Goal: Information Seeking & Learning: Find specific fact

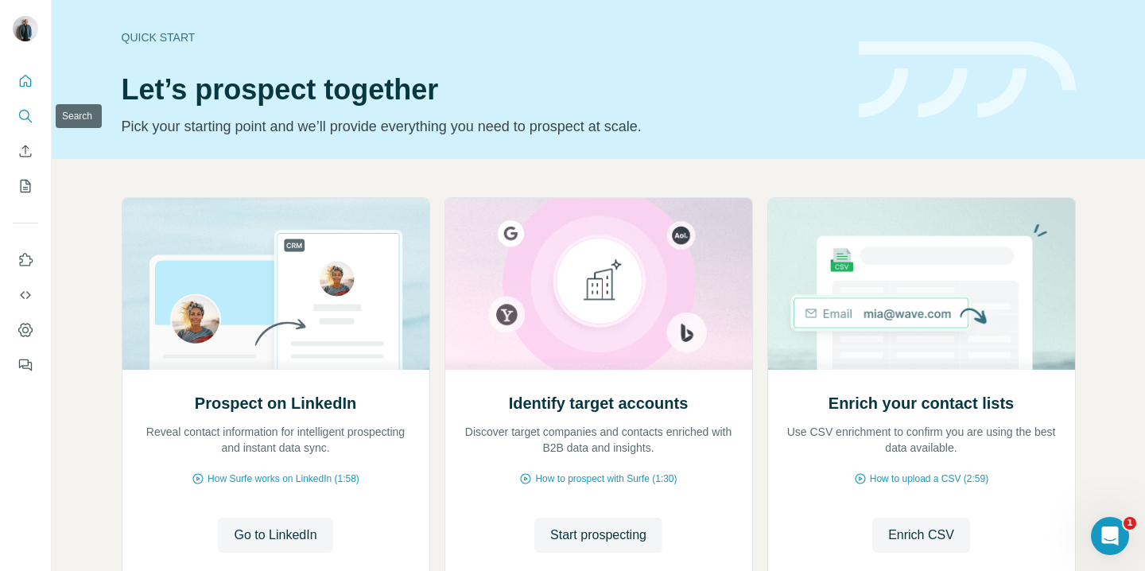
click at [25, 120] on icon "Search" at bounding box center [25, 116] width 16 height 16
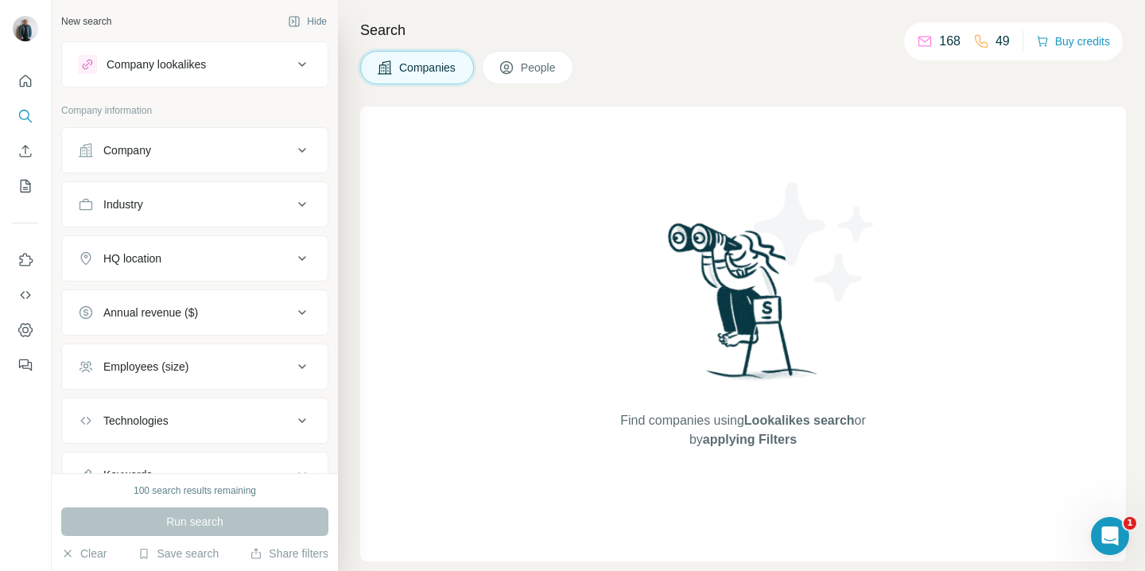
click at [307, 157] on icon at bounding box center [302, 150] width 19 height 19
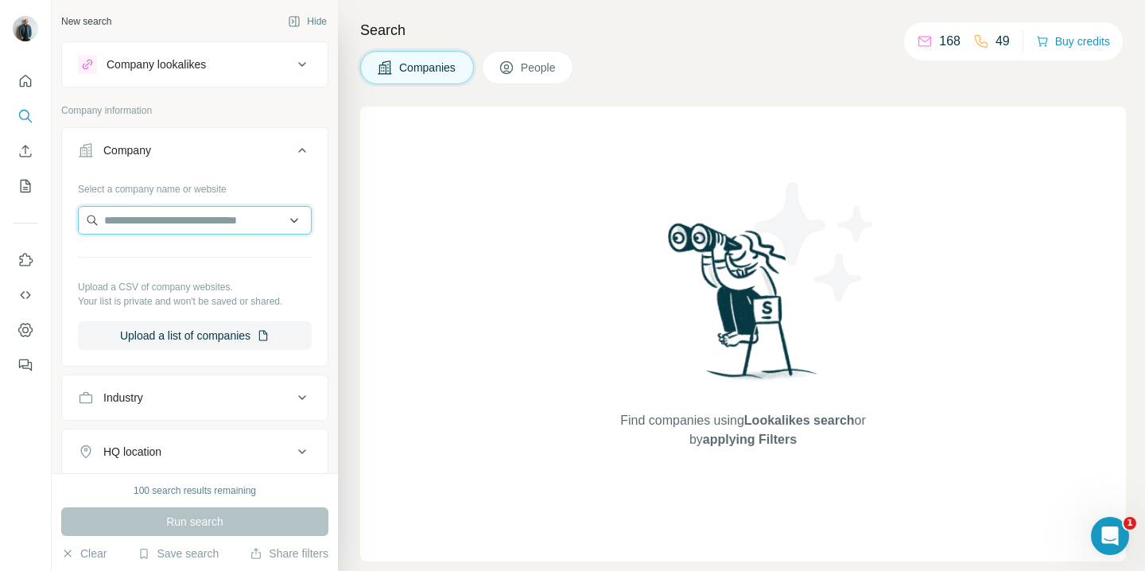
click at [157, 225] on input "text" at bounding box center [195, 220] width 234 height 29
paste input "********"
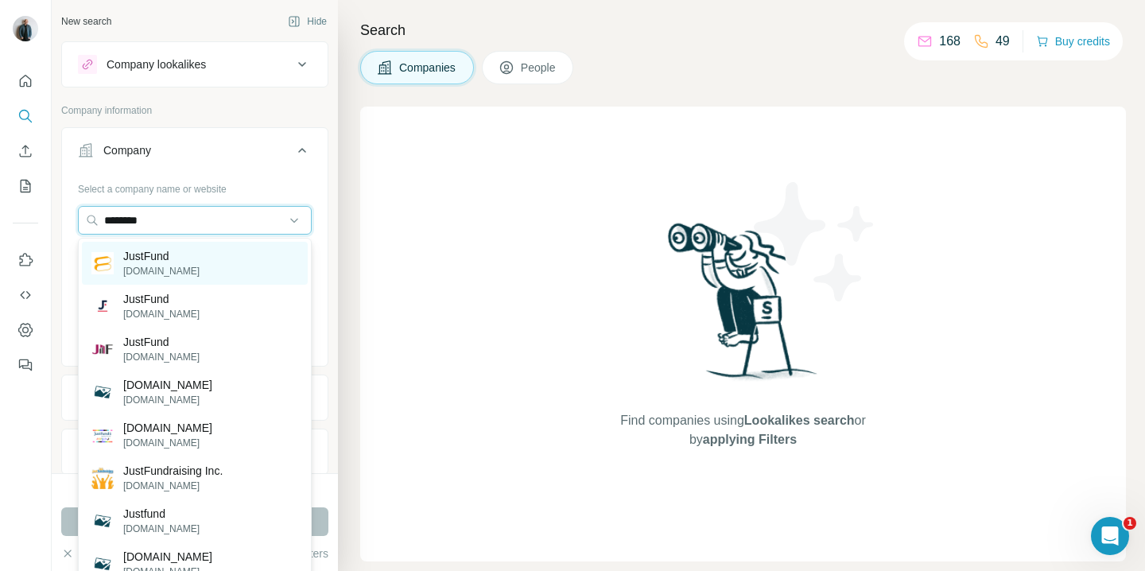
type input "********"
click at [157, 256] on p "JustFund" at bounding box center [161, 256] width 76 height 16
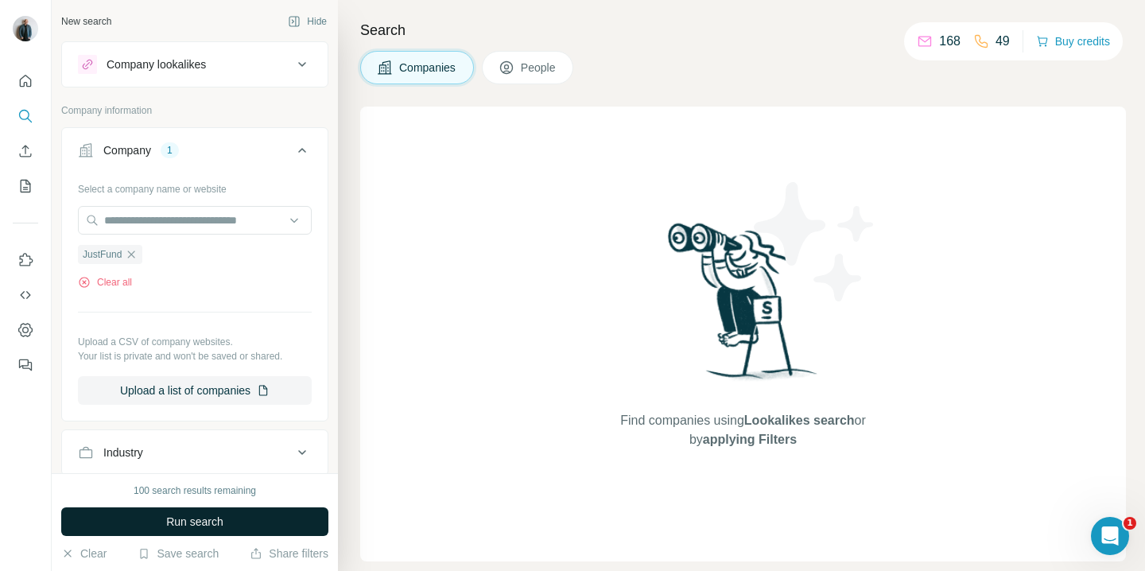
click at [227, 516] on button "Run search" at bounding box center [194, 521] width 267 height 29
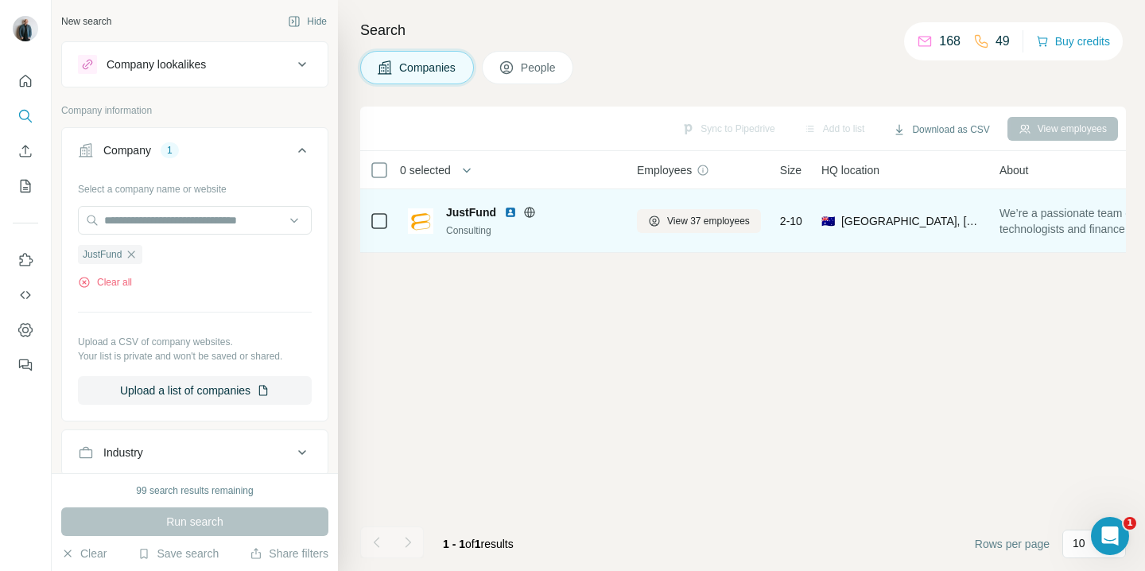
click at [523, 227] on div "Consulting" at bounding box center [532, 230] width 172 height 14
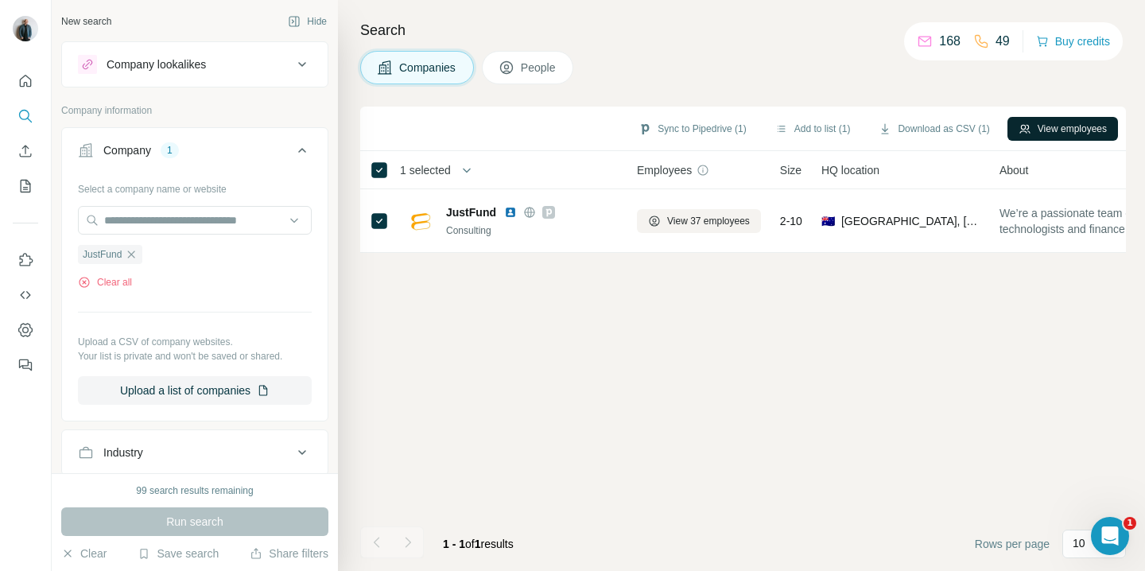
click at [1023, 122] on icon "button" at bounding box center [1025, 128] width 13 height 13
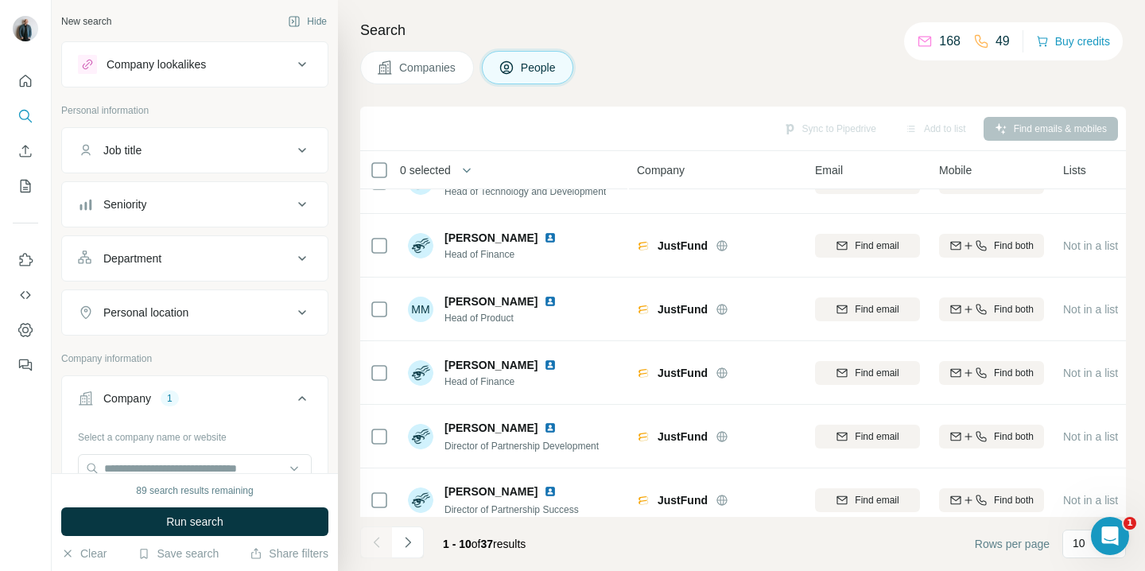
scroll to position [309, 0]
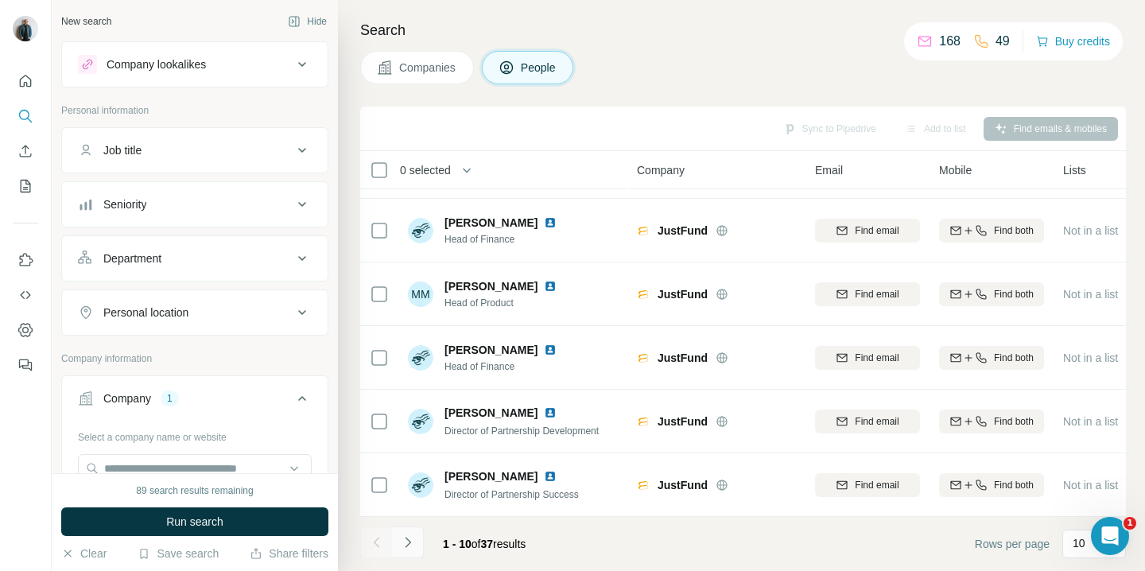
click at [417, 537] on button "Navigate to next page" at bounding box center [408, 542] width 32 height 32
click at [406, 540] on icon "Navigate to next page" at bounding box center [408, 542] width 16 height 16
click at [412, 541] on icon "Navigate to next page" at bounding box center [408, 542] width 16 height 16
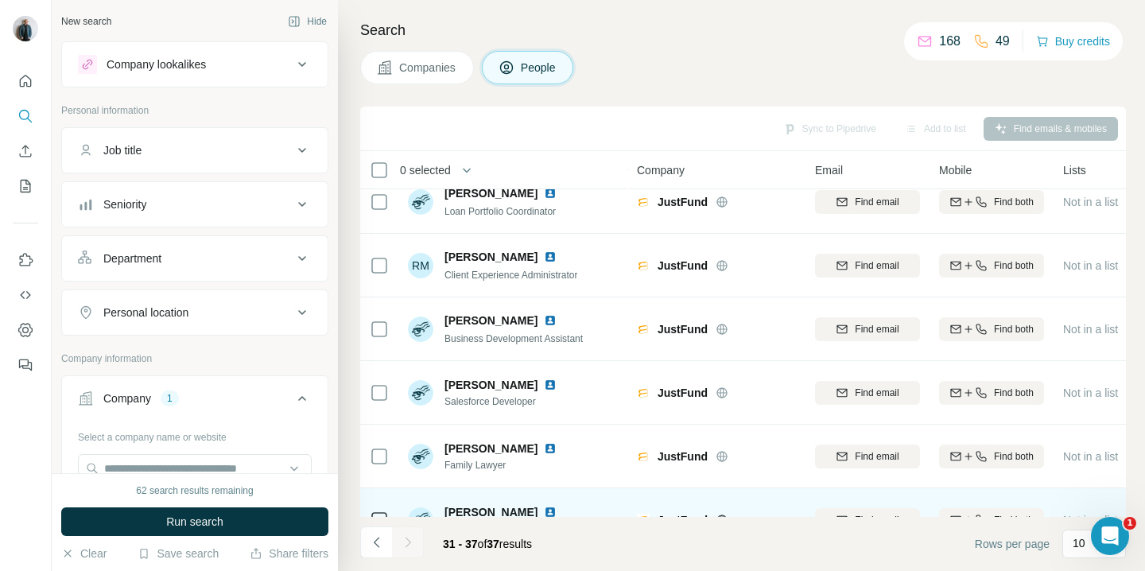
scroll to position [0, 0]
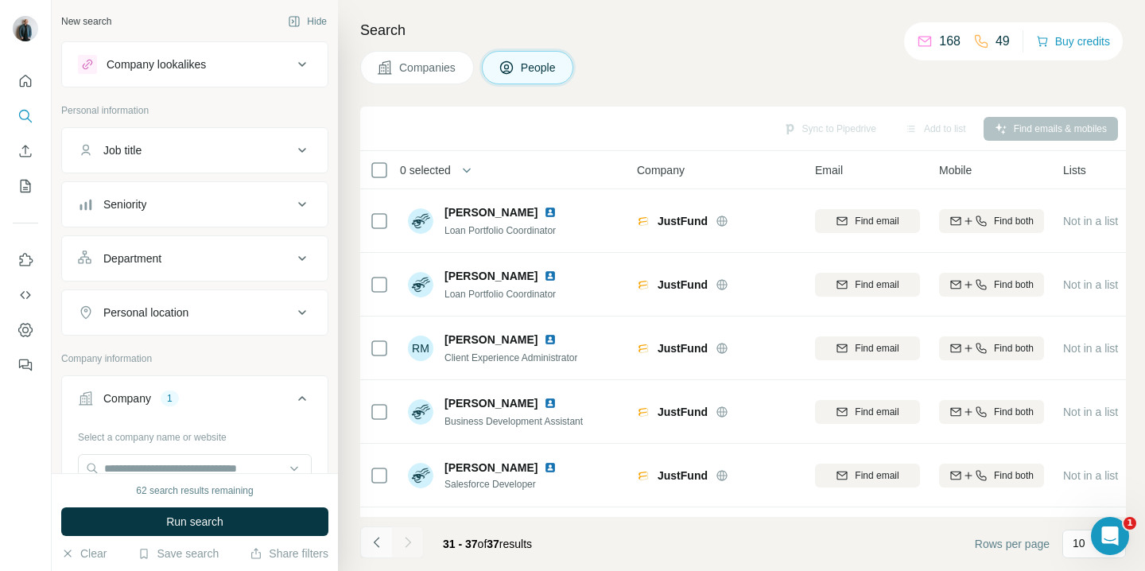
click at [379, 540] on icon "Navigate to previous page" at bounding box center [377, 542] width 16 height 16
click at [379, 539] on div at bounding box center [376, 542] width 32 height 32
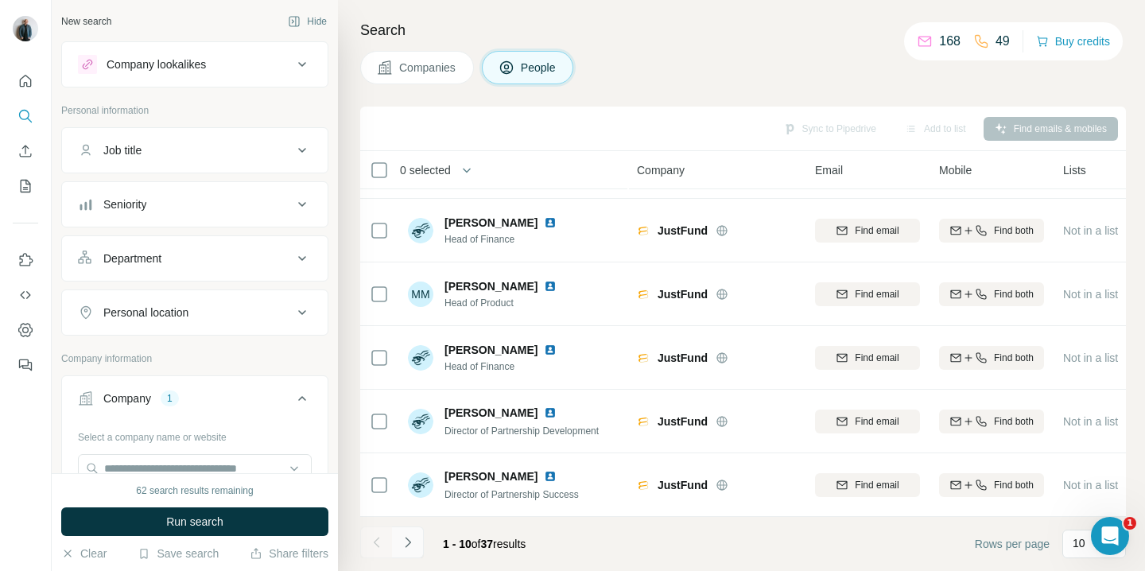
click at [406, 544] on icon "Navigate to next page" at bounding box center [408, 542] width 16 height 16
click at [402, 545] on icon "Navigate to next page" at bounding box center [408, 542] width 16 height 16
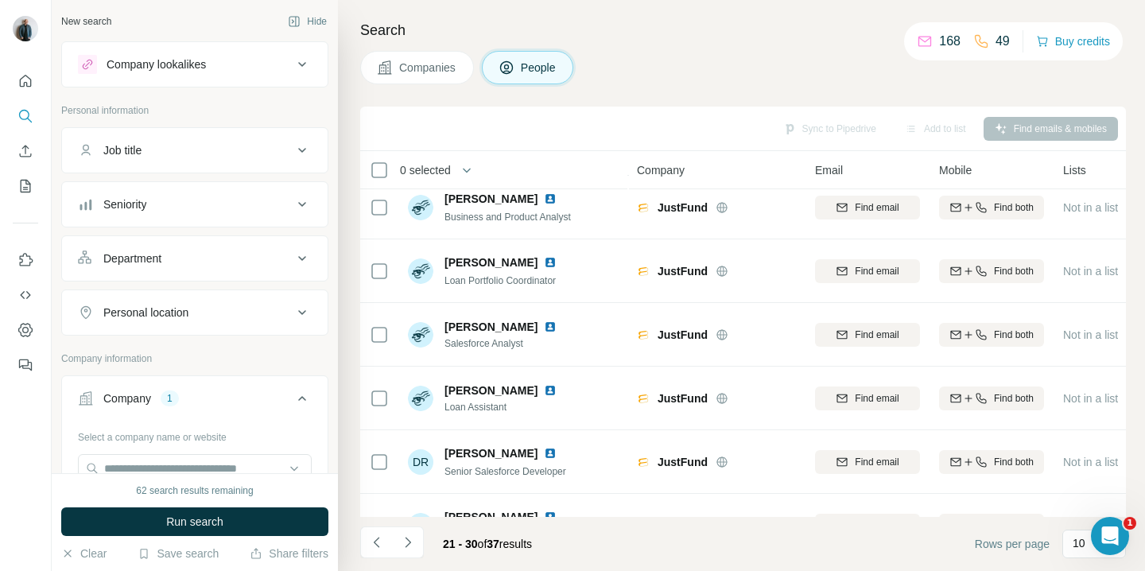
scroll to position [0, 0]
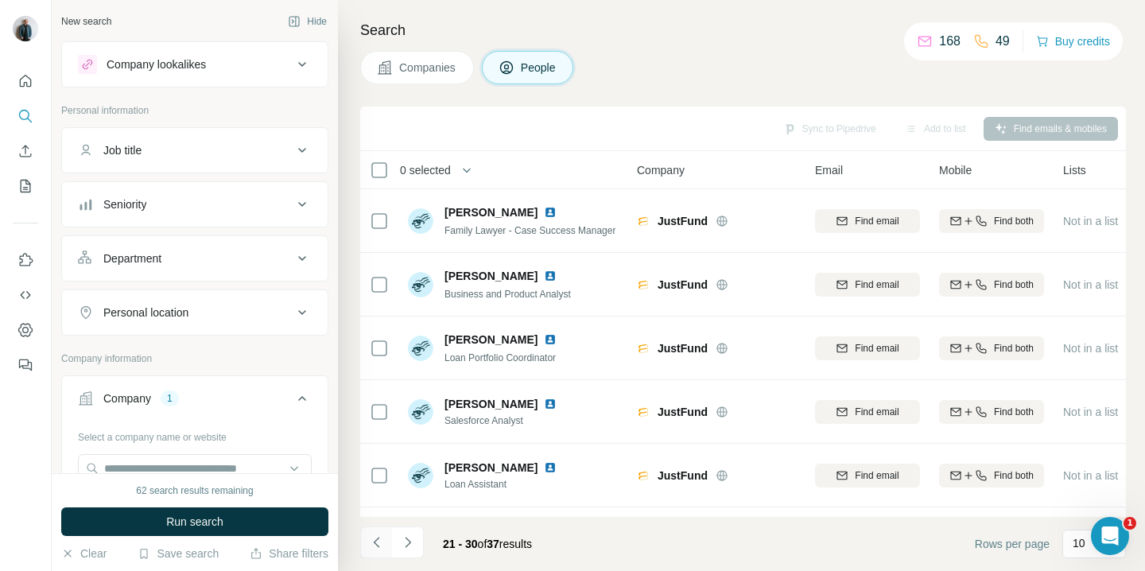
click at [379, 544] on icon "Navigate to previous page" at bounding box center [377, 542] width 16 height 16
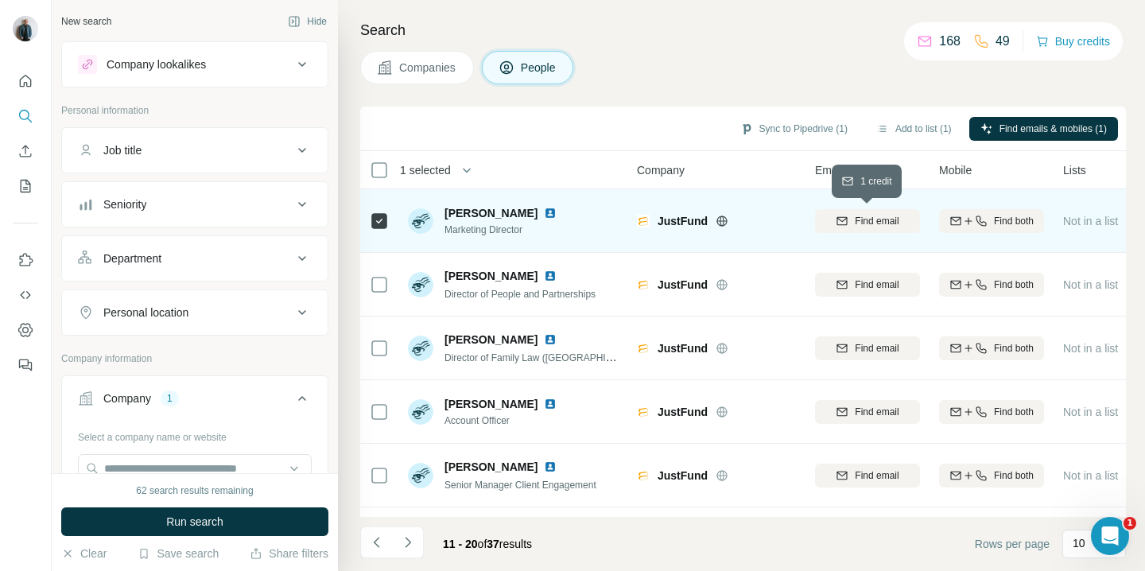
click at [864, 223] on span "Find email" at bounding box center [877, 221] width 44 height 14
click at [1094, 220] on span "1 list" at bounding box center [1097, 219] width 20 height 14
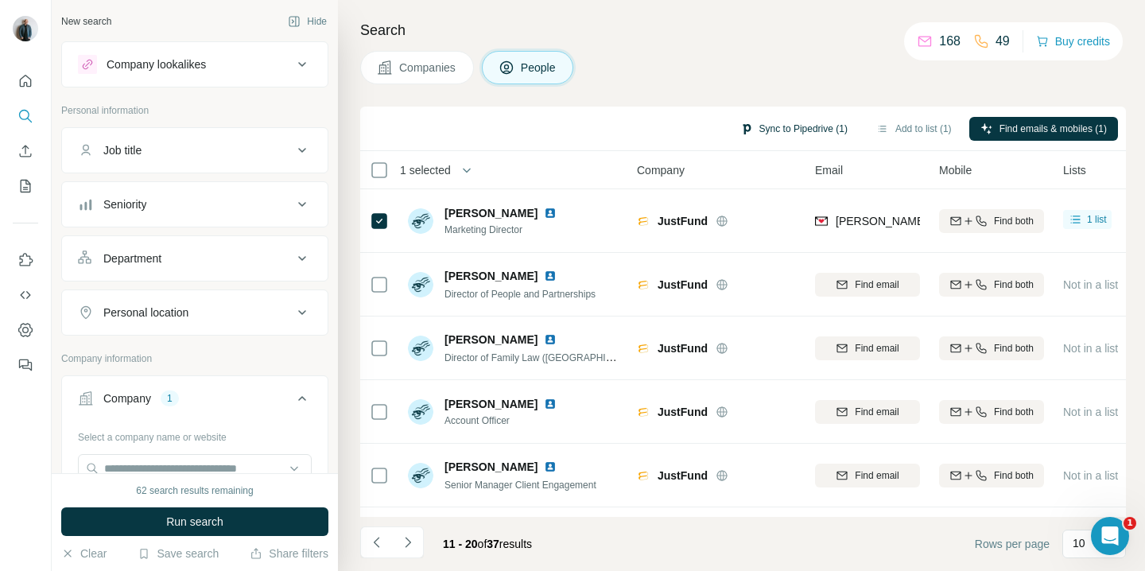
click at [817, 130] on button "Sync to Pipedrive (1)" at bounding box center [794, 129] width 130 height 24
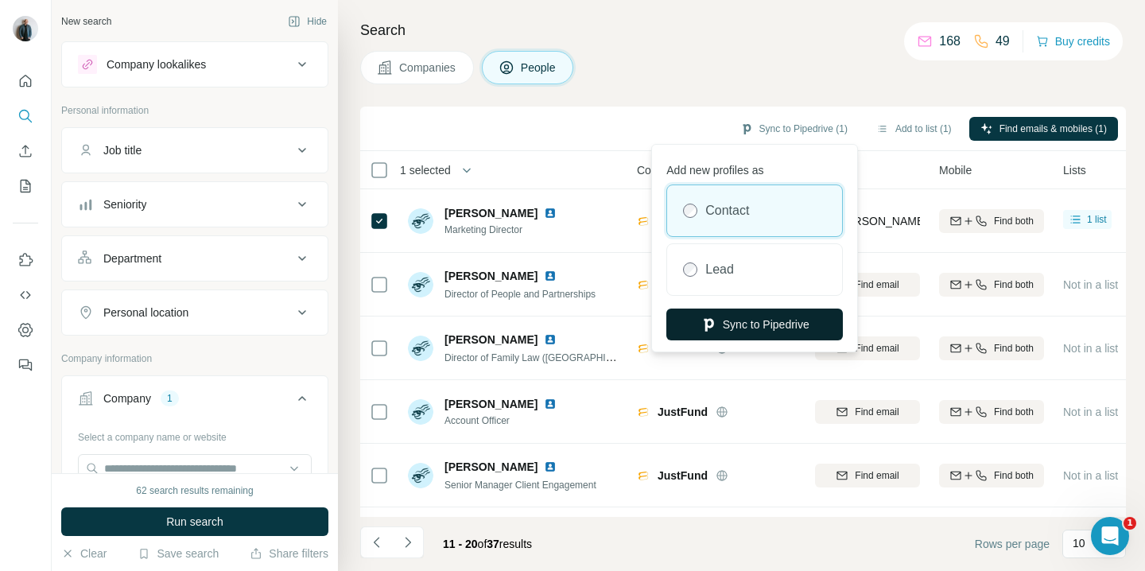
click at [783, 317] on button "Sync to Pipedrive" at bounding box center [754, 325] width 177 height 32
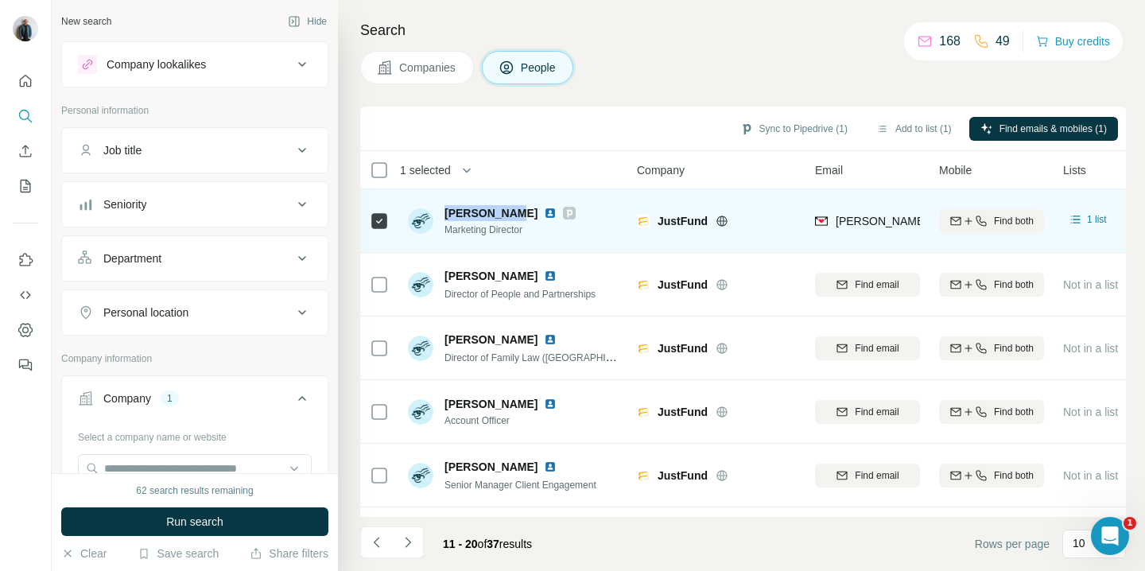
drag, startPoint x: 510, startPoint y: 210, endPoint x: 444, endPoint y: 216, distance: 66.3
click at [445, 216] on span "[PERSON_NAME]" at bounding box center [491, 213] width 93 height 16
copy span "[PERSON_NAME]"
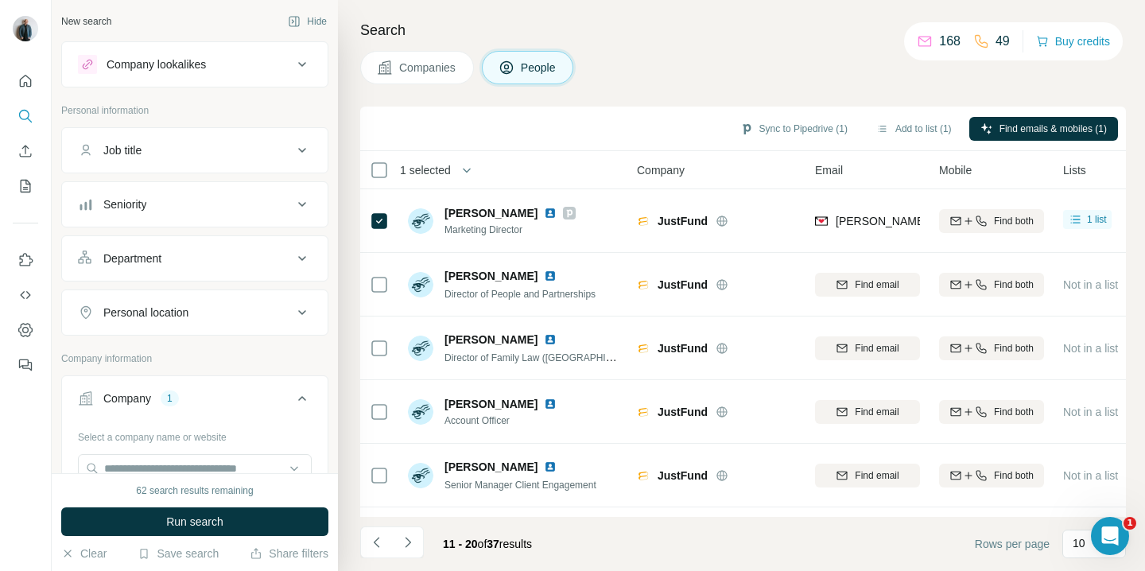
click at [630, 58] on div "Companies People" at bounding box center [743, 67] width 766 height 33
click at [414, 60] on span "Companies" at bounding box center [428, 68] width 58 height 16
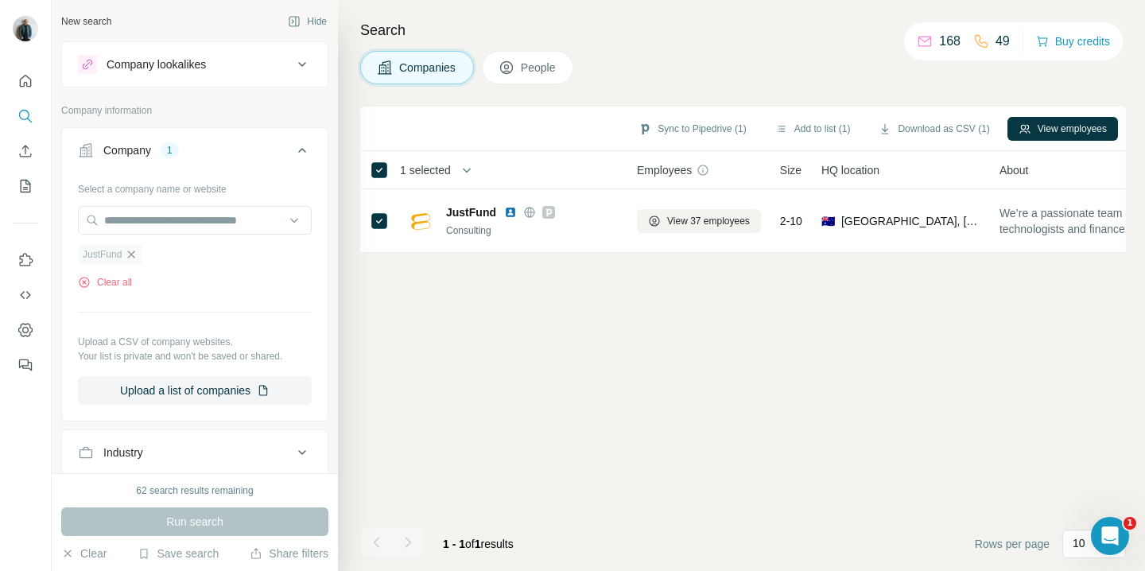
click at [129, 249] on icon "button" at bounding box center [131, 254] width 13 height 13
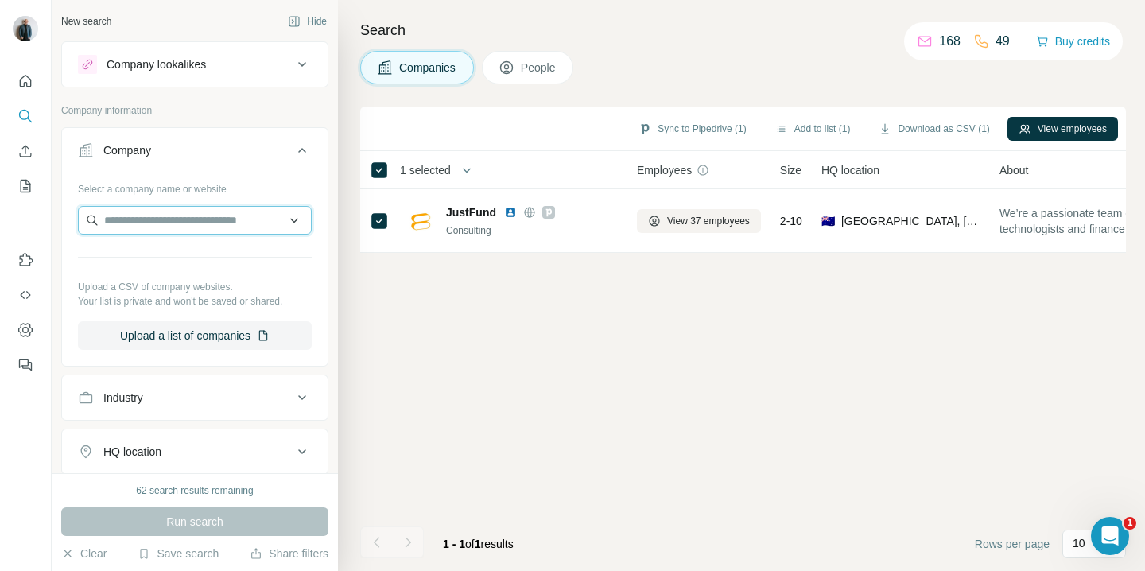
click at [138, 219] on input "text" at bounding box center [195, 220] width 234 height 29
paste input "******"
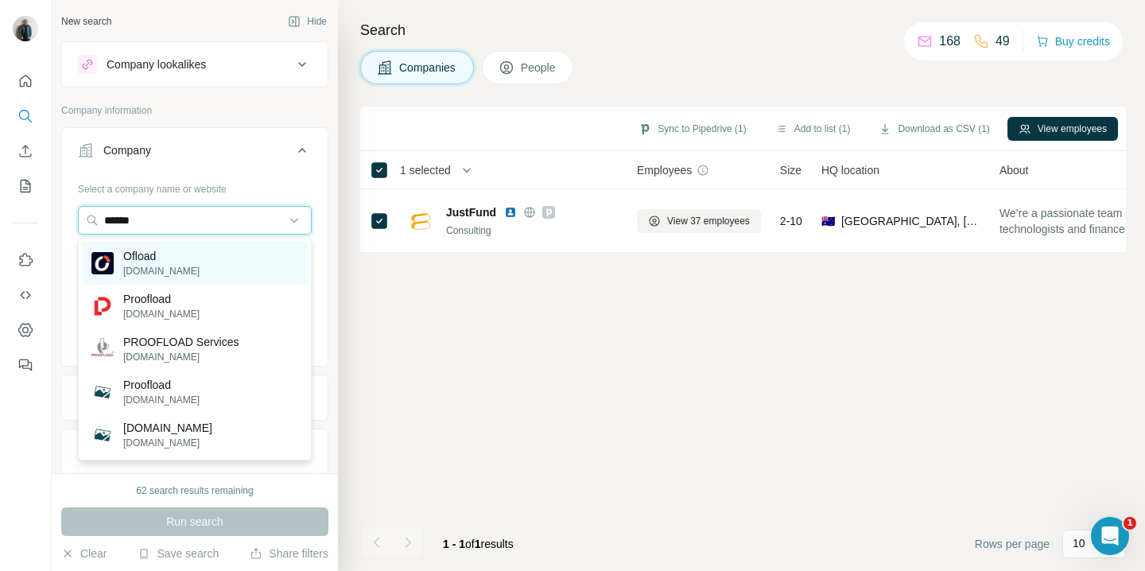
type input "******"
click at [166, 254] on p "Ofload" at bounding box center [161, 256] width 76 height 16
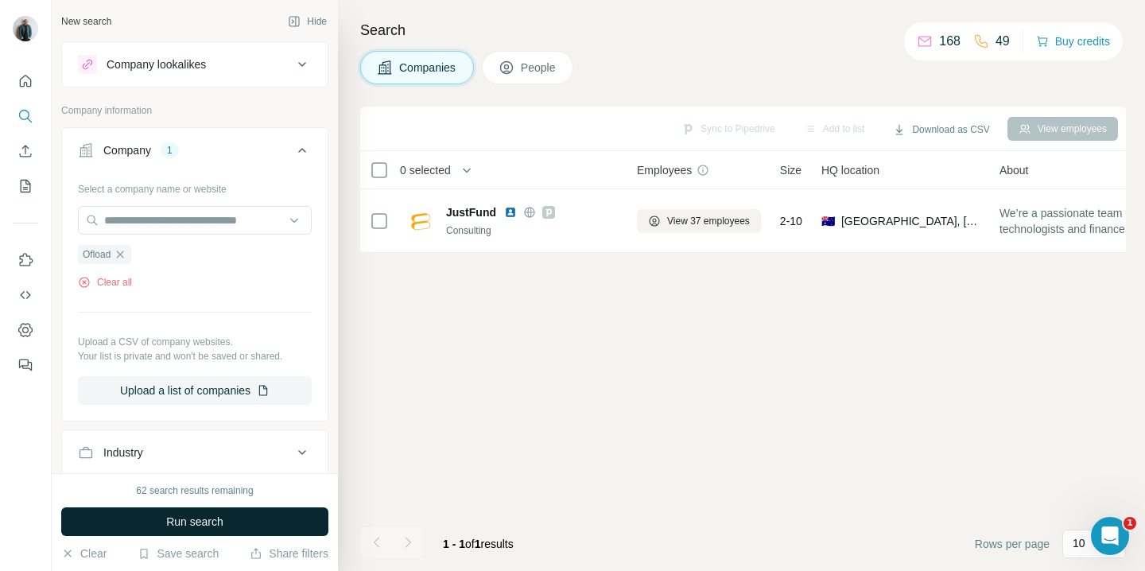
click at [208, 517] on span "Run search" at bounding box center [194, 522] width 57 height 16
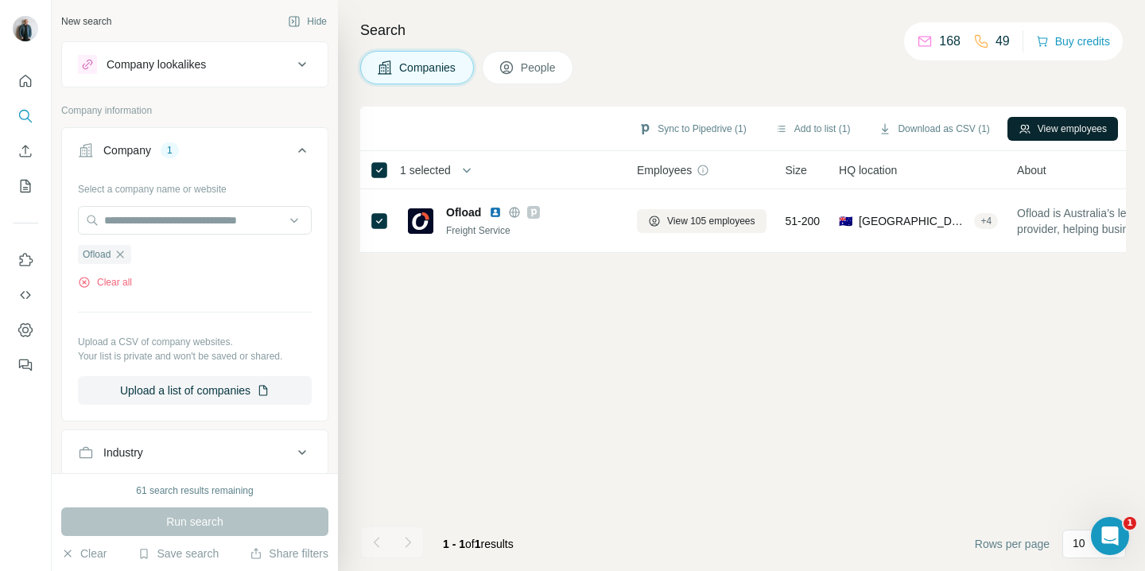
click at [1035, 125] on button "View employees" at bounding box center [1063, 129] width 111 height 24
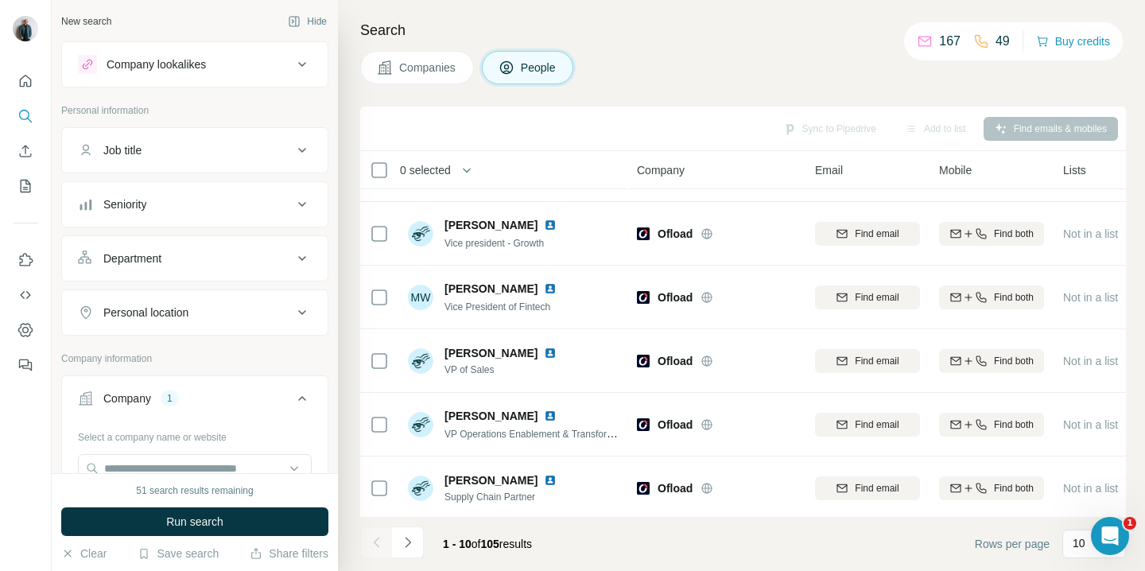
scroll to position [309, 0]
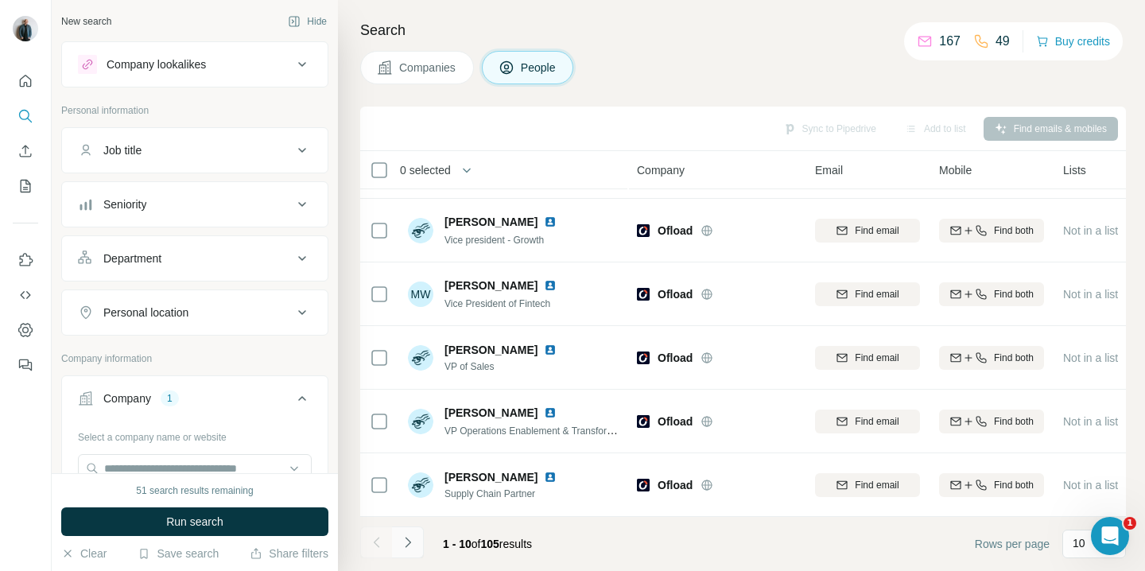
click at [406, 542] on icon "Navigate to next page" at bounding box center [408, 542] width 16 height 16
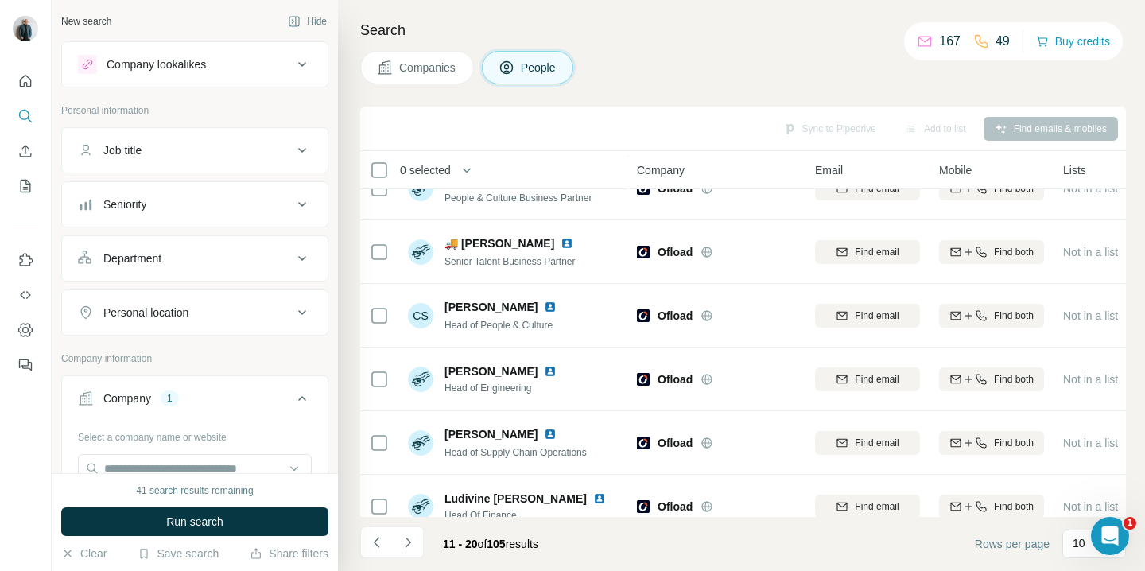
scroll to position [0, 0]
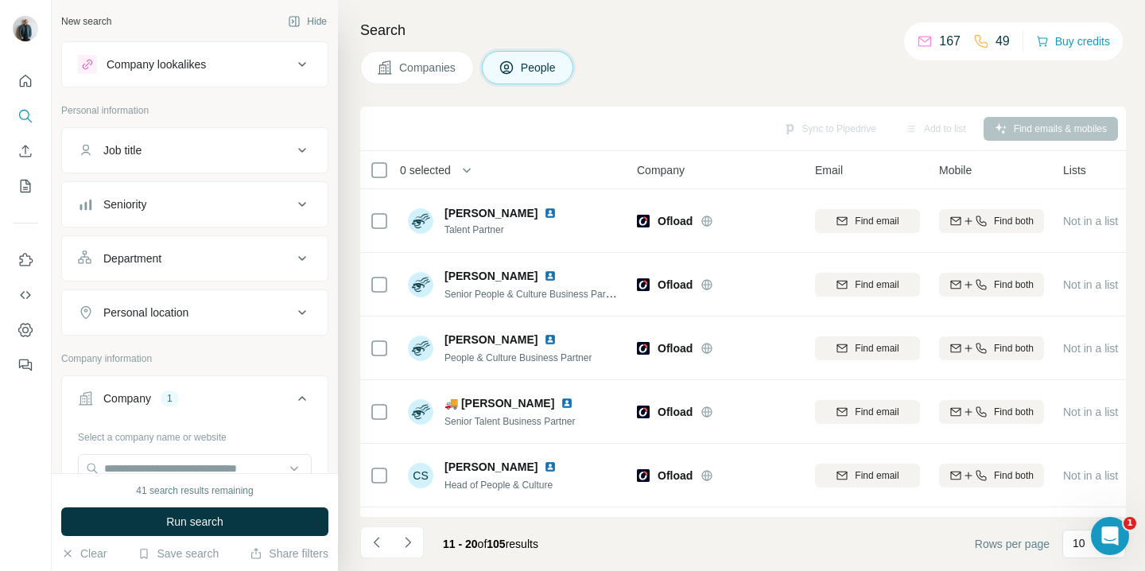
click at [262, 266] on button "Department" at bounding box center [195, 258] width 266 height 38
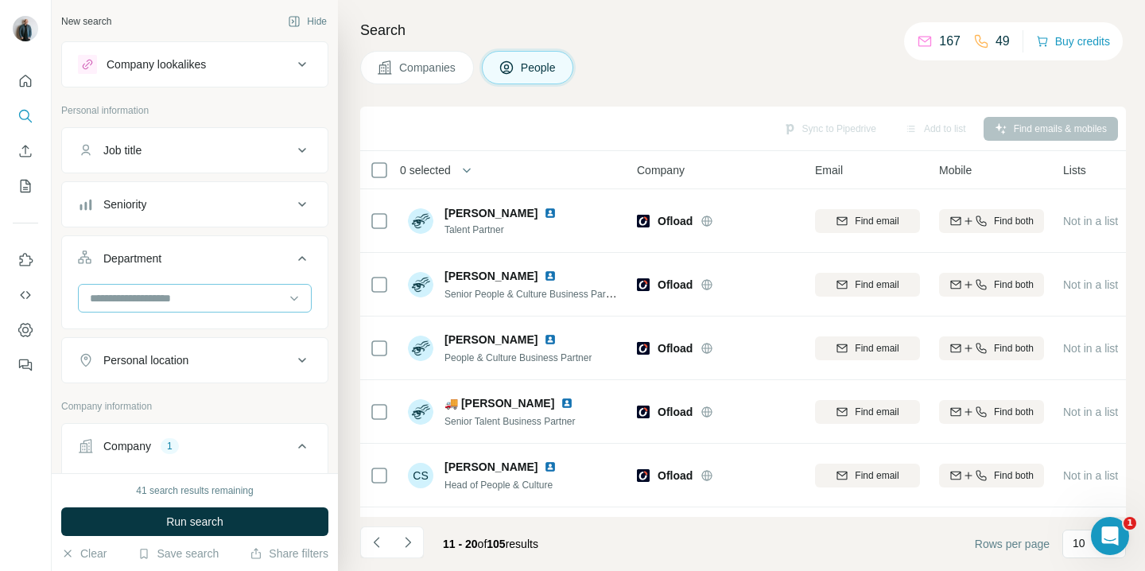
click at [251, 295] on input at bounding box center [186, 297] width 196 height 17
click at [230, 386] on div "Marketing and Advertising" at bounding box center [194, 388] width 207 height 16
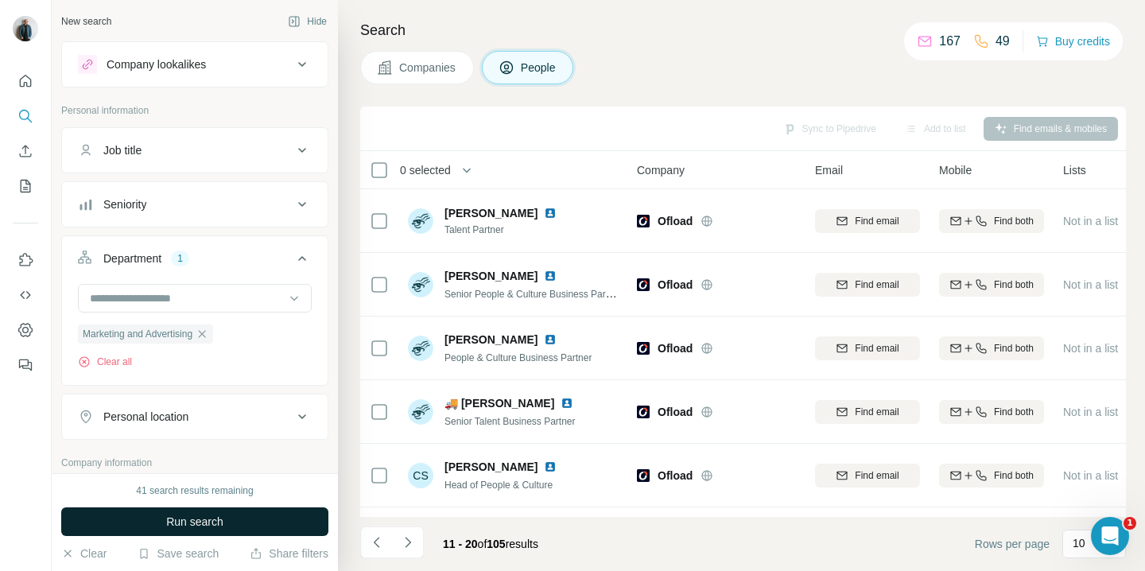
click at [235, 519] on button "Run search" at bounding box center [194, 521] width 267 height 29
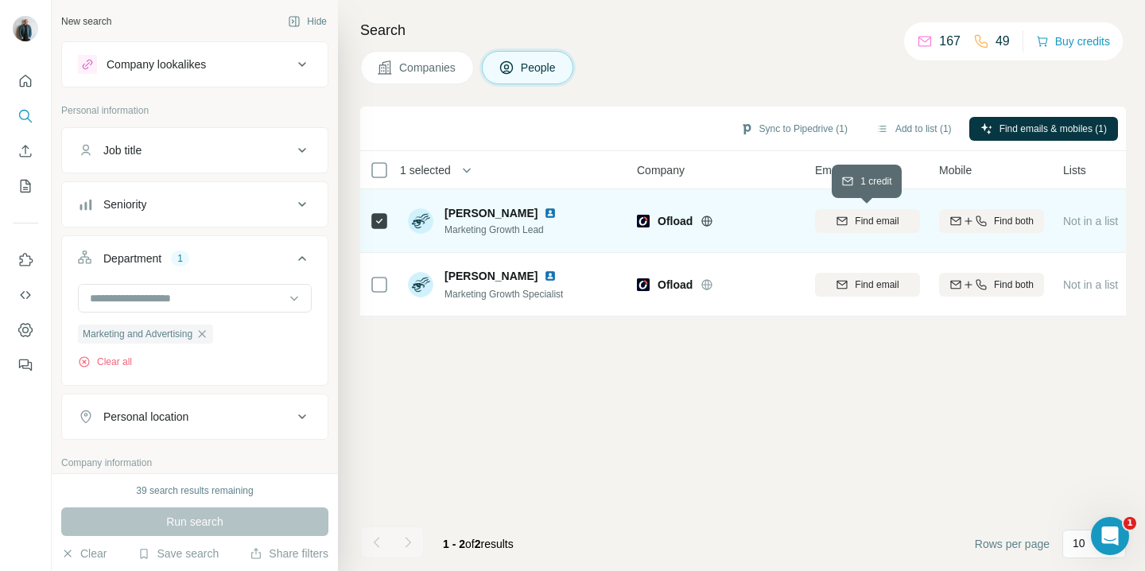
click at [837, 220] on icon "button" at bounding box center [842, 221] width 13 height 13
click at [776, 127] on button "Sync to Pipedrive (1)" at bounding box center [794, 129] width 130 height 24
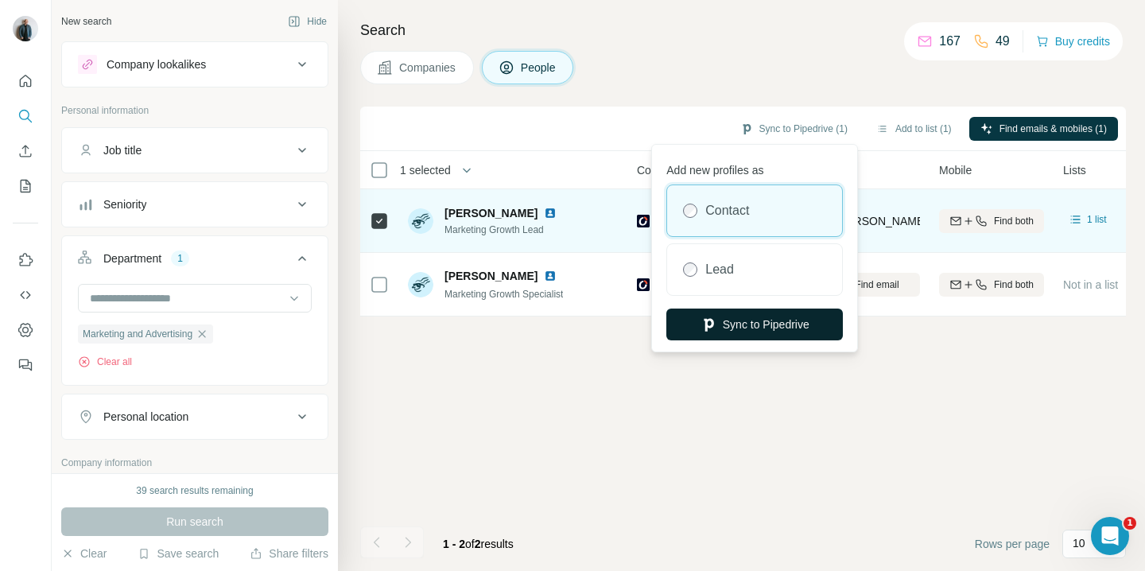
click at [778, 321] on button "Sync to Pipedrive" at bounding box center [754, 325] width 177 height 32
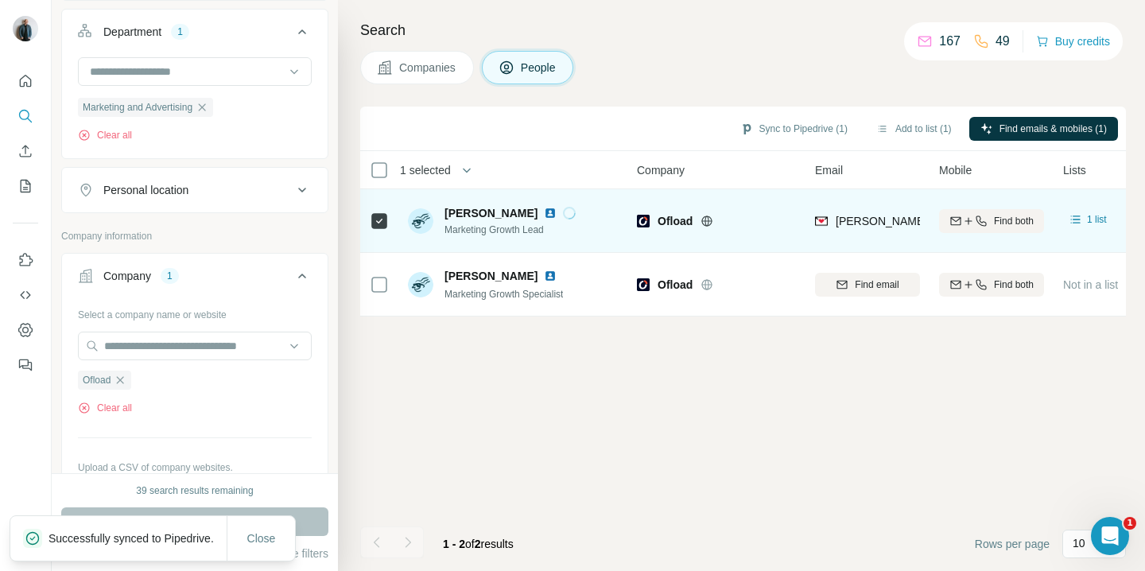
scroll to position [233, 0]
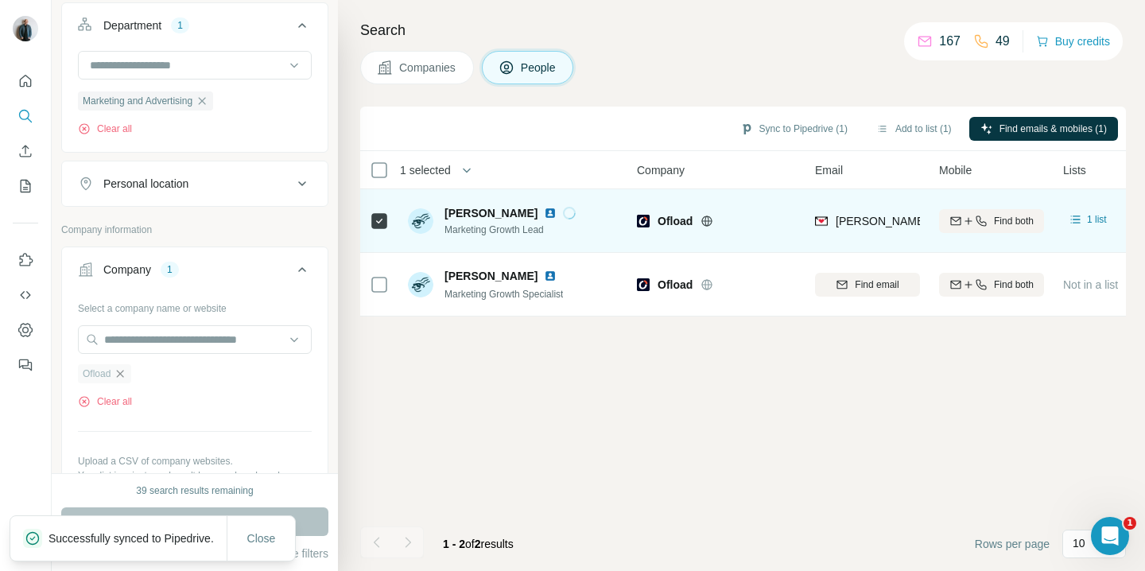
click at [122, 373] on icon "button" at bounding box center [120, 373] width 13 height 13
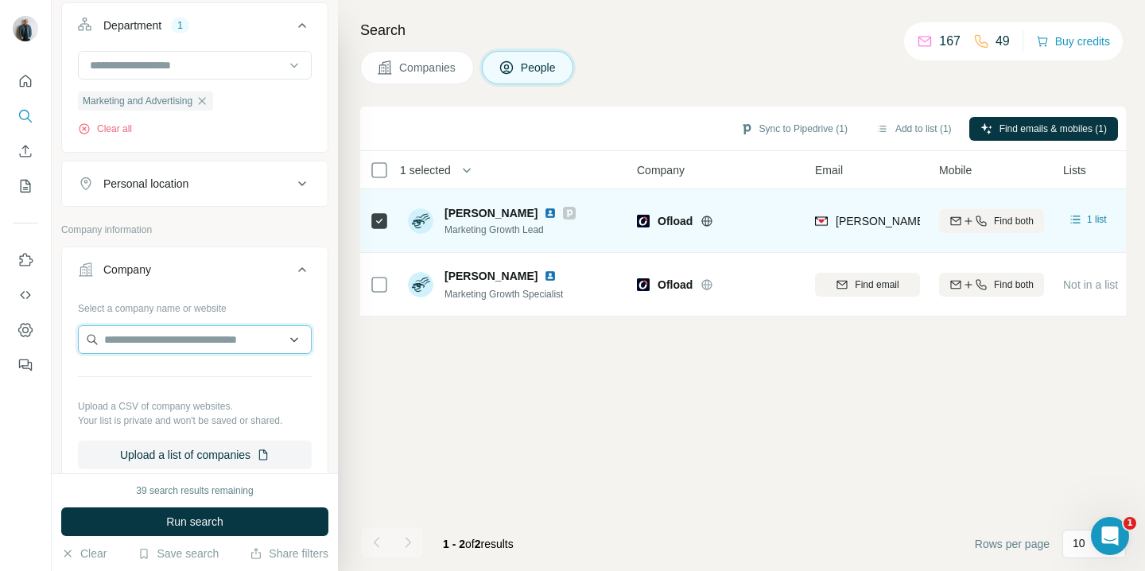
click at [185, 340] on input "text" at bounding box center [195, 339] width 234 height 29
paste input "********"
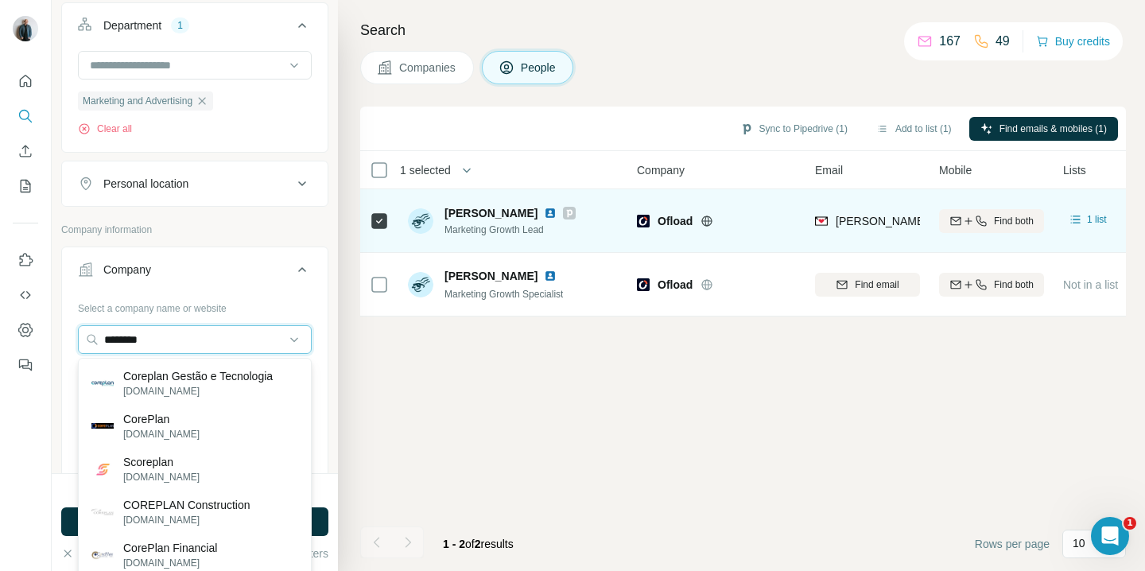
type input "********"
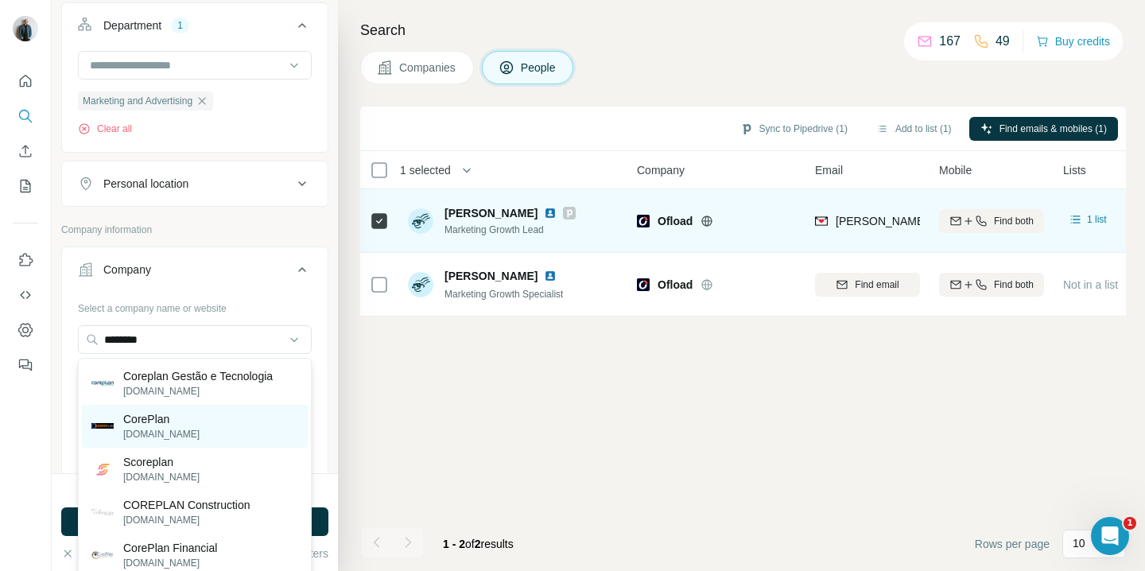
click at [200, 426] on div "CorePlan [DOMAIN_NAME]" at bounding box center [195, 426] width 226 height 43
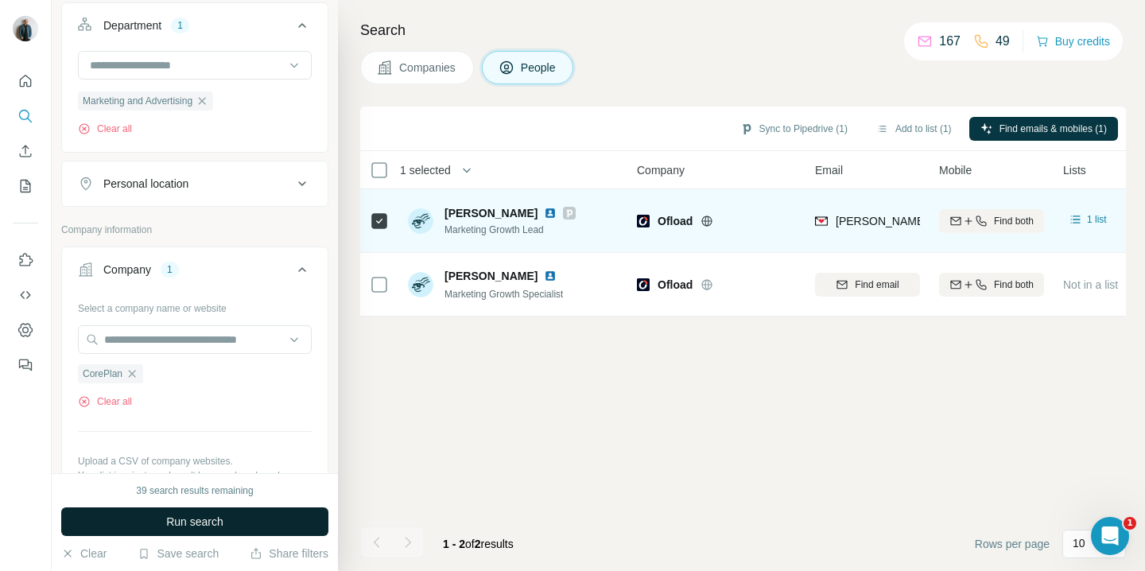
click at [248, 516] on button "Run search" at bounding box center [194, 521] width 267 height 29
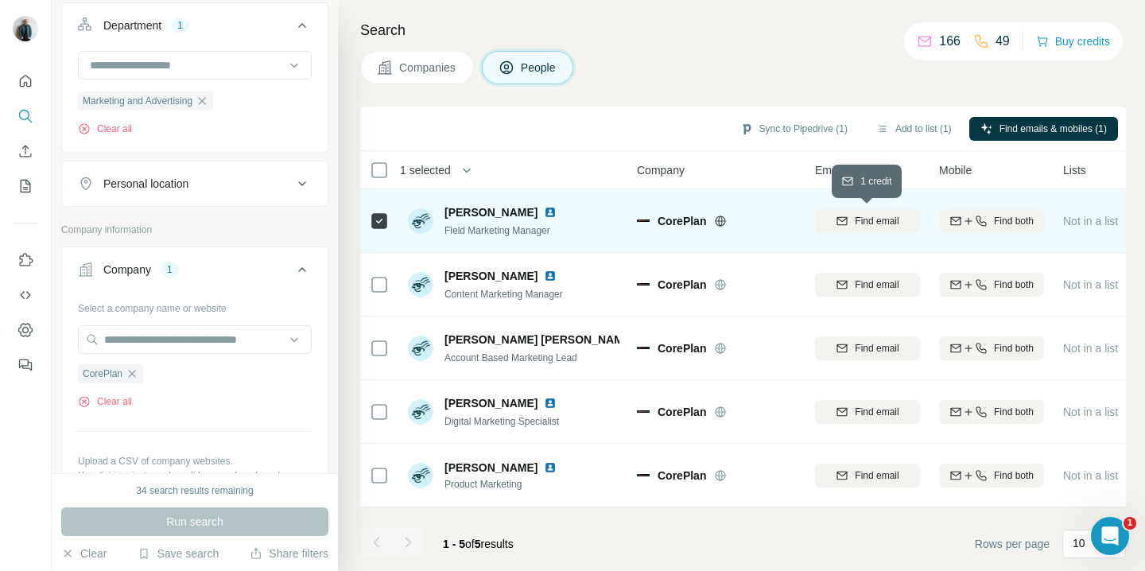
click at [891, 217] on span "Find email" at bounding box center [877, 221] width 44 height 14
click at [760, 125] on button "Sync to Pipedrive (1)" at bounding box center [794, 129] width 130 height 24
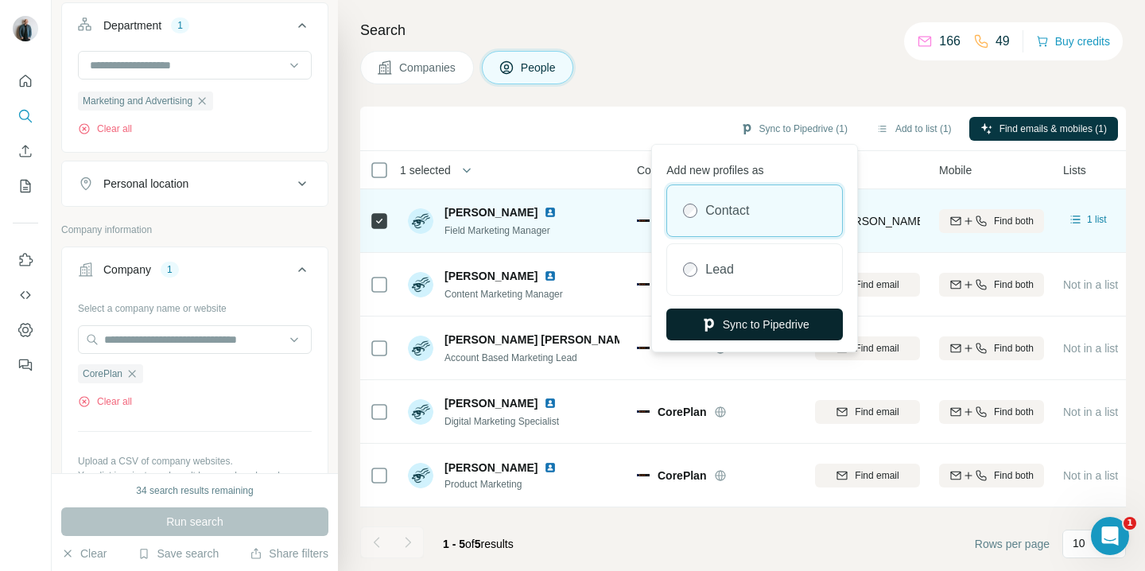
click at [761, 317] on button "Sync to Pipedrive" at bounding box center [754, 325] width 177 height 32
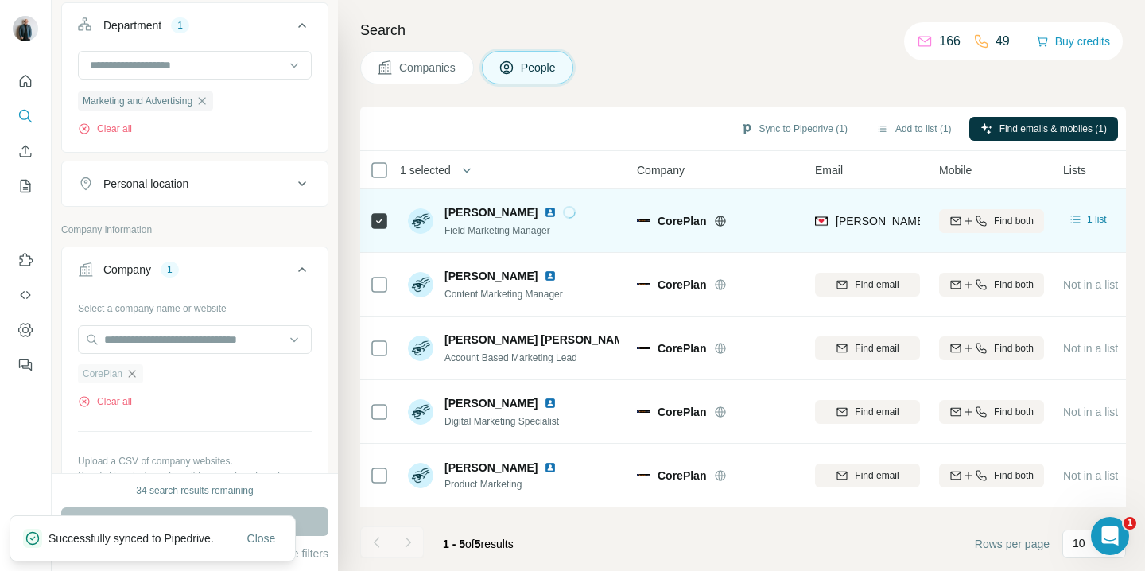
click at [136, 374] on icon "button" at bounding box center [132, 373] width 13 height 13
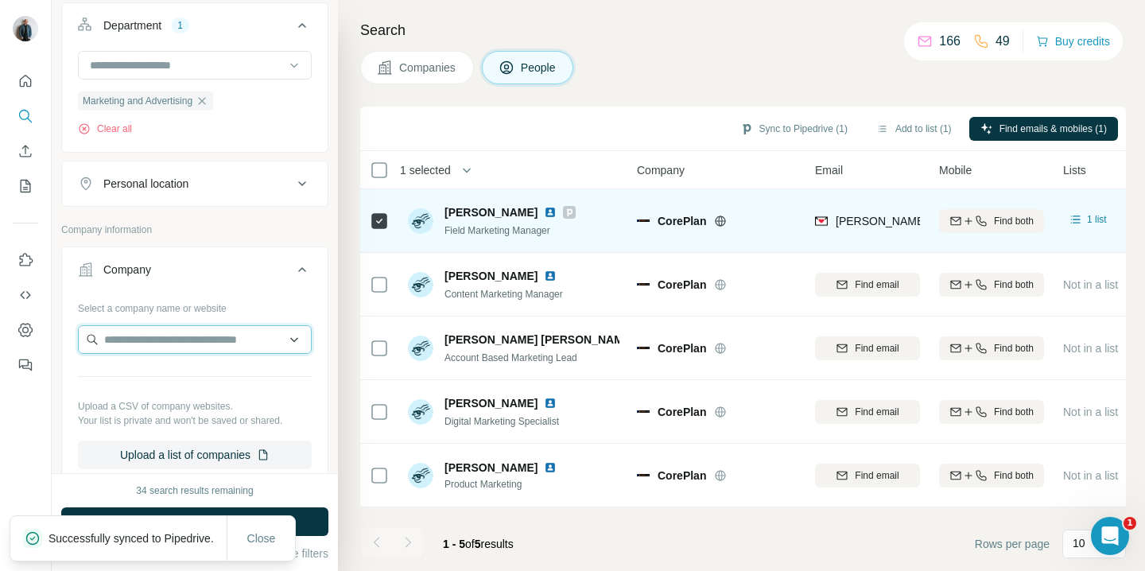
click at [147, 340] on input "text" at bounding box center [195, 339] width 234 height 29
paste input "**********"
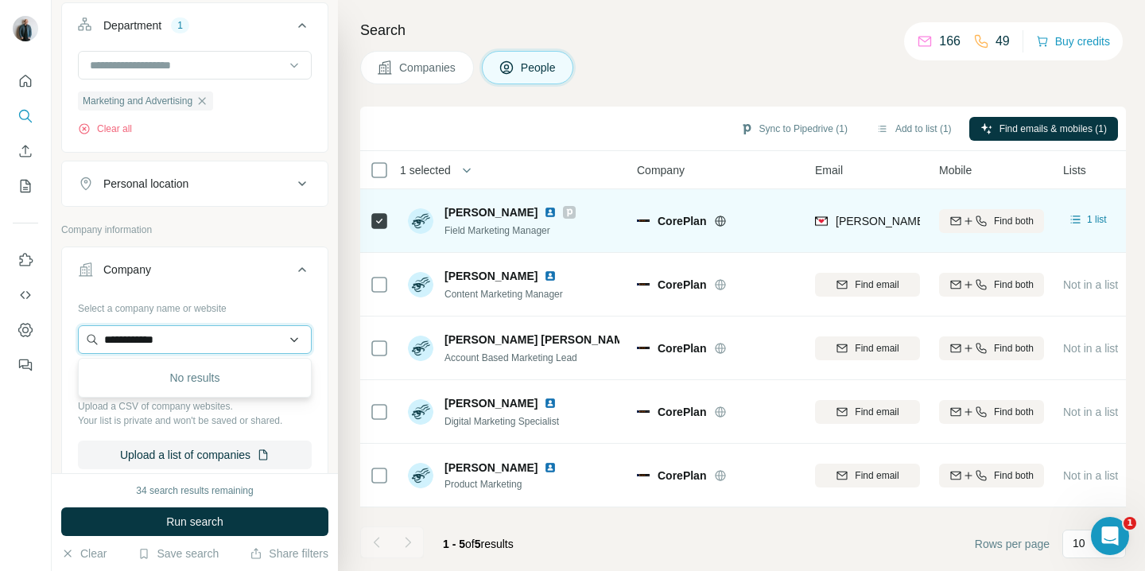
drag, startPoint x: 174, startPoint y: 341, endPoint x: 94, endPoint y: 341, distance: 80.3
click at [94, 341] on input "**********" at bounding box center [195, 339] width 234 height 29
paste input "***"
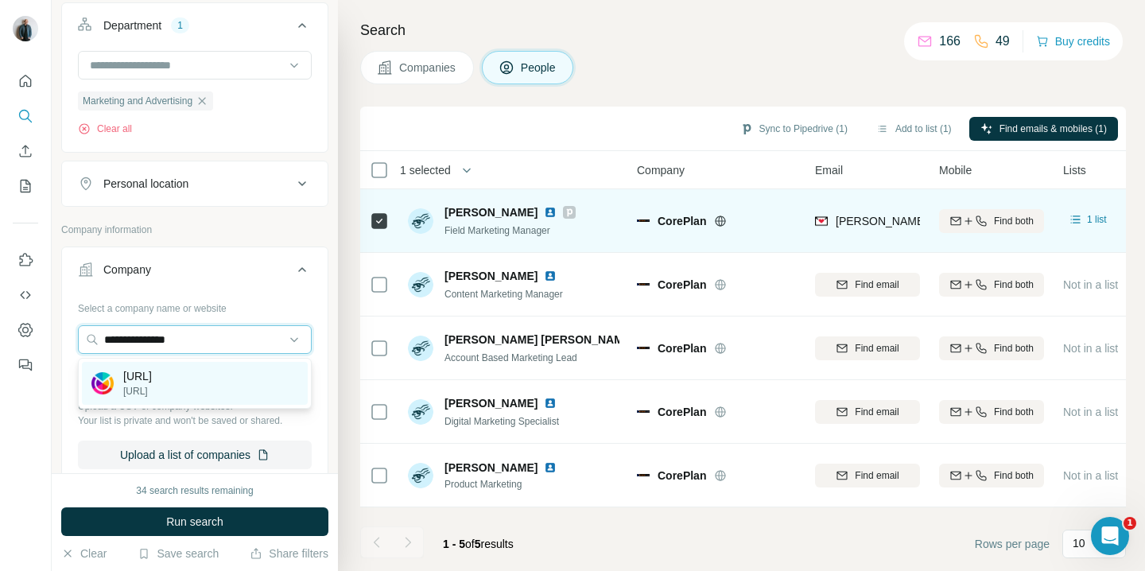
type input "**********"
click at [144, 391] on p "[URL]" at bounding box center [137, 391] width 29 height 14
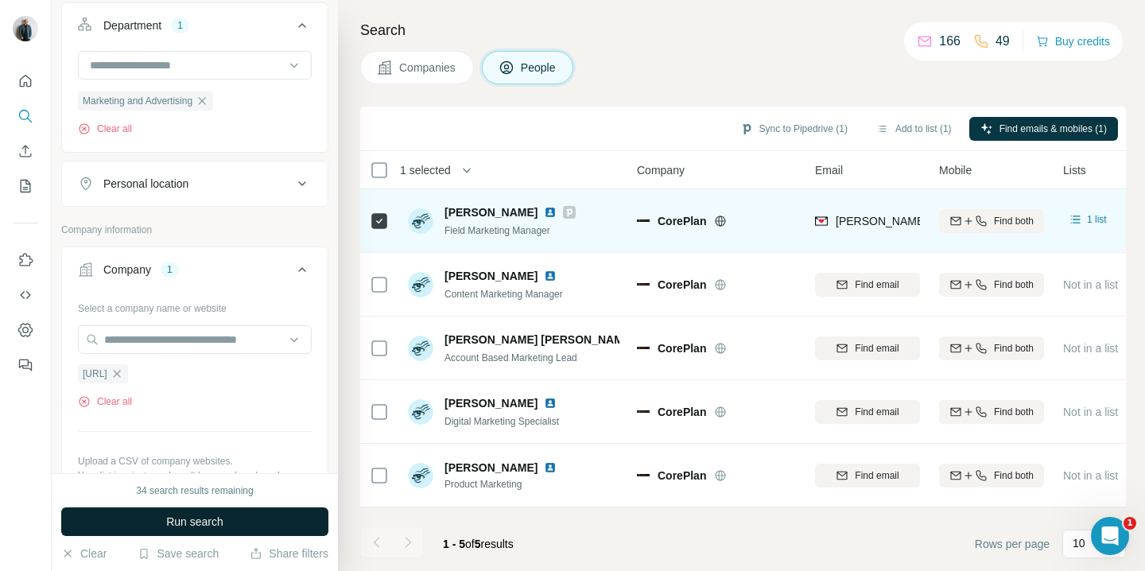
click at [186, 520] on span "Run search" at bounding box center [194, 522] width 57 height 16
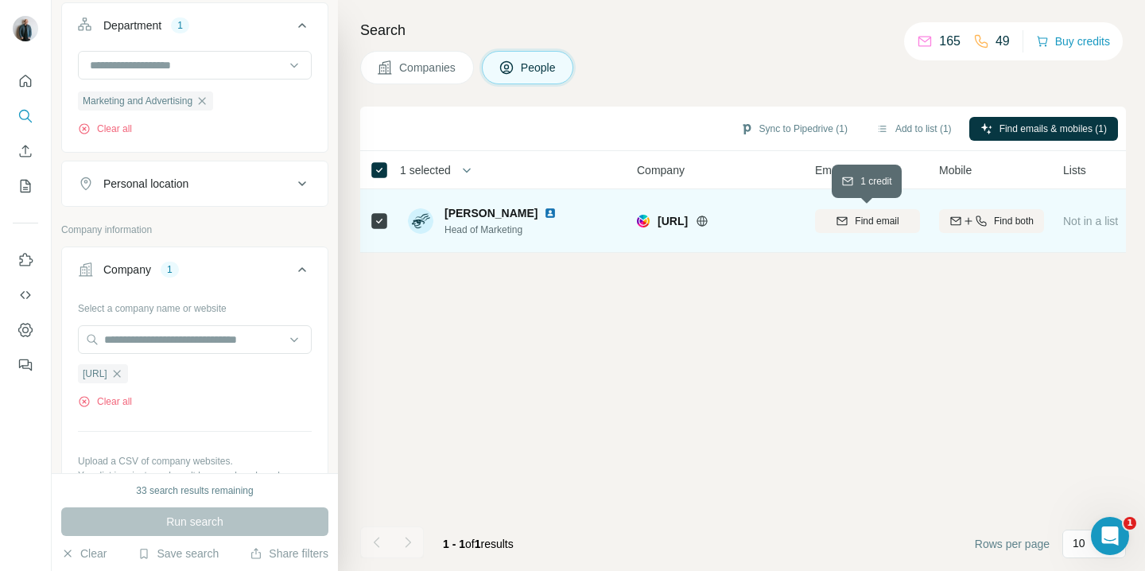
click at [837, 224] on icon "button" at bounding box center [842, 220] width 10 height 8
click at [783, 131] on button "Sync to Pipedrive (1)" at bounding box center [794, 129] width 130 height 24
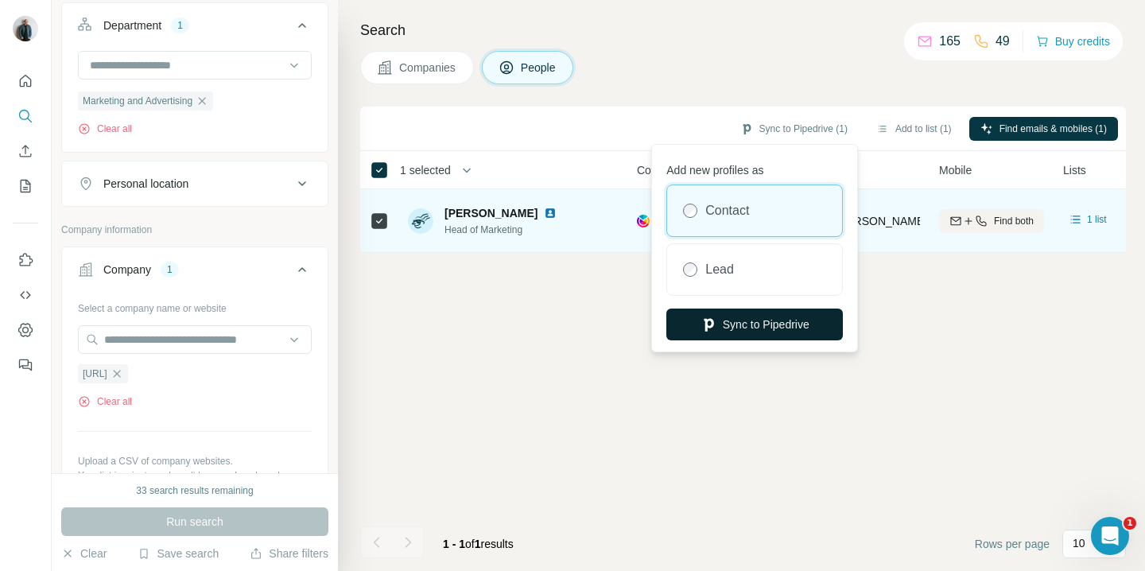
click at [763, 319] on button "Sync to Pipedrive" at bounding box center [754, 325] width 177 height 32
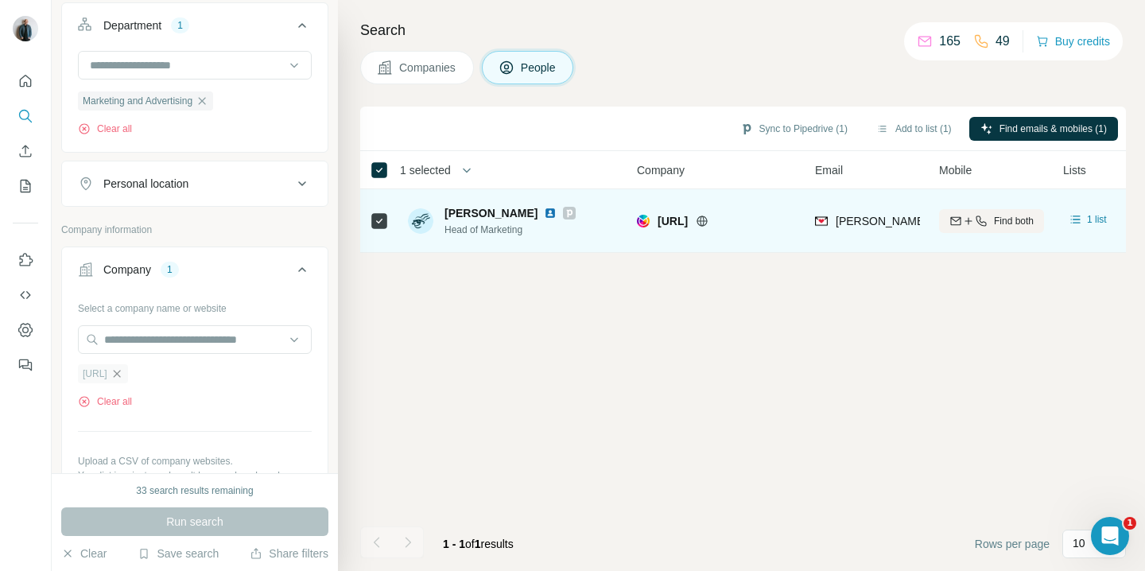
click at [117, 371] on icon "button" at bounding box center [117, 373] width 13 height 13
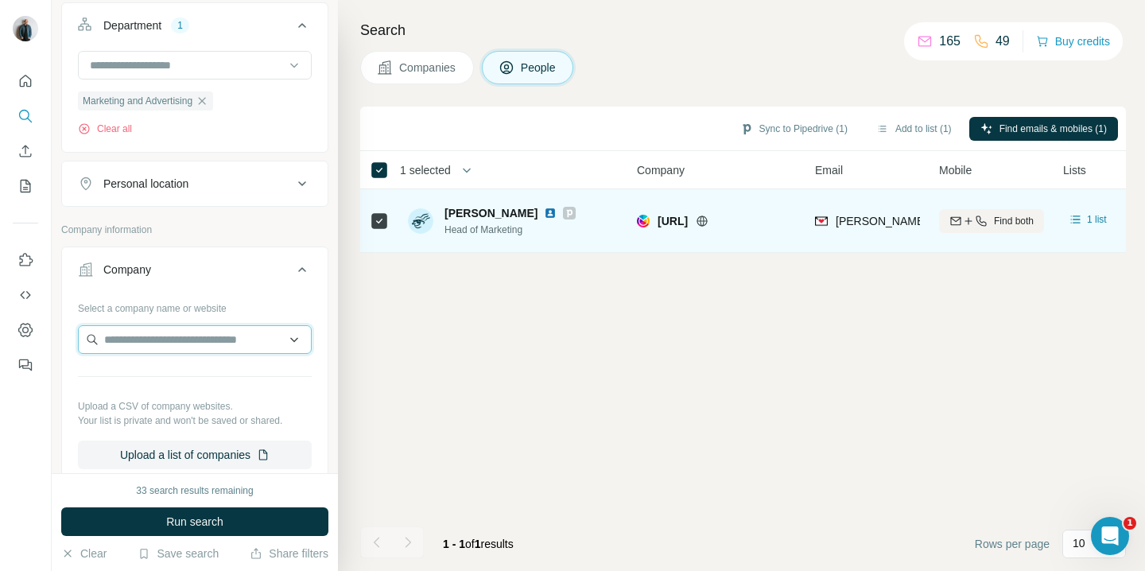
click at [135, 348] on input "text" at bounding box center [195, 339] width 234 height 29
paste input "******"
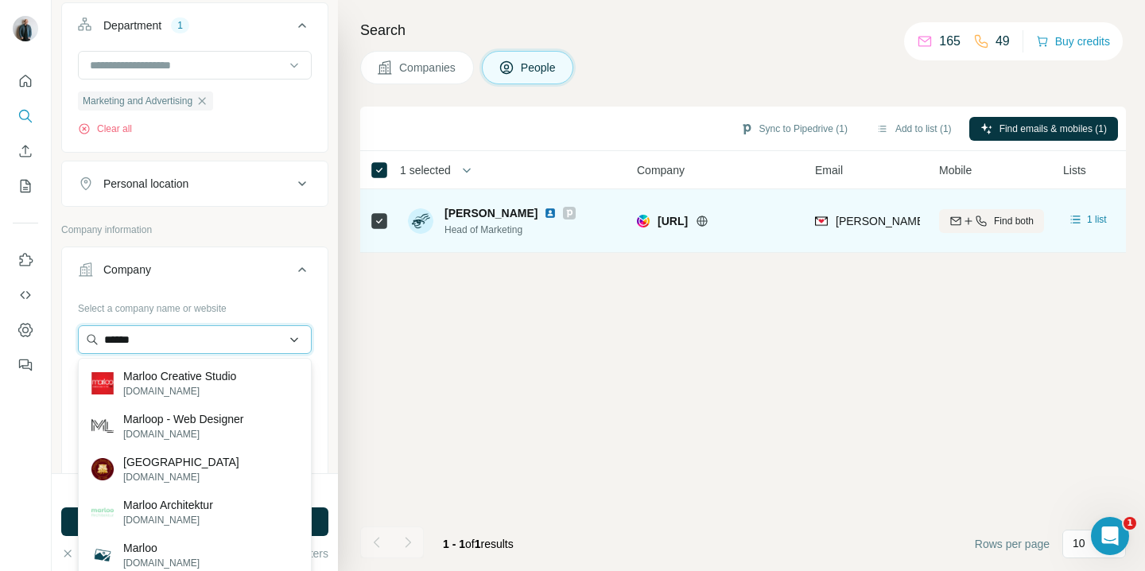
drag, startPoint x: 163, startPoint y: 343, endPoint x: 94, endPoint y: 343, distance: 69.2
click at [94, 343] on input "******" at bounding box center [195, 339] width 234 height 29
paste input "**********"
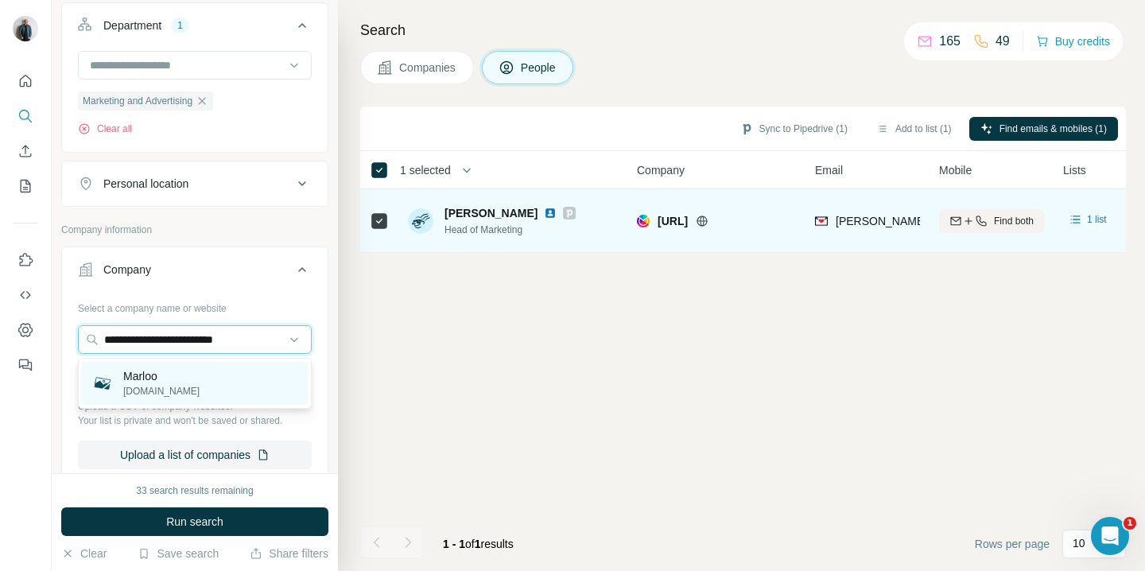
type input "**********"
click at [145, 375] on p "Marloo" at bounding box center [161, 376] width 76 height 16
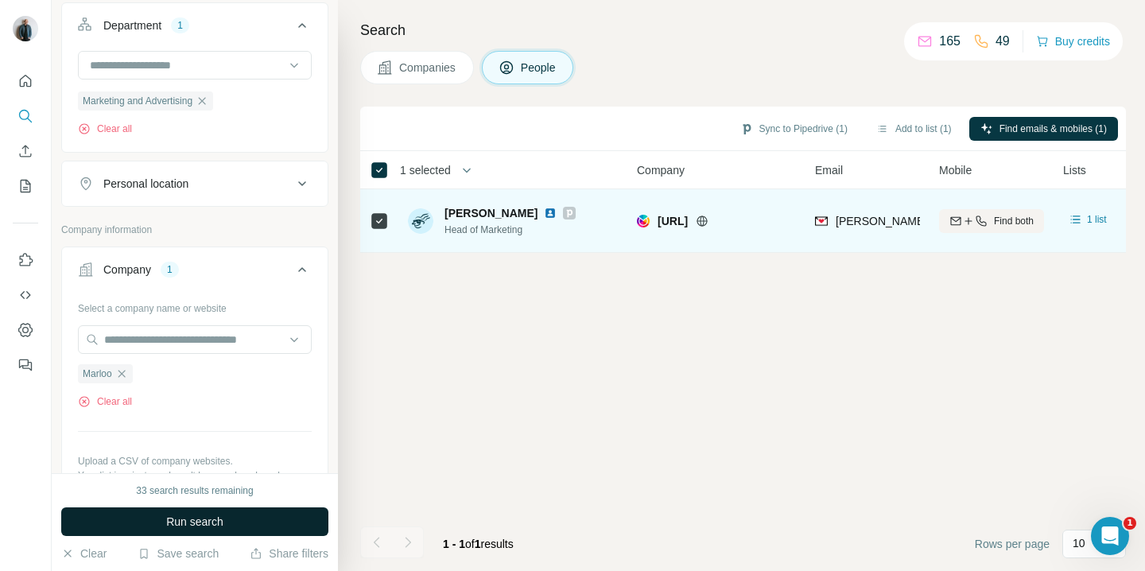
click at [217, 525] on span "Run search" at bounding box center [194, 522] width 57 height 16
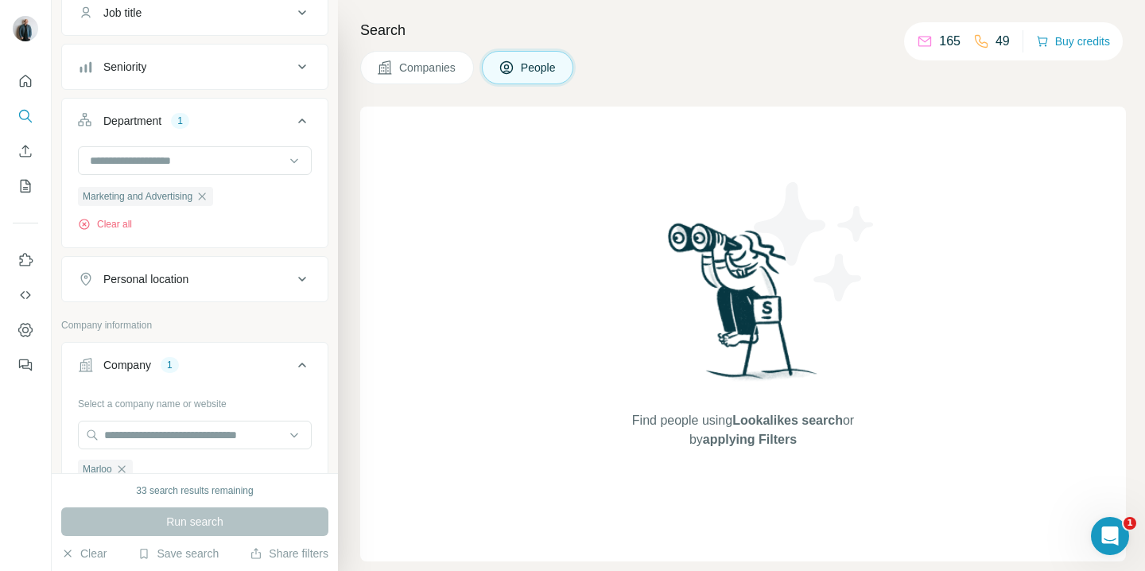
scroll to position [71, 0]
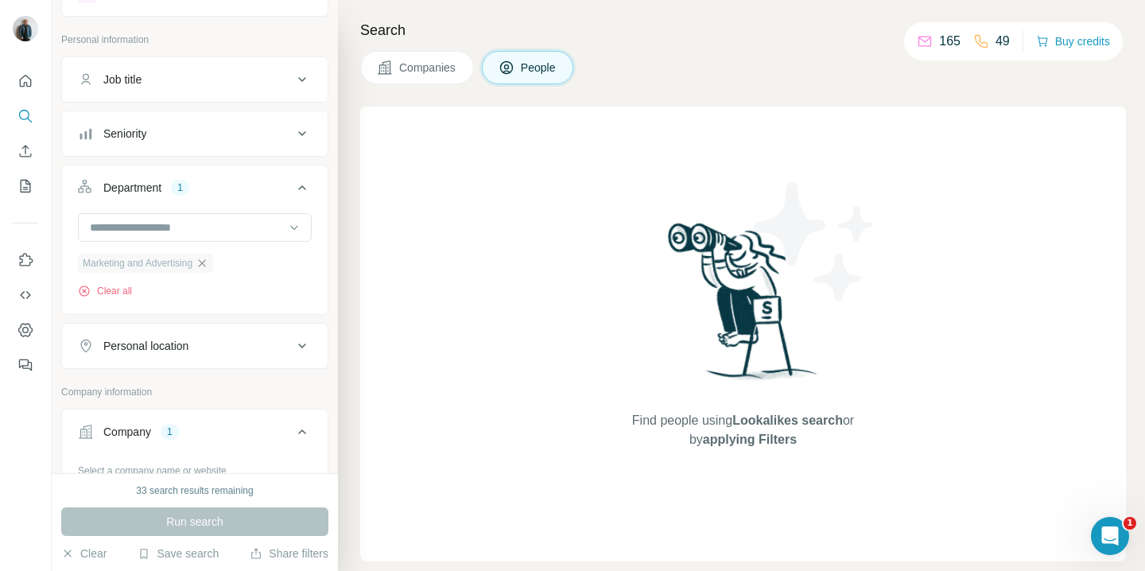
click at [206, 266] on icon "button" at bounding box center [202, 262] width 7 height 7
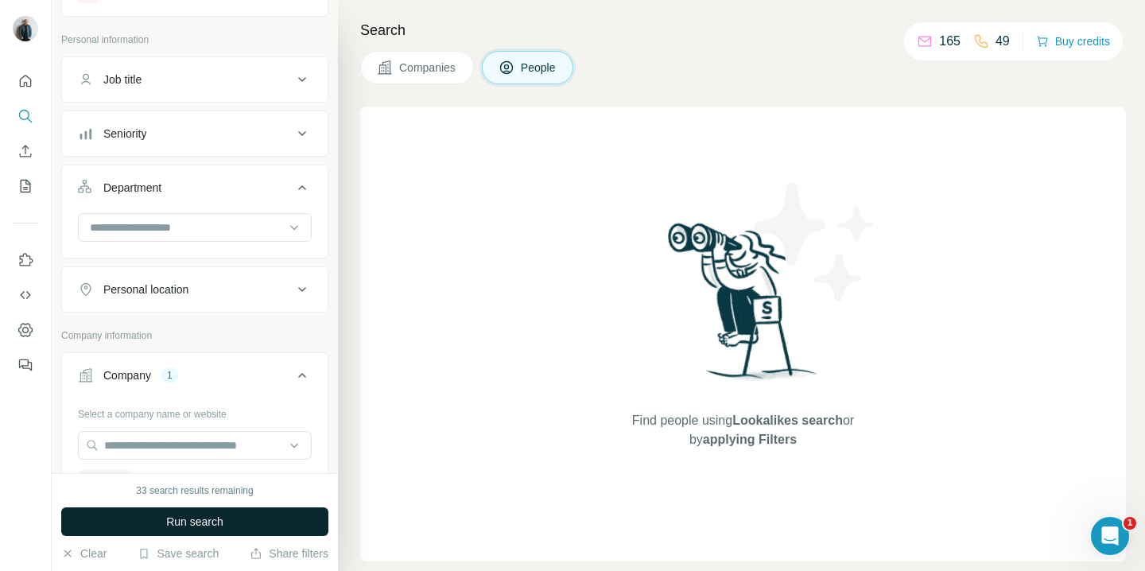
click at [204, 519] on span "Run search" at bounding box center [194, 522] width 57 height 16
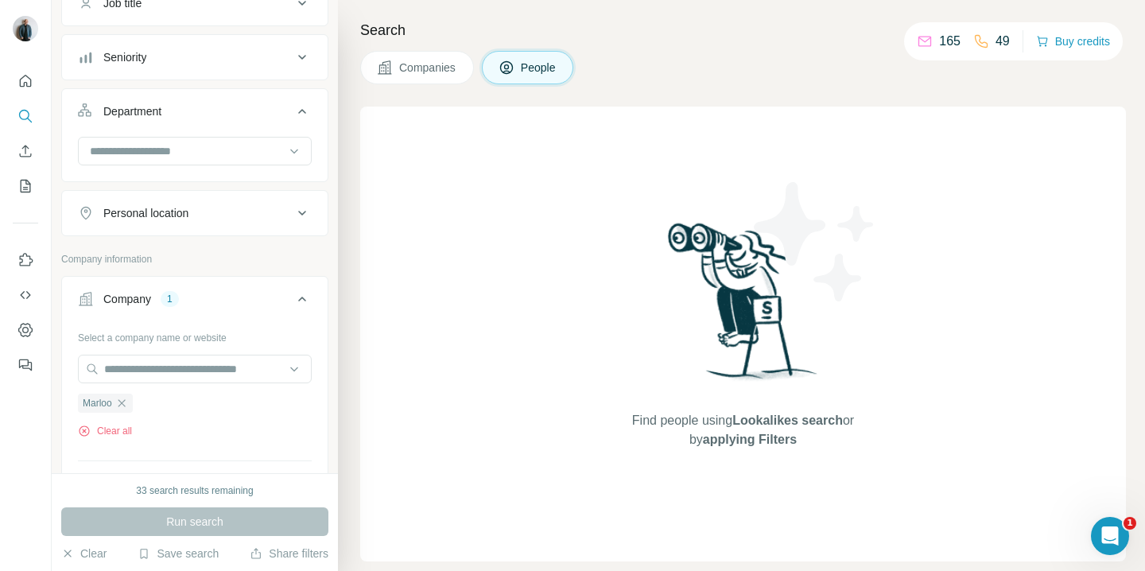
scroll to position [165, 0]
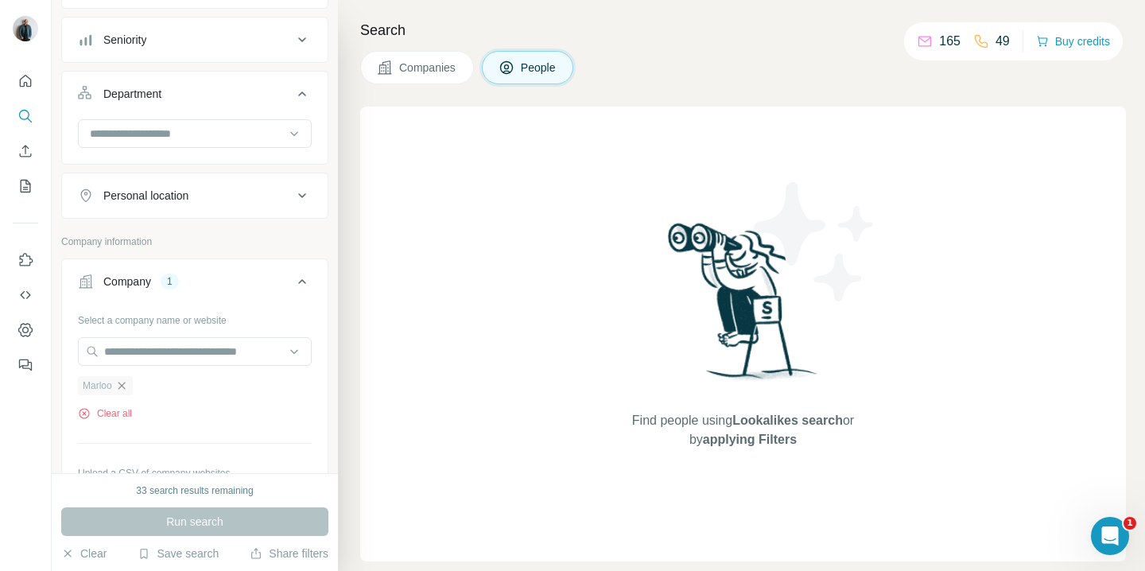
click at [124, 388] on icon "button" at bounding box center [121, 385] width 13 height 13
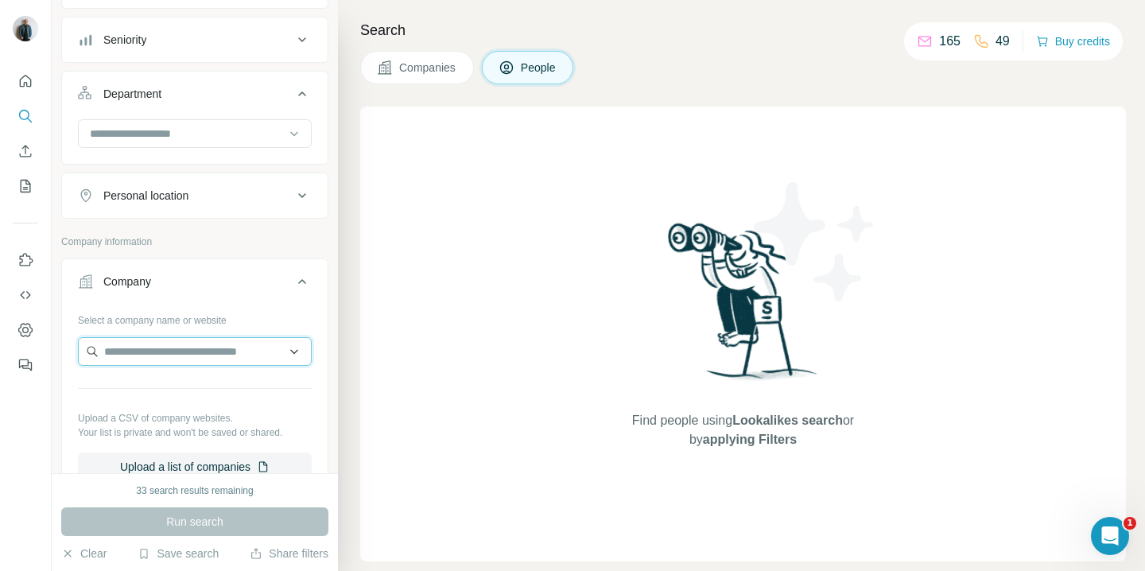
click at [144, 352] on input "text" at bounding box center [195, 351] width 234 height 29
paste input "**********"
drag, startPoint x: 173, startPoint y: 352, endPoint x: 81, endPoint y: 352, distance: 92.3
click at [81, 352] on input "**********" at bounding box center [195, 351] width 234 height 29
paste input "**********"
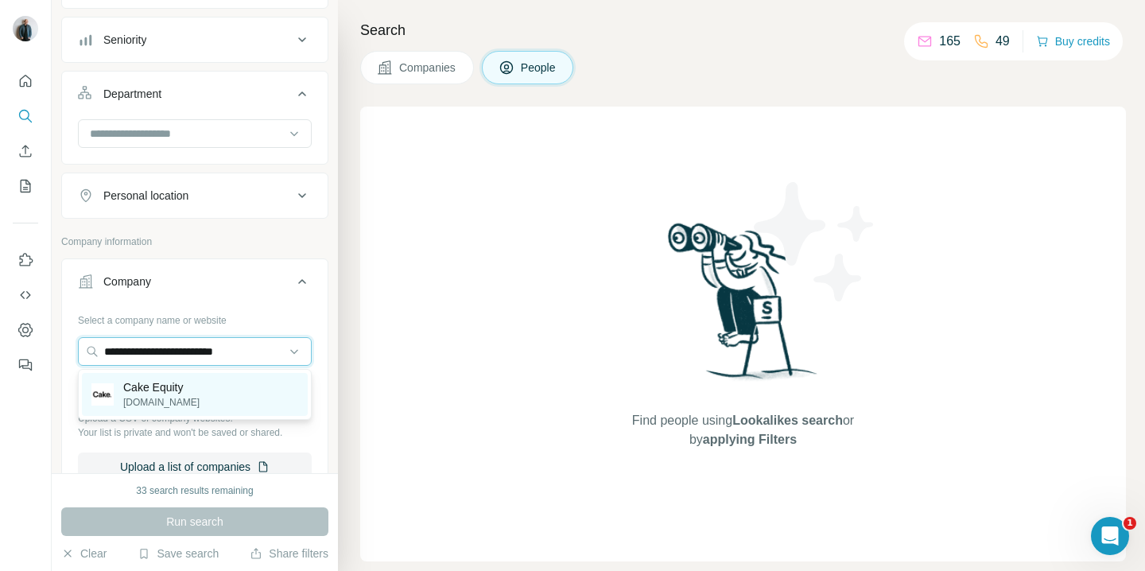
type input "**********"
click at [157, 398] on p "[DOMAIN_NAME]" at bounding box center [161, 402] width 76 height 14
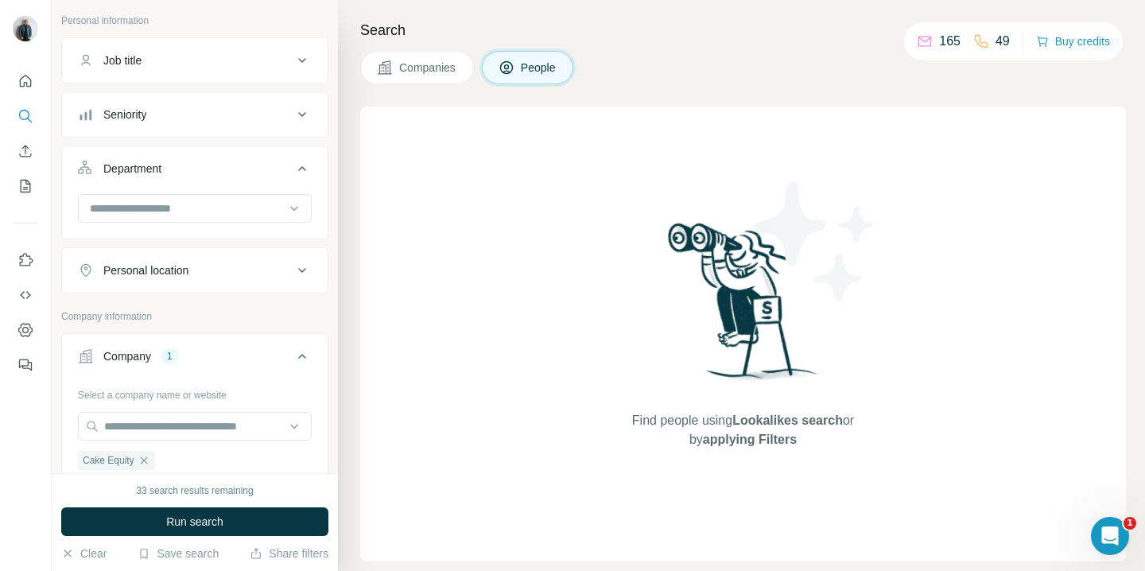
scroll to position [89, 0]
click at [226, 212] on input at bounding box center [186, 208] width 196 height 17
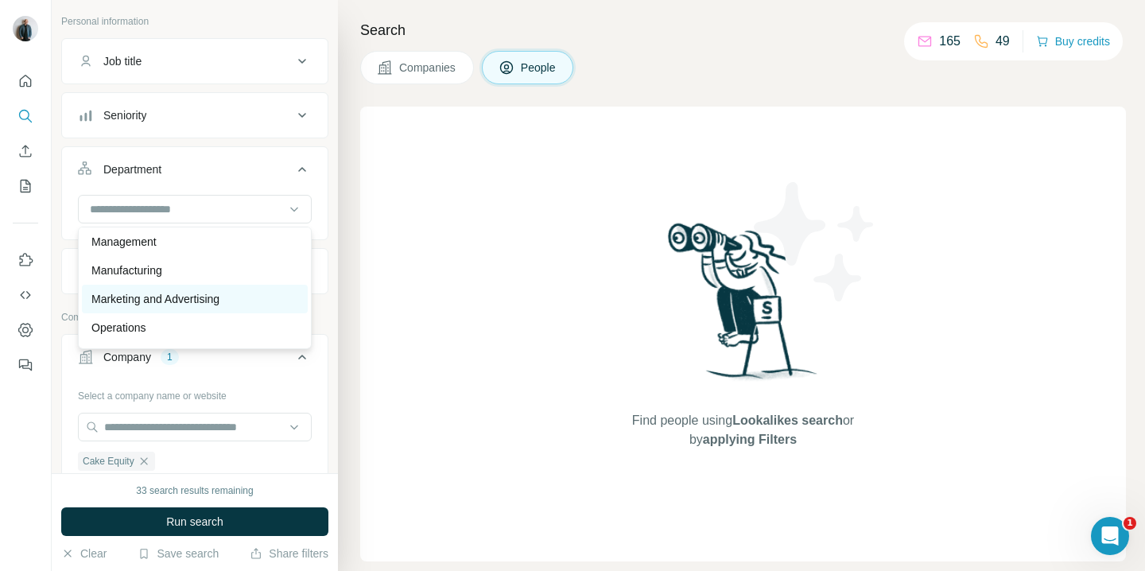
click at [216, 289] on div "Marketing and Advertising" at bounding box center [195, 299] width 226 height 29
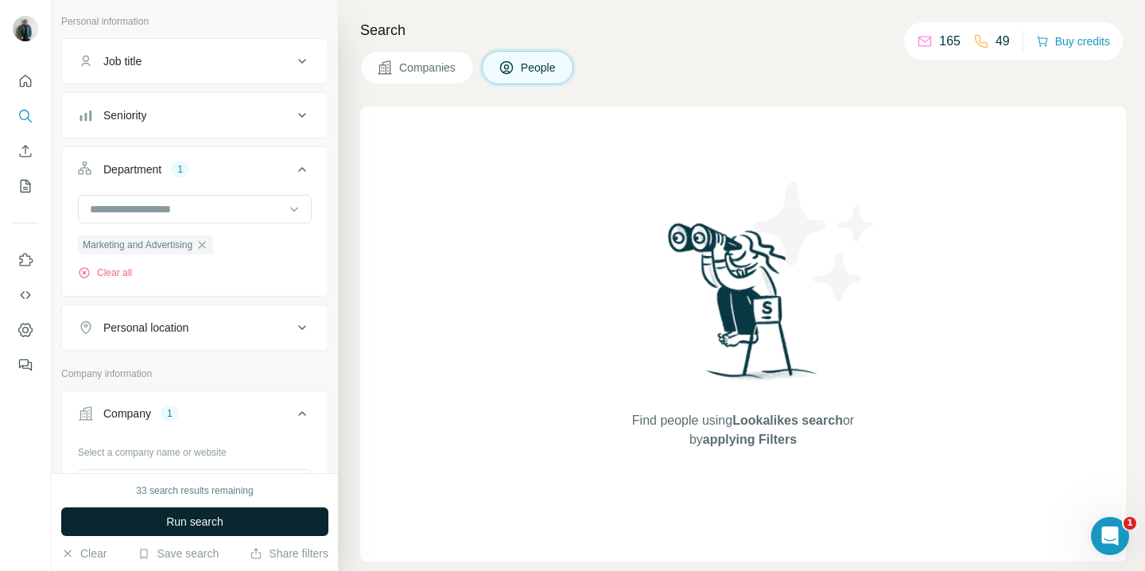
click at [209, 523] on span "Run search" at bounding box center [194, 522] width 57 height 16
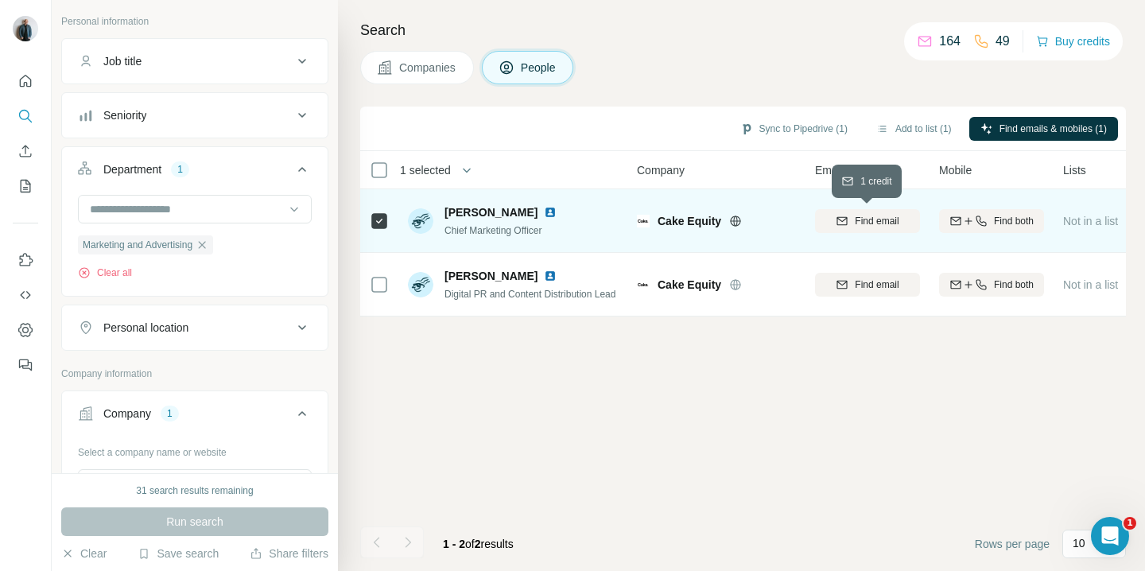
click at [872, 220] on span "Find email" at bounding box center [877, 221] width 44 height 14
click at [787, 127] on button "Sync to Pipedrive (1)" at bounding box center [794, 129] width 130 height 24
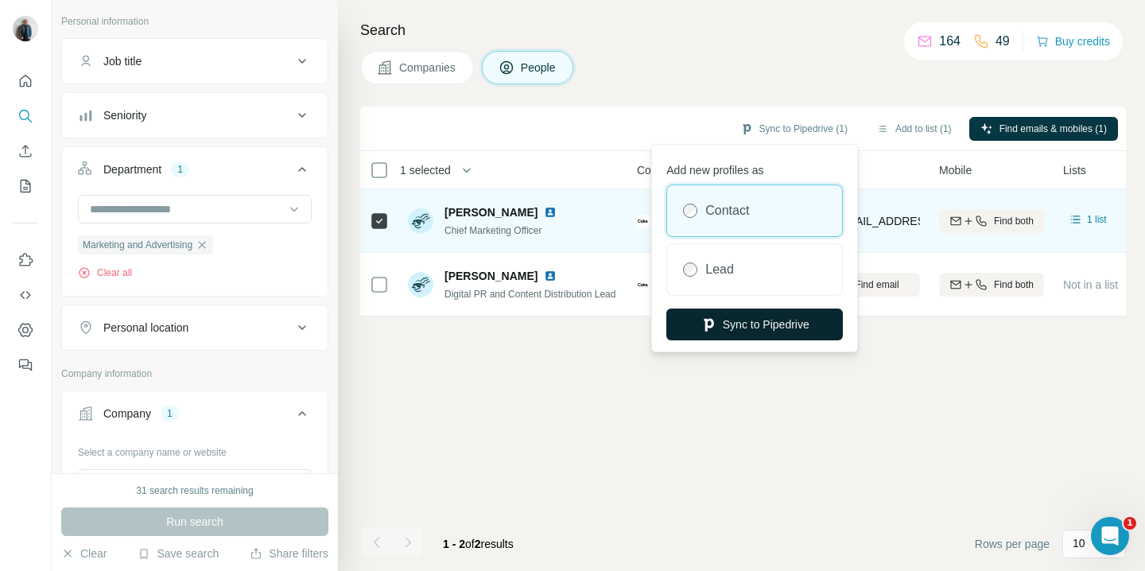
click at [750, 321] on button "Sync to Pipedrive" at bounding box center [754, 325] width 177 height 32
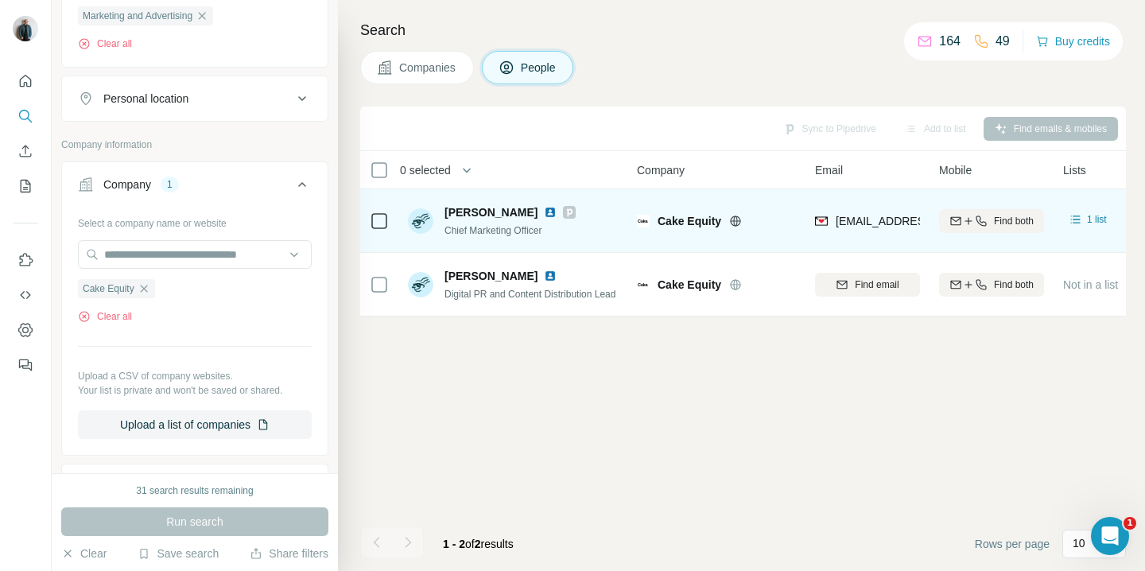
scroll to position [322, 0]
click at [142, 282] on icon "button" at bounding box center [144, 284] width 13 height 13
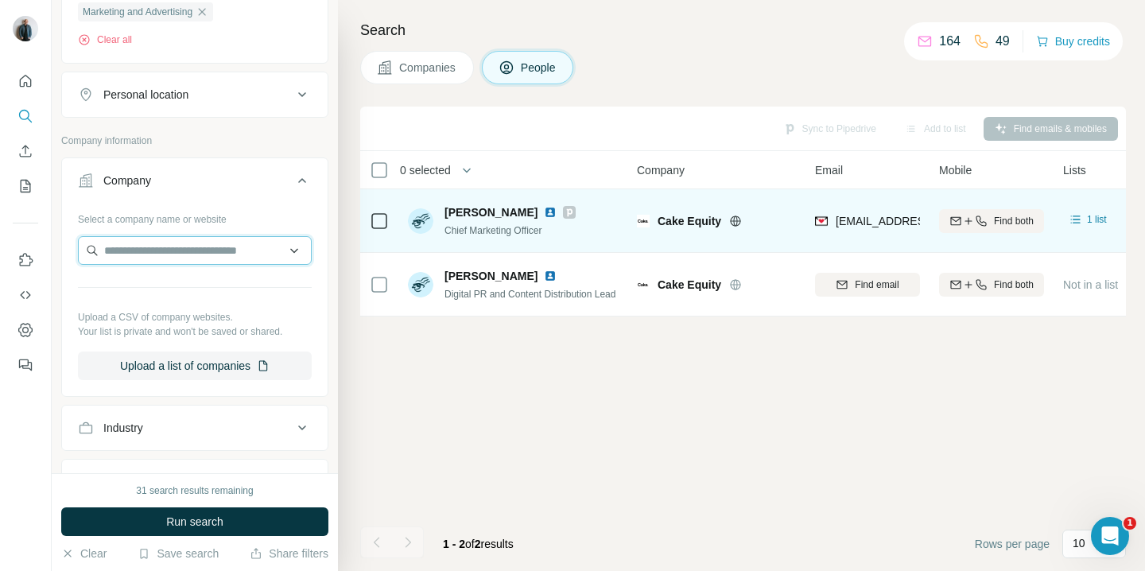
click at [147, 250] on input "text" at bounding box center [195, 250] width 234 height 29
paste input "**********"
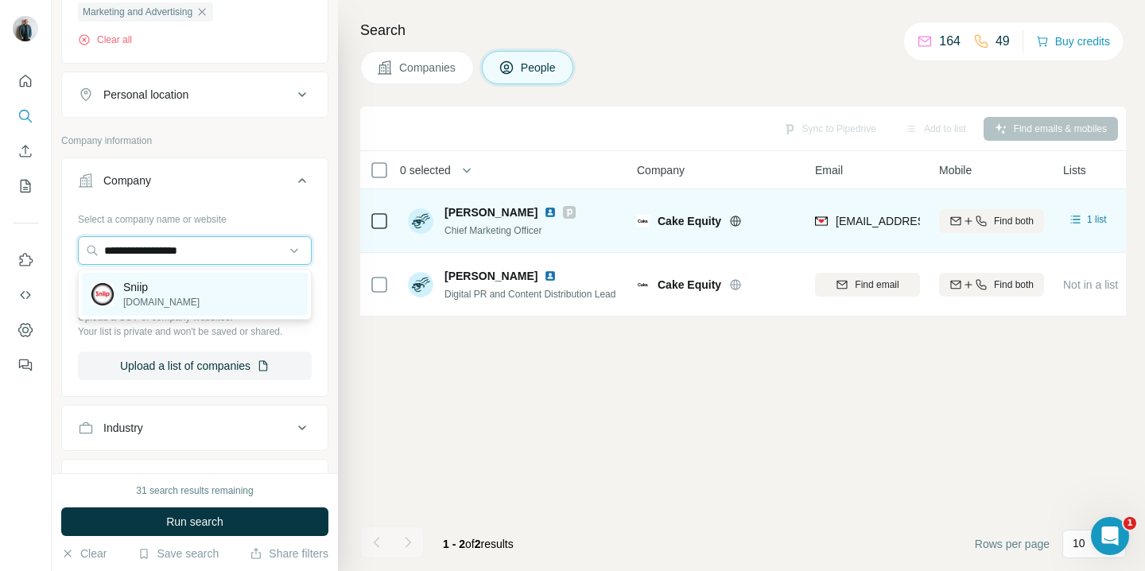
type input "**********"
click at [157, 290] on p "Sniip" at bounding box center [161, 287] width 76 height 16
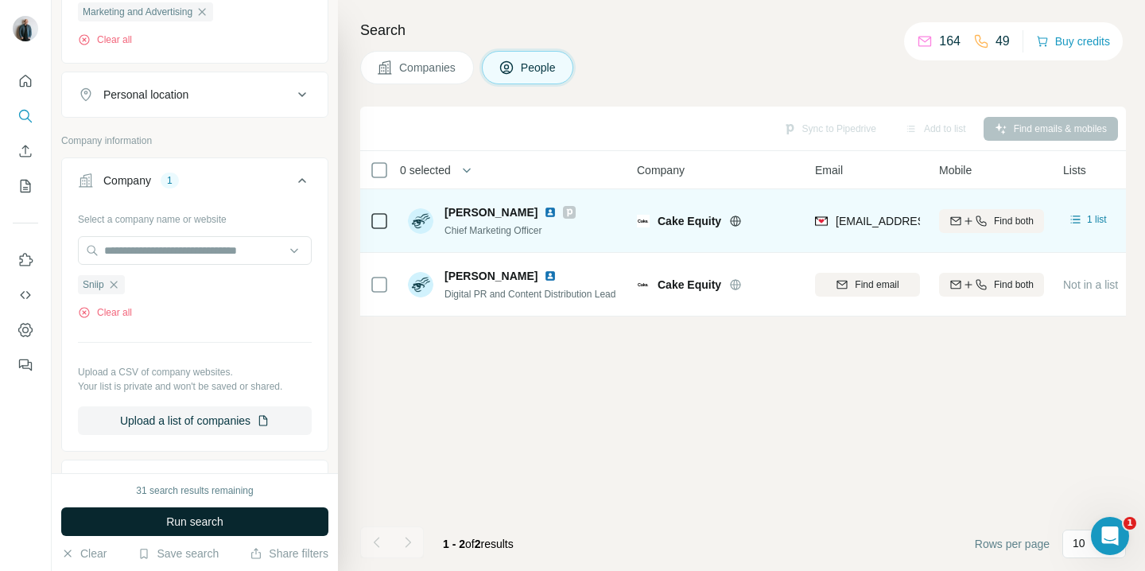
click at [214, 514] on span "Run search" at bounding box center [194, 522] width 57 height 16
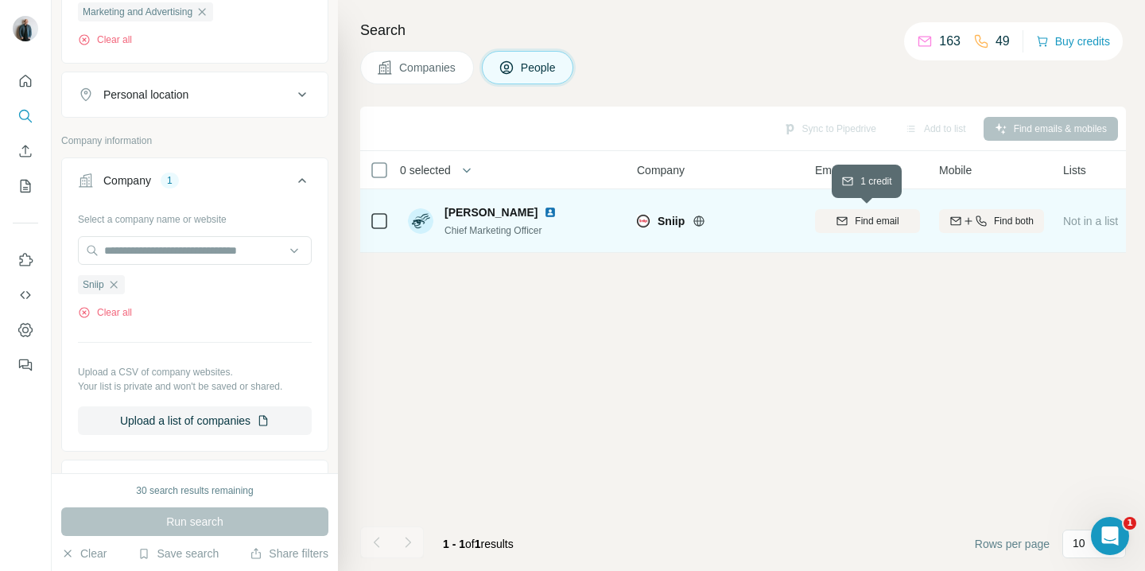
click at [876, 223] on span "Find email" at bounding box center [877, 221] width 44 height 14
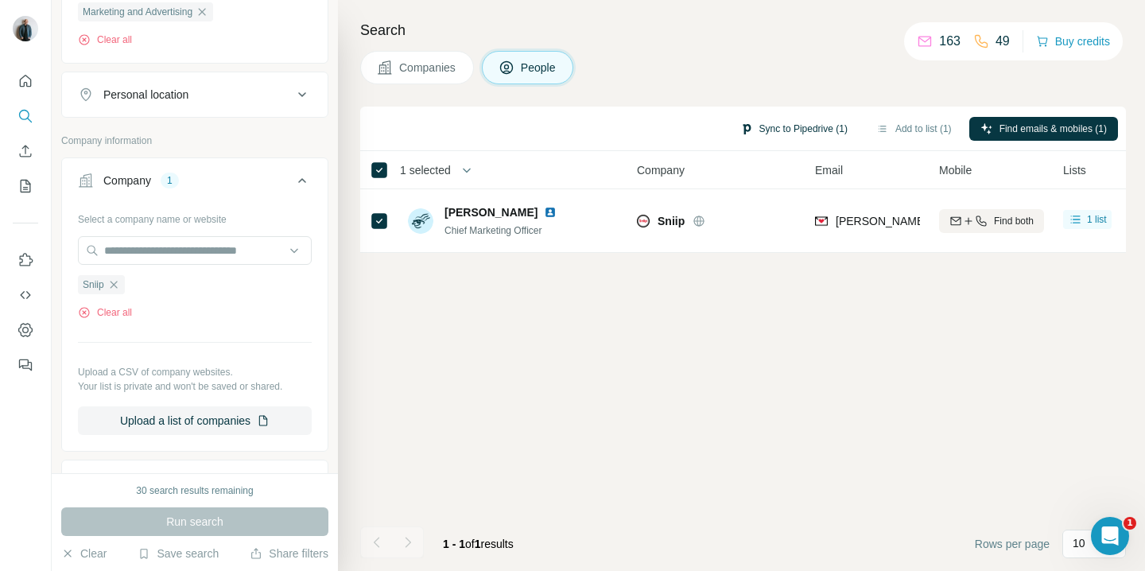
click at [788, 130] on button "Sync to Pipedrive (1)" at bounding box center [794, 129] width 130 height 24
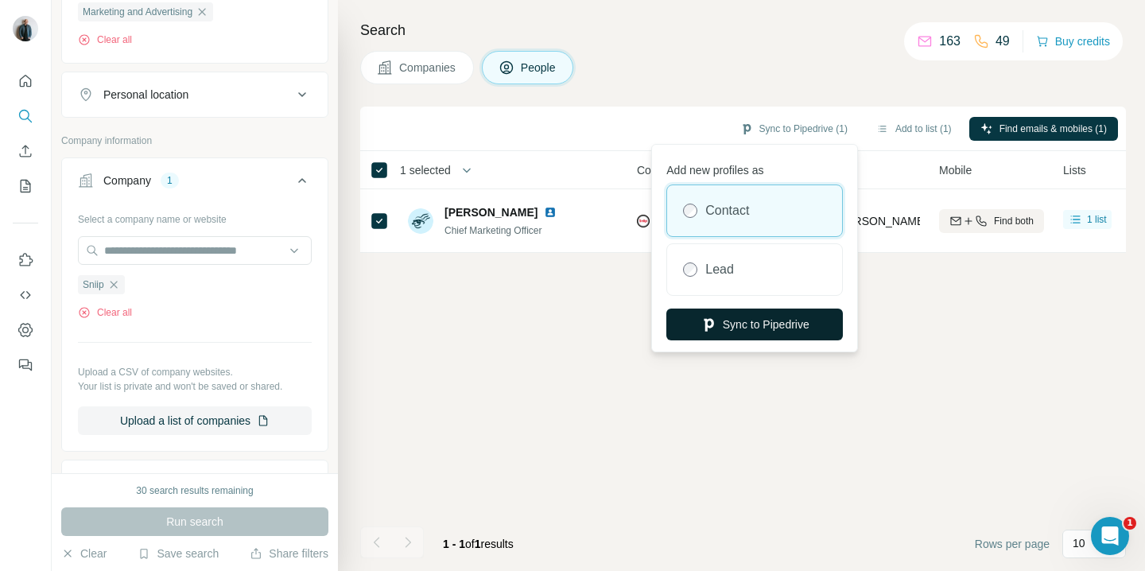
click at [767, 328] on button "Sync to Pipedrive" at bounding box center [754, 325] width 177 height 32
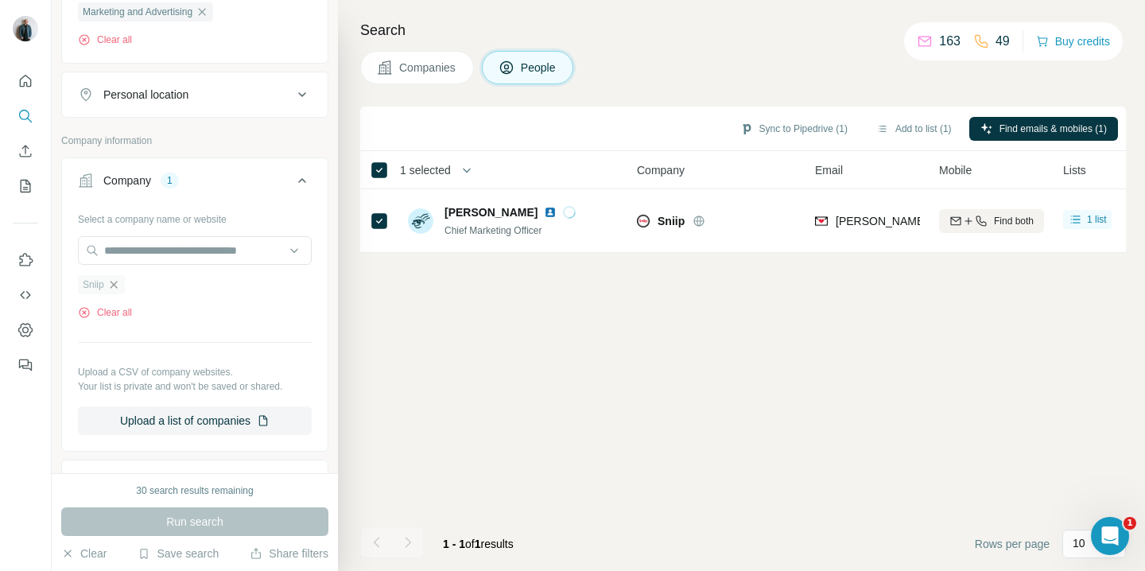
click at [118, 285] on icon "button" at bounding box center [113, 284] width 13 height 13
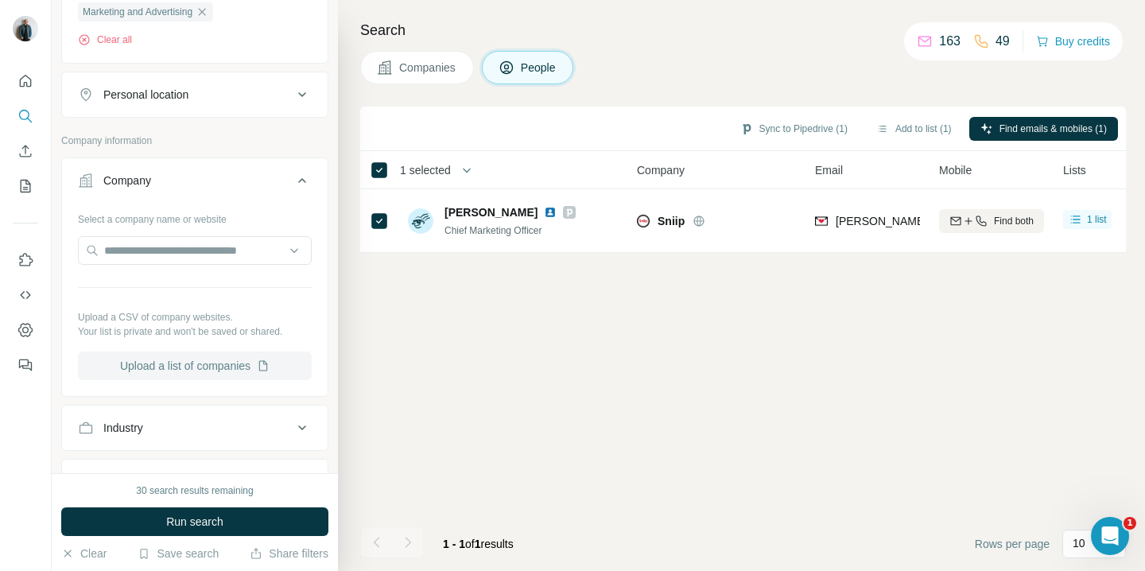
click at [168, 359] on button "Upload a list of companies" at bounding box center [195, 366] width 234 height 29
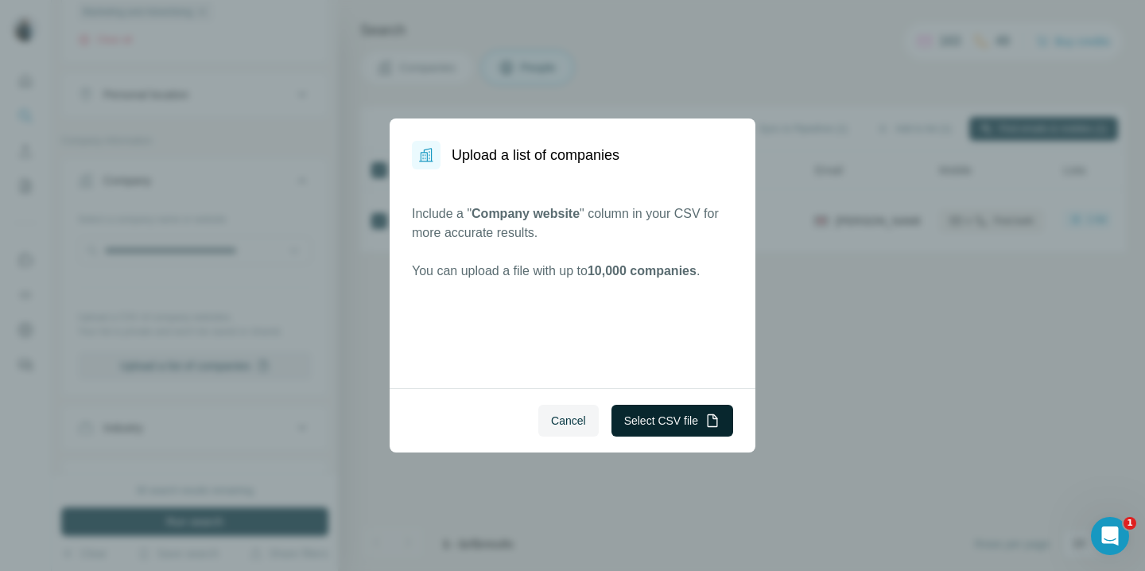
click at [654, 411] on button "Select CSV file" at bounding box center [673, 421] width 122 height 32
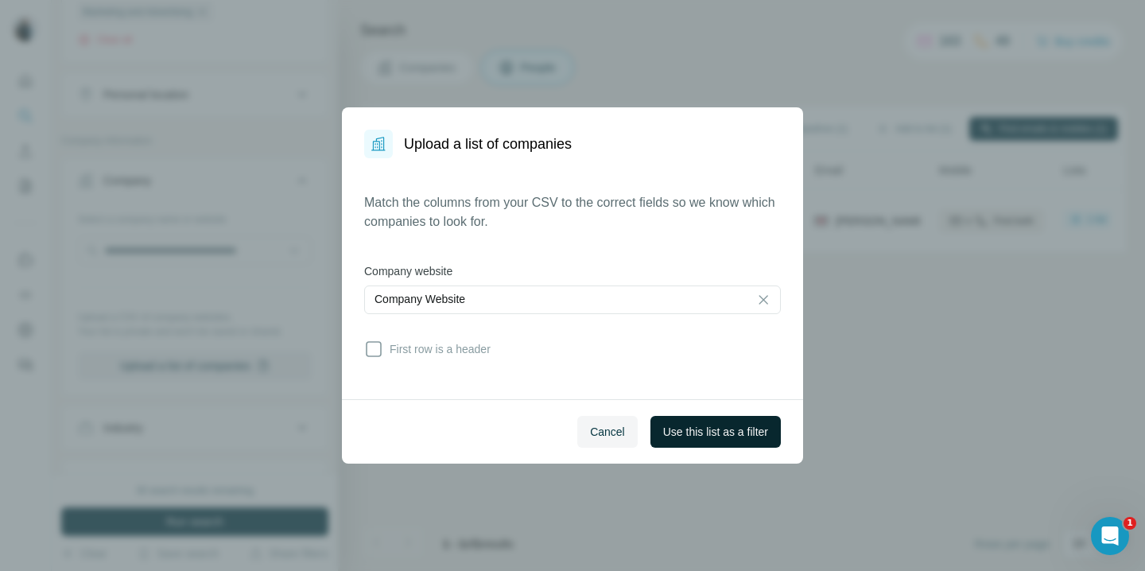
click at [698, 435] on span "Use this list as a filter" at bounding box center [715, 432] width 105 height 16
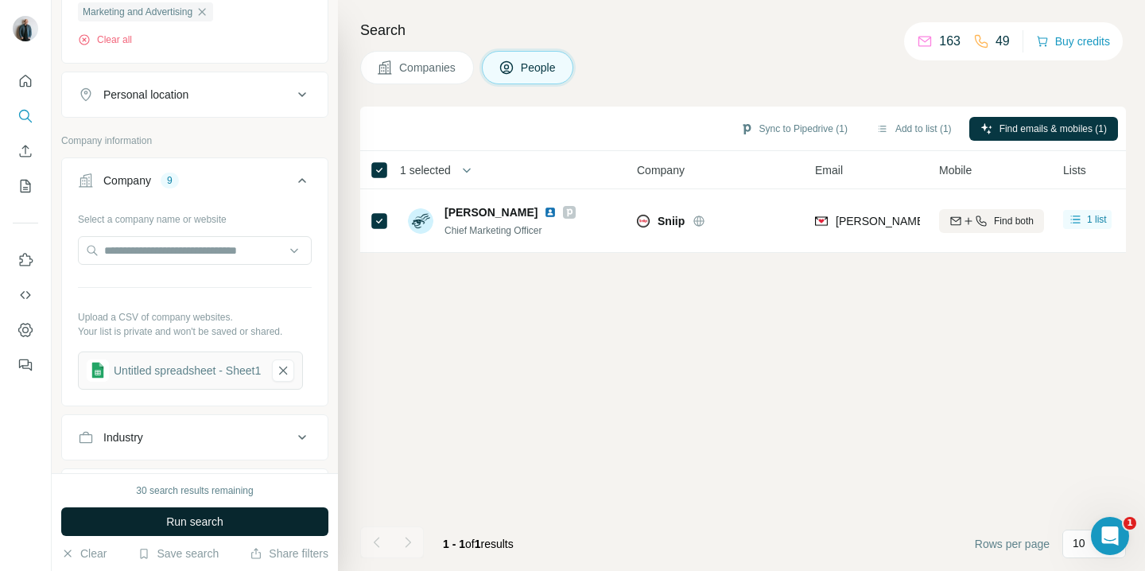
click at [239, 517] on button "Run search" at bounding box center [194, 521] width 267 height 29
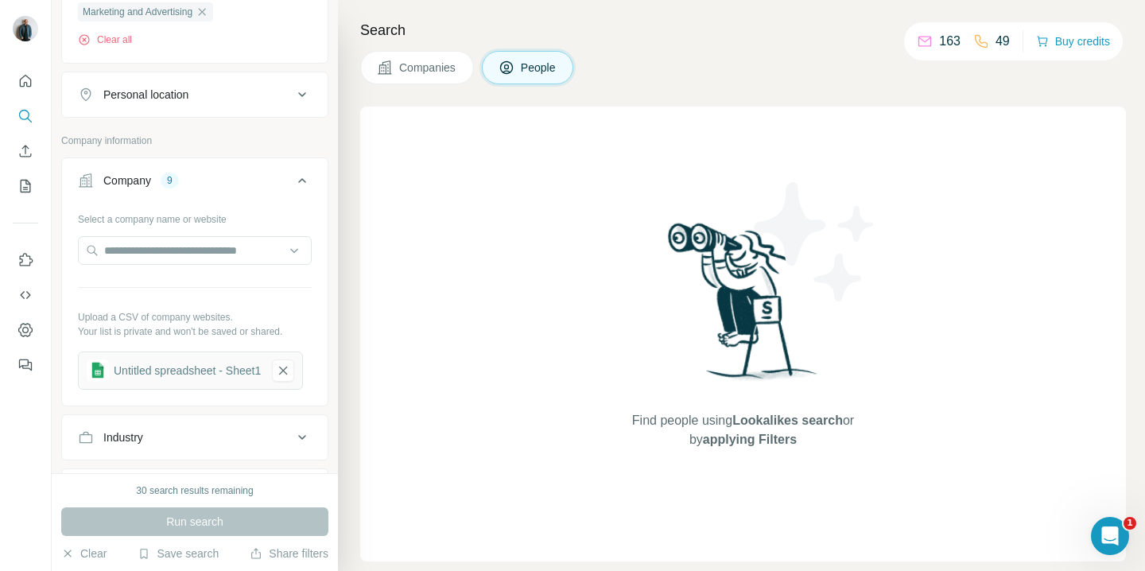
click at [410, 72] on span "Companies" at bounding box center [428, 68] width 58 height 16
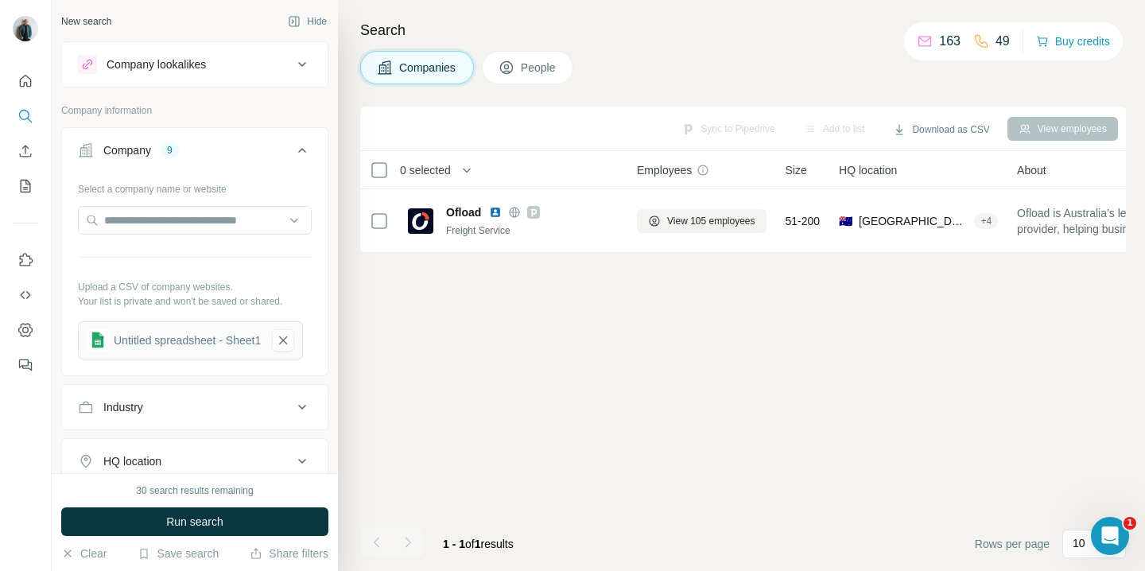
click at [230, 338] on div "Untitled spreadsheet - Sheet1" at bounding box center [187, 340] width 147 height 16
click at [217, 519] on span "Run search" at bounding box center [194, 522] width 57 height 16
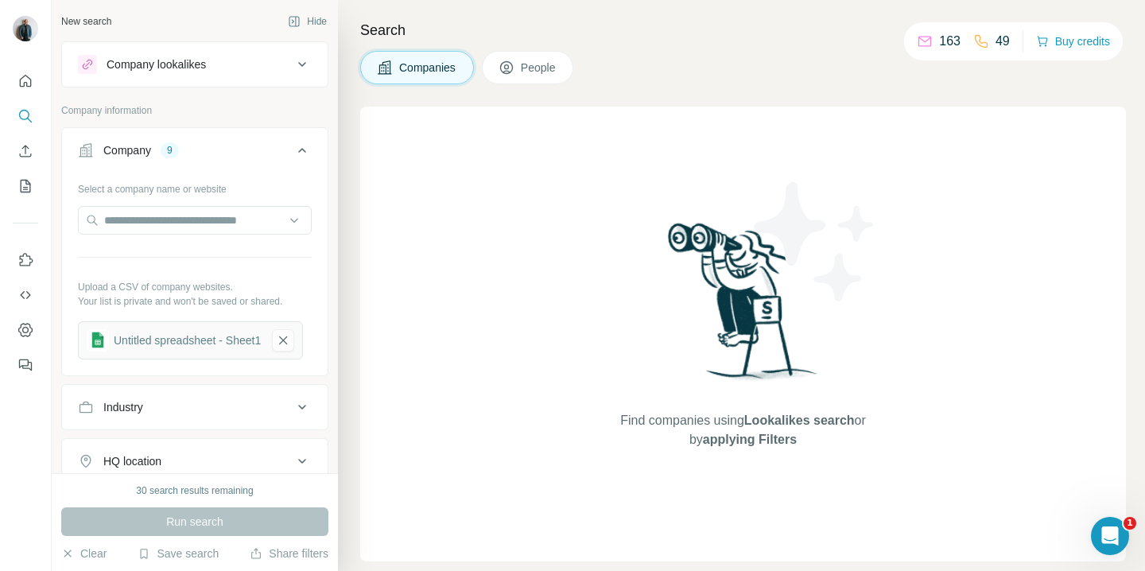
click at [223, 341] on div "Untitled spreadsheet - Sheet1" at bounding box center [187, 340] width 147 height 16
click at [177, 148] on div "9" at bounding box center [170, 150] width 18 height 14
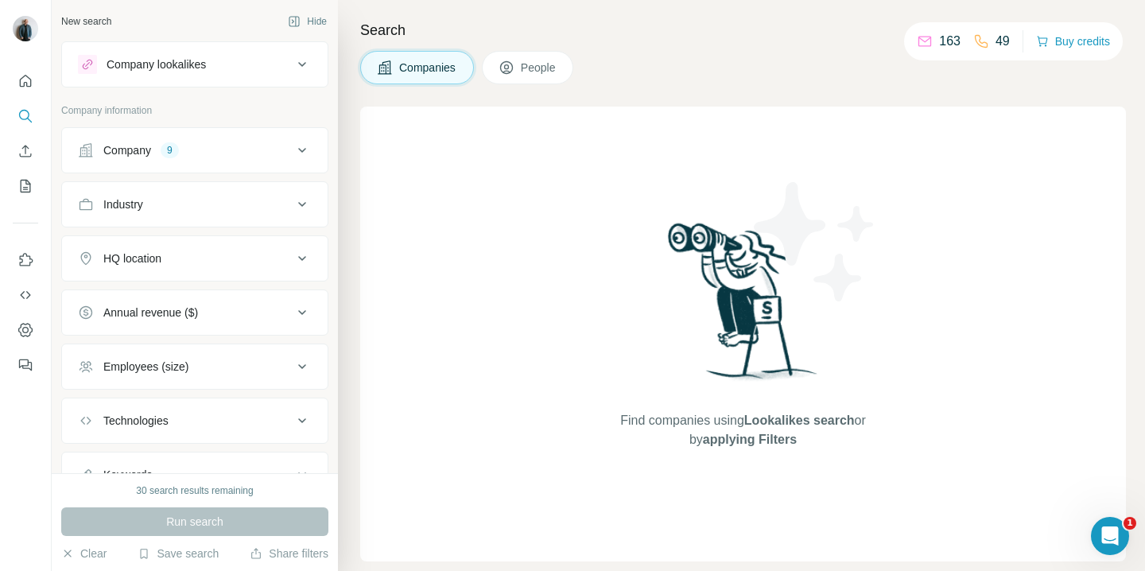
click at [177, 148] on div "9" at bounding box center [170, 150] width 18 height 14
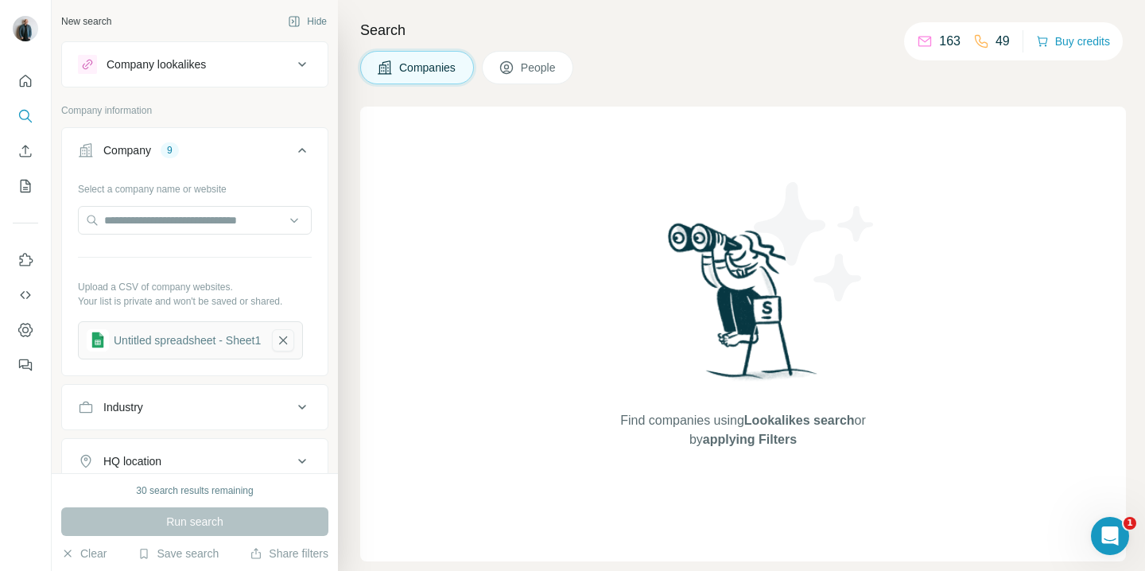
click at [290, 335] on icon "button" at bounding box center [283, 340] width 14 height 16
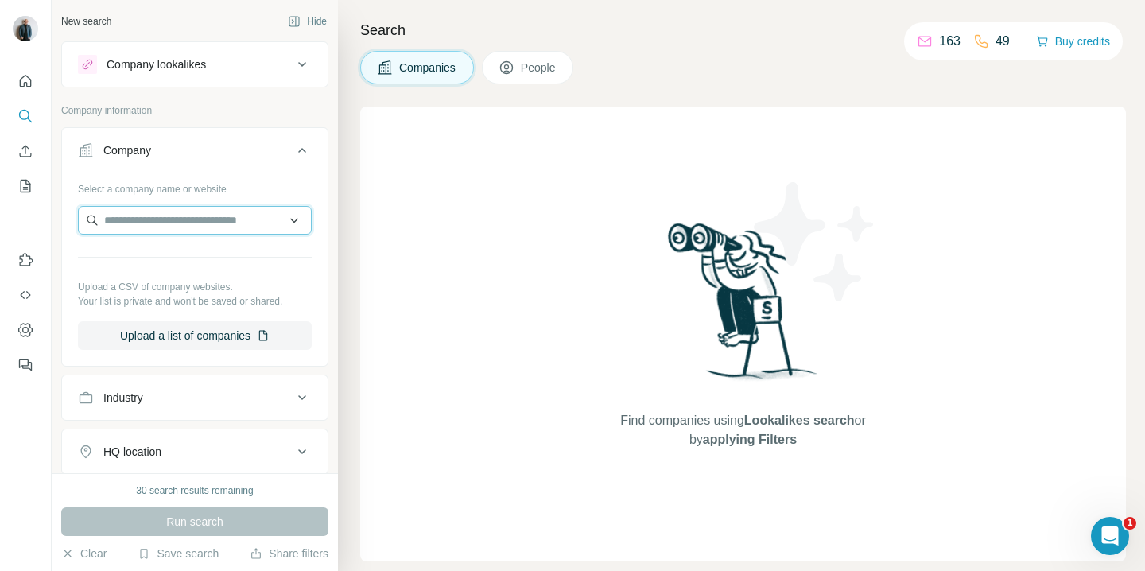
click at [211, 221] on input "text" at bounding box center [195, 220] width 234 height 29
paste input "**********"
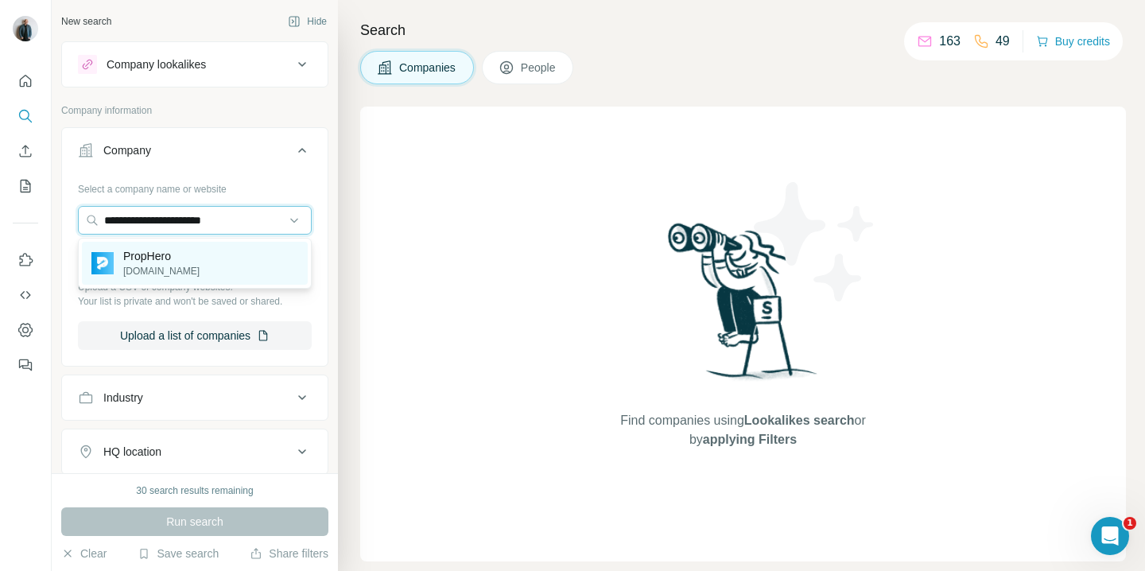
type input "**********"
click at [201, 262] on div "PropHero [DOMAIN_NAME]" at bounding box center [195, 263] width 226 height 43
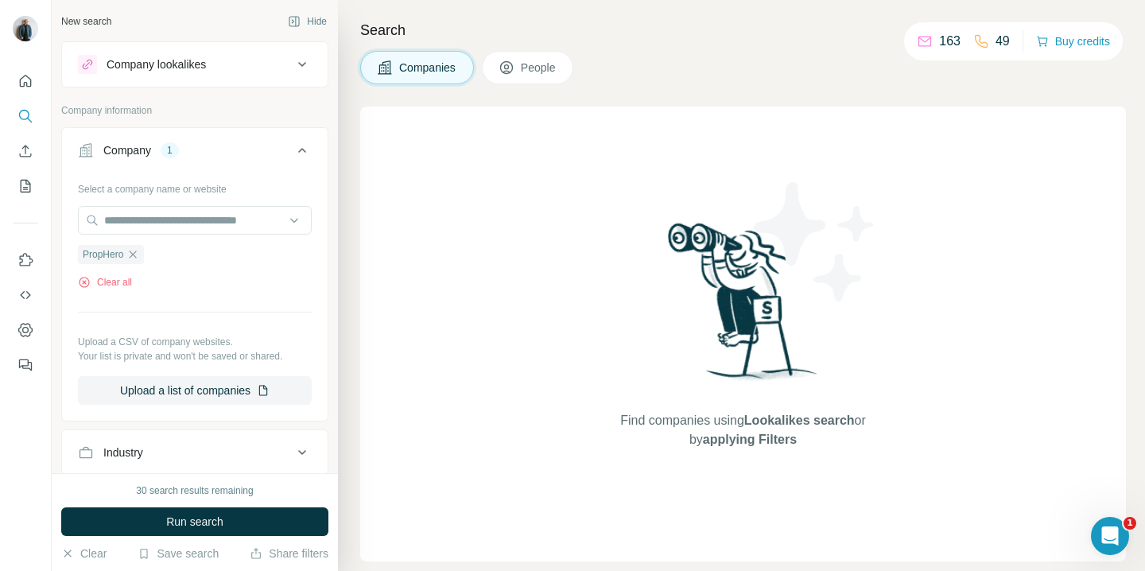
click at [519, 65] on button "People" at bounding box center [528, 67] width 92 height 33
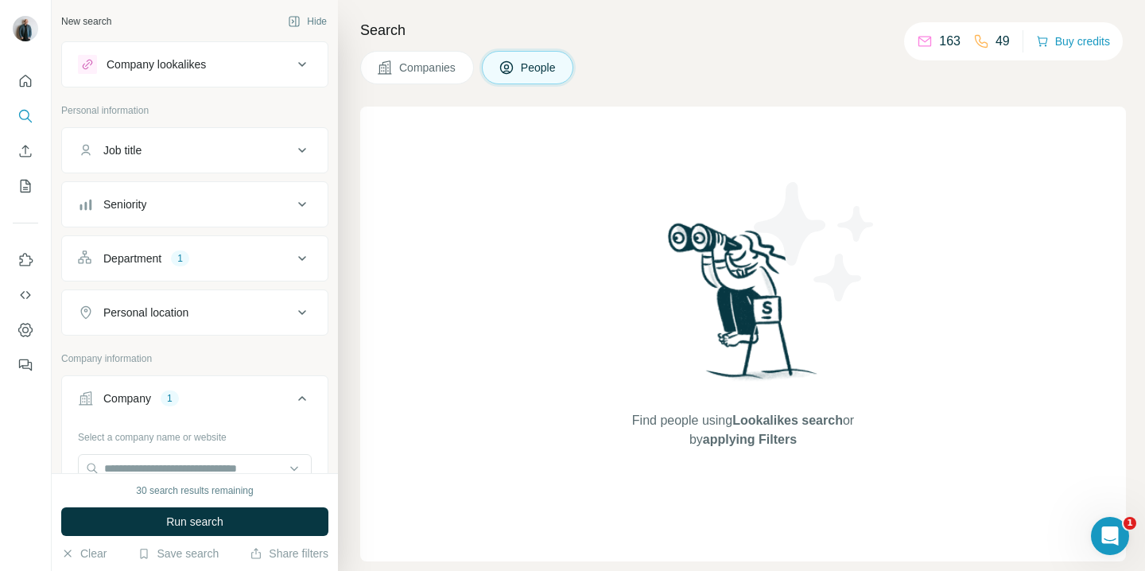
click at [287, 257] on div "Department 1" at bounding box center [185, 259] width 215 height 16
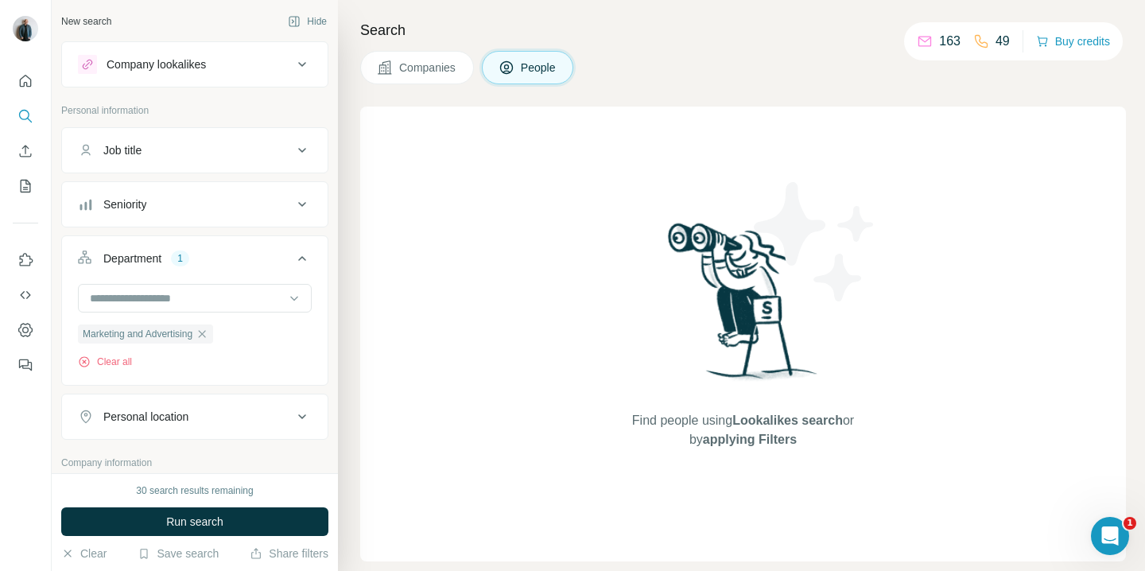
click at [290, 254] on div "Department 1" at bounding box center [185, 259] width 215 height 16
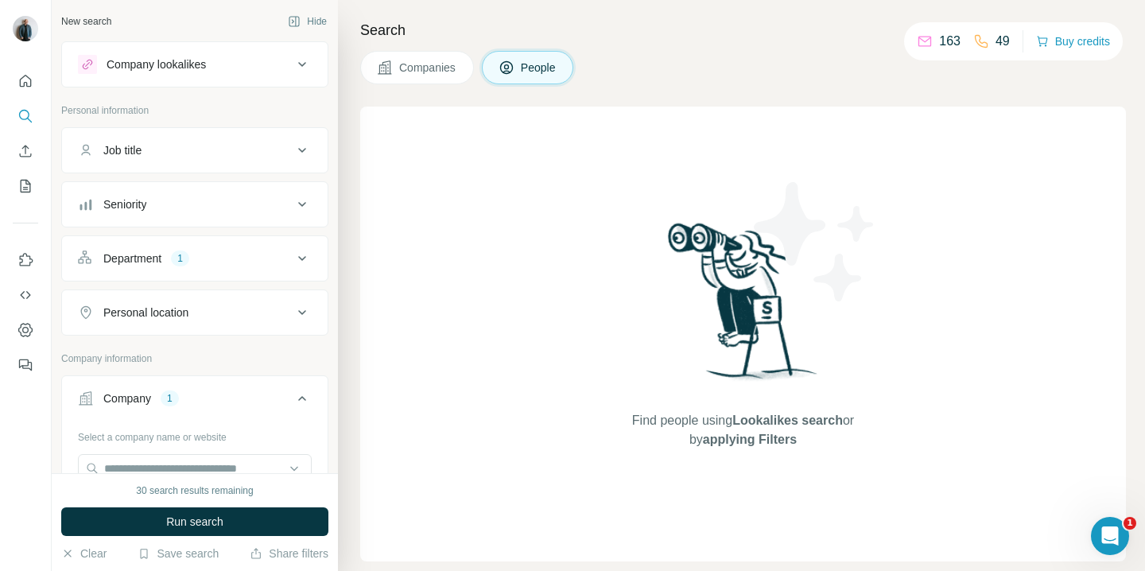
click at [421, 64] on span "Companies" at bounding box center [428, 68] width 58 height 16
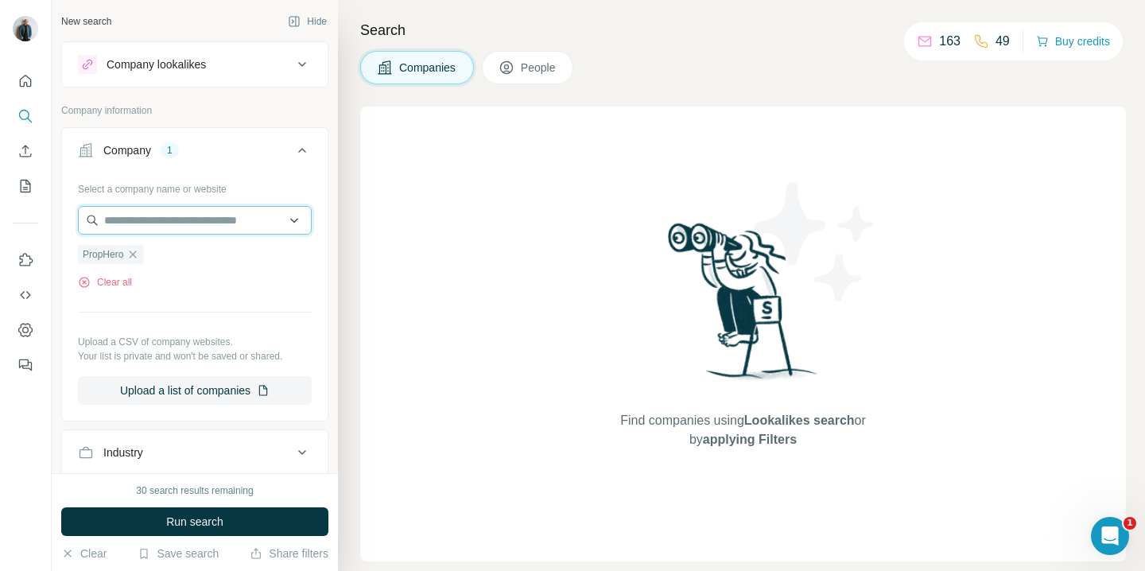
click at [224, 218] on input "text" at bounding box center [195, 220] width 234 height 29
paste input "**********"
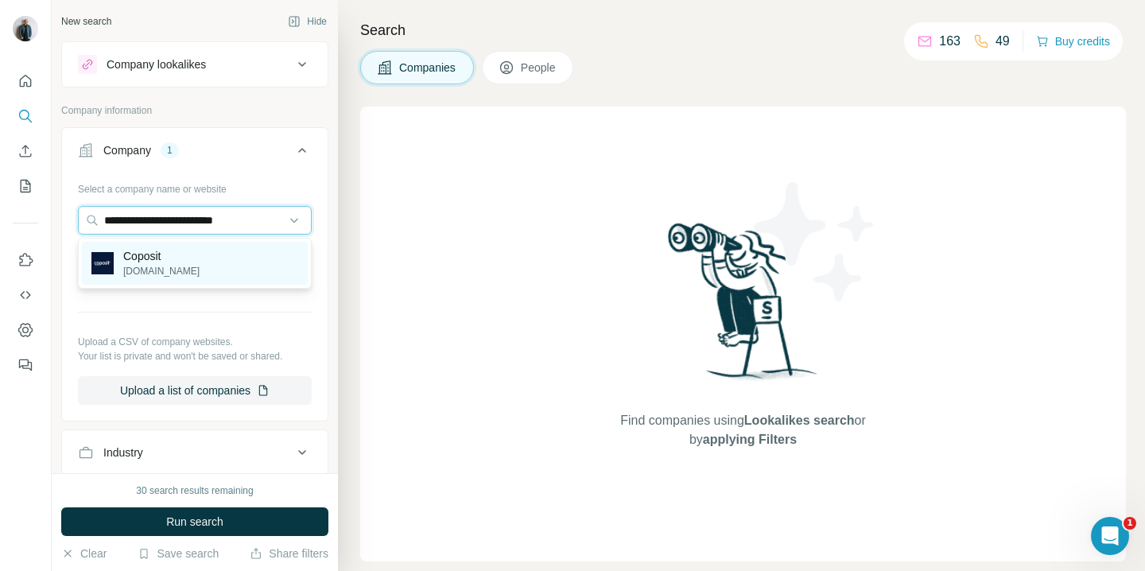
type input "**********"
click at [207, 254] on div "Coposit [DOMAIN_NAME]" at bounding box center [195, 263] width 226 height 43
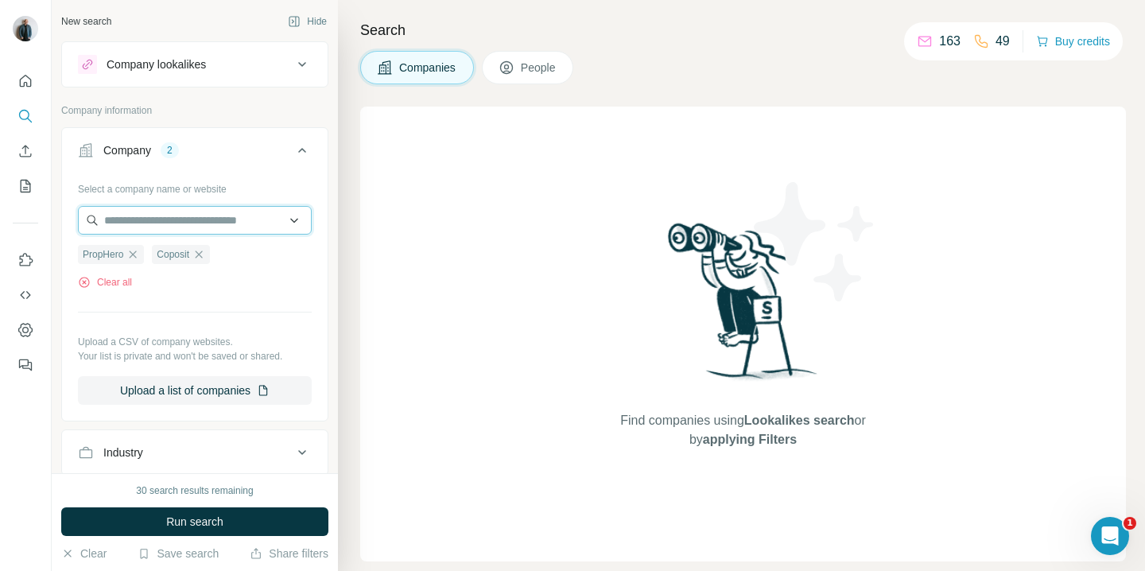
click at [226, 222] on input "text" at bounding box center [195, 220] width 234 height 29
paste input "**********"
type input "*"
paste input "**********"
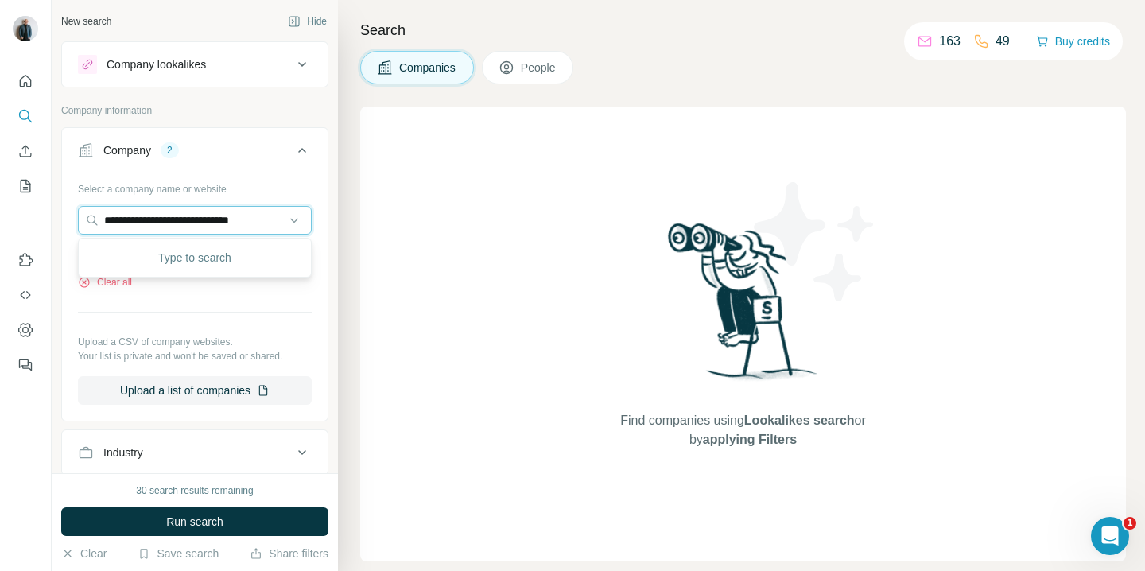
scroll to position [0, 2]
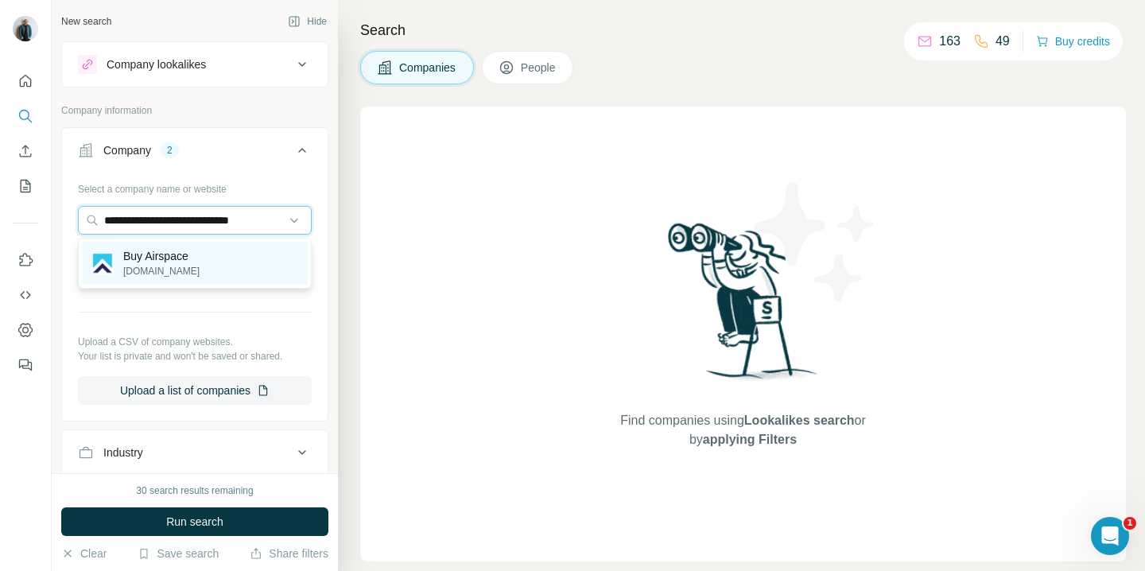
type input "**********"
click at [193, 262] on p "Buy Airspace" at bounding box center [161, 256] width 76 height 16
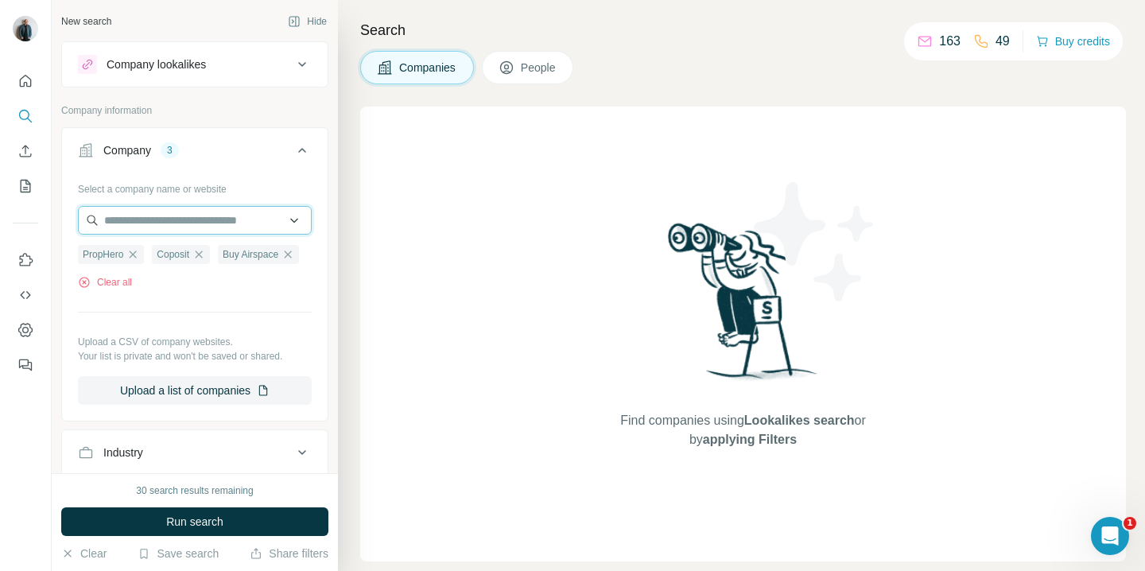
click at [223, 220] on input "text" at bounding box center [195, 220] width 234 height 29
paste input "**********"
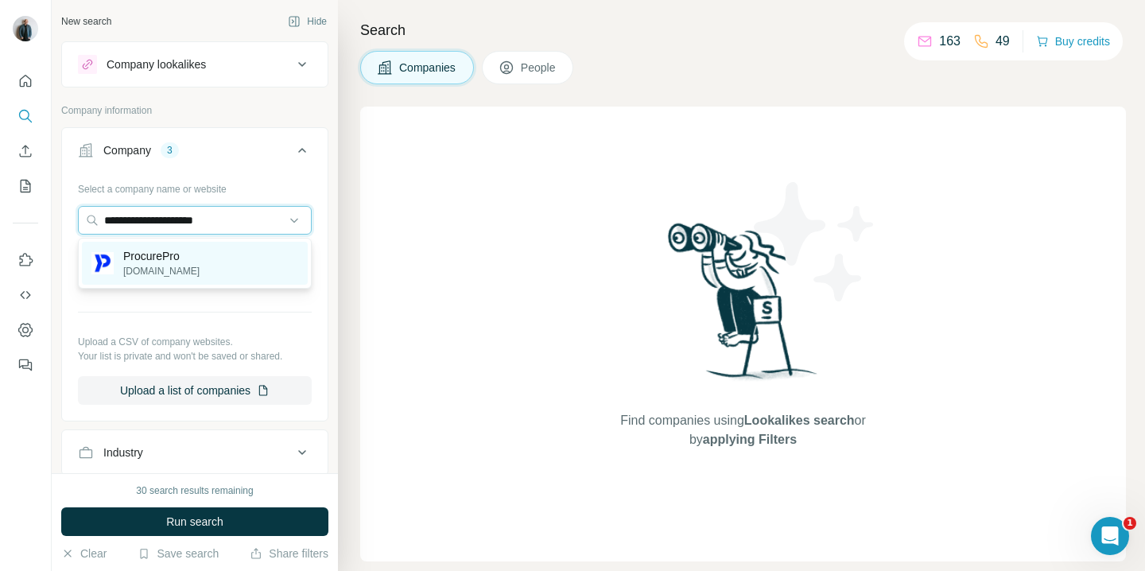
type input "**********"
click at [212, 259] on div "ProcurePro [DOMAIN_NAME]" at bounding box center [195, 263] width 226 height 43
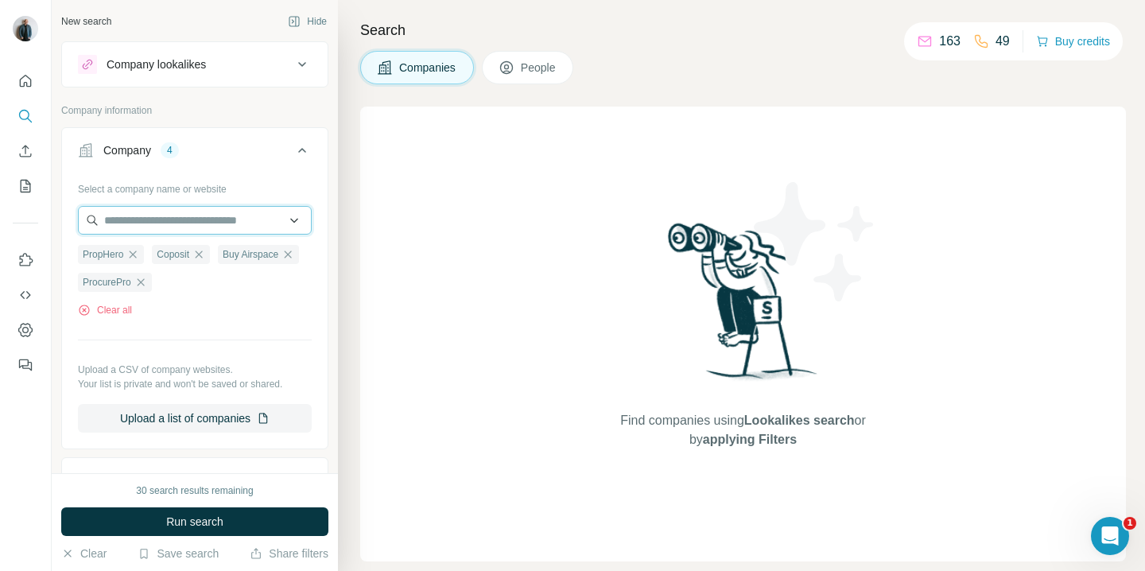
click at [181, 221] on input "text" at bounding box center [195, 220] width 234 height 29
paste input "**********"
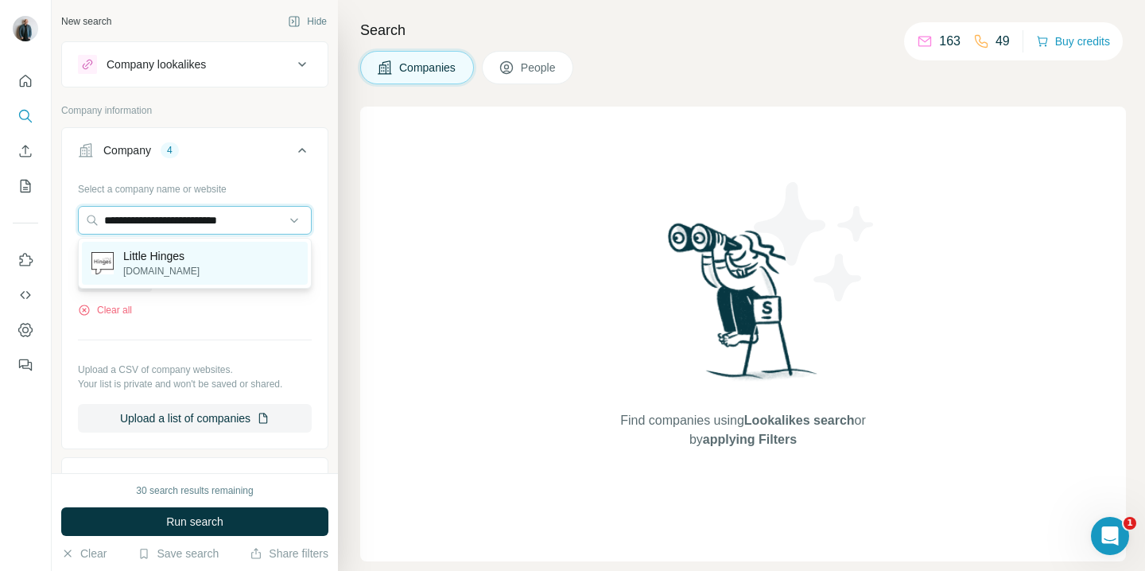
type input "**********"
click at [177, 255] on p "Little Hinges" at bounding box center [161, 256] width 76 height 16
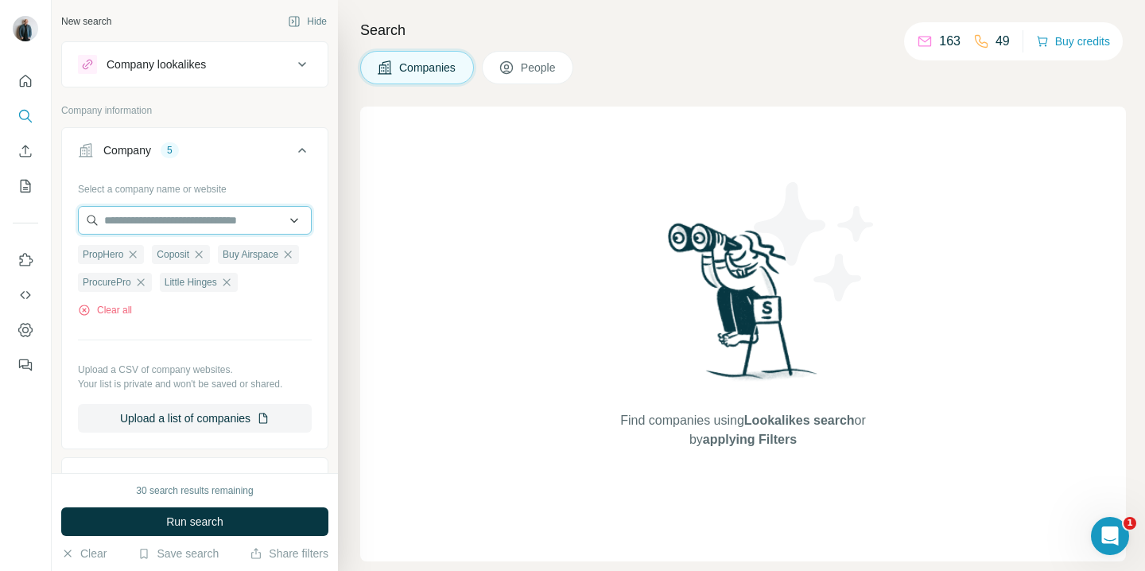
click at [187, 220] on input "text" at bounding box center [195, 220] width 234 height 29
paste input "**********"
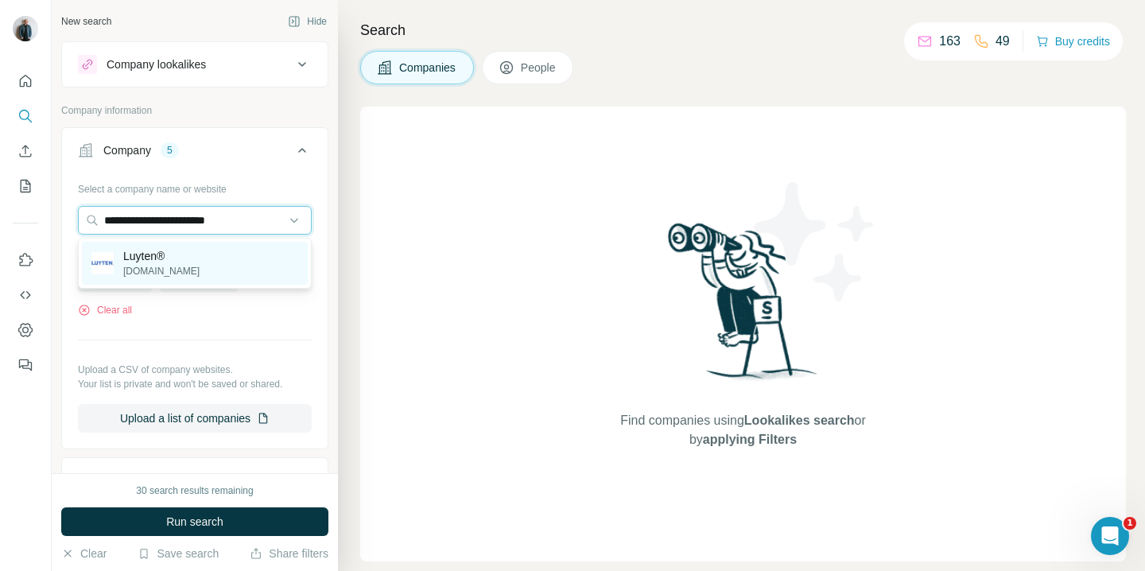
type input "**********"
click at [196, 271] on div "Luyten® [DOMAIN_NAME]" at bounding box center [195, 263] width 226 height 43
click at [203, 218] on input "text" at bounding box center [195, 220] width 234 height 29
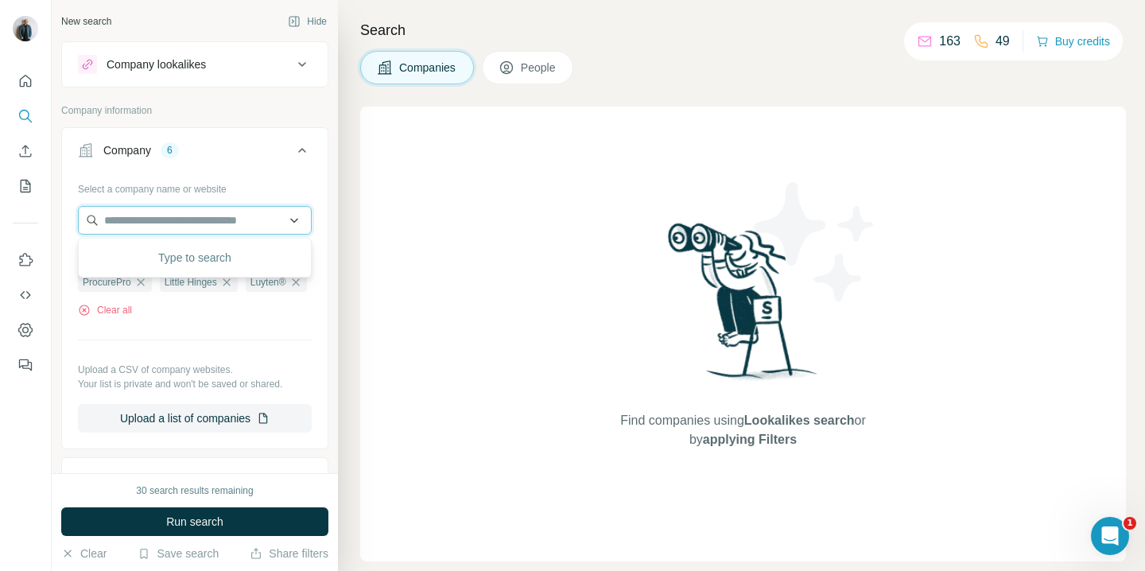
paste input "**********"
type input "**********"
click at [227, 348] on div "Select a company name or website PropHero Coposit Buy Airspace ProcurePro Littl…" at bounding box center [195, 304] width 234 height 257
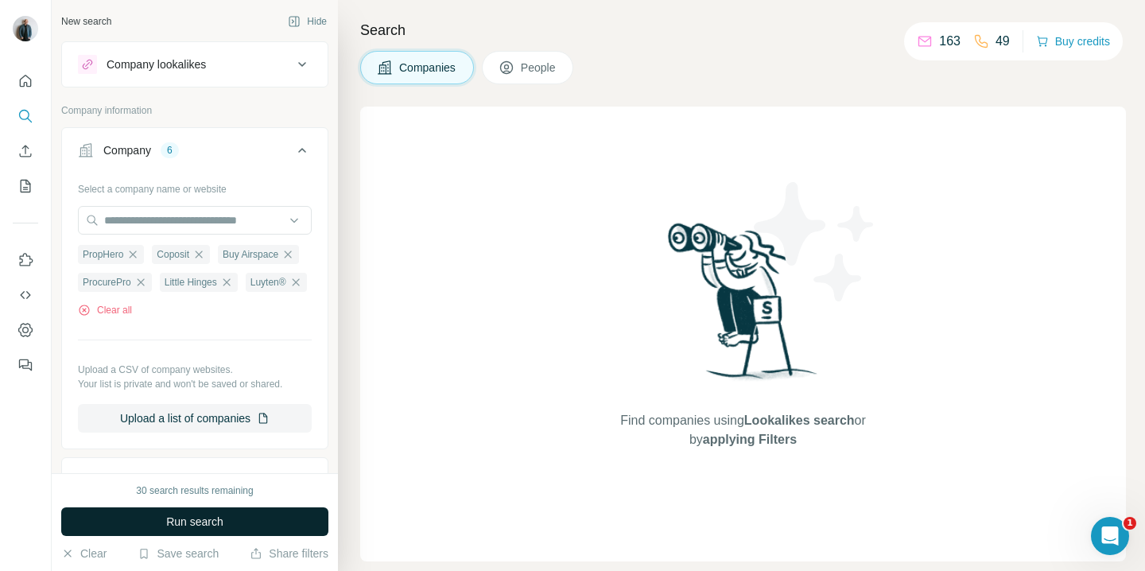
click at [204, 519] on span "Run search" at bounding box center [194, 522] width 57 height 16
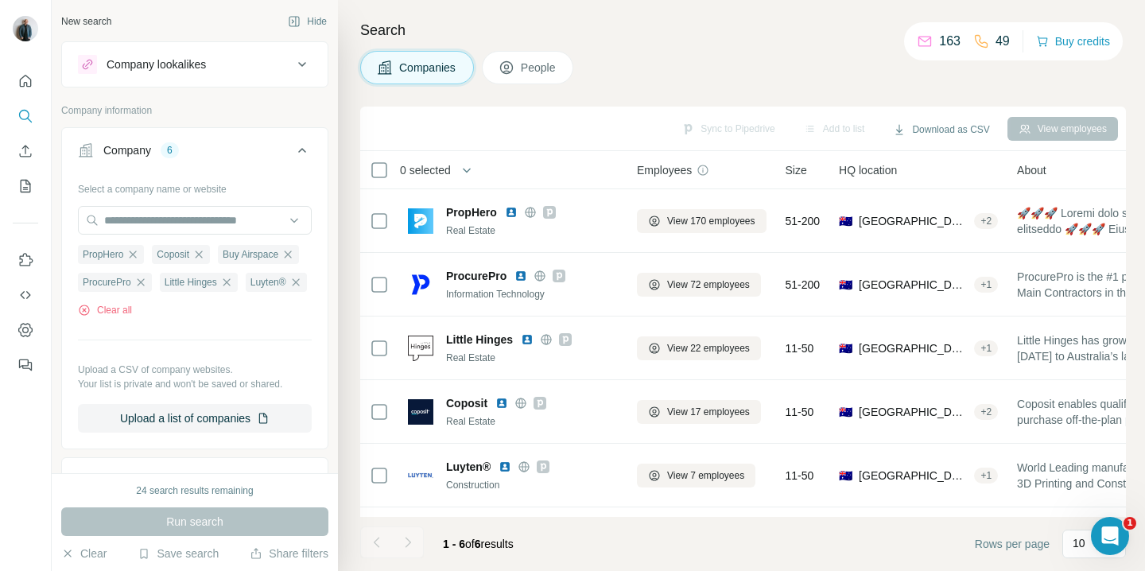
click at [523, 69] on button "People" at bounding box center [528, 67] width 92 height 33
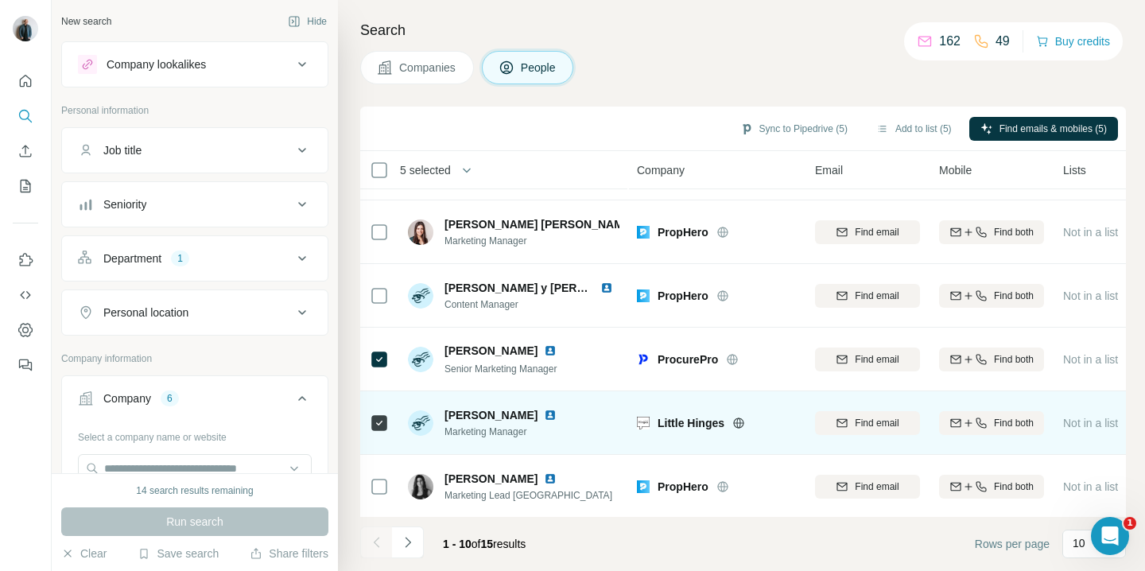
scroll to position [309, 0]
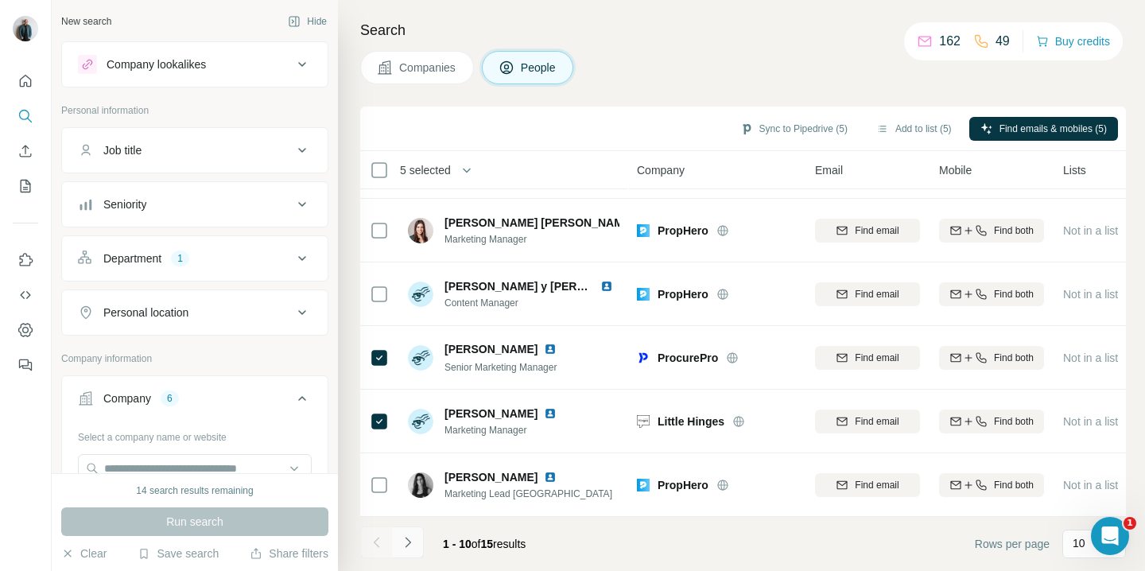
click at [410, 546] on icon "Navigate to next page" at bounding box center [408, 542] width 16 height 16
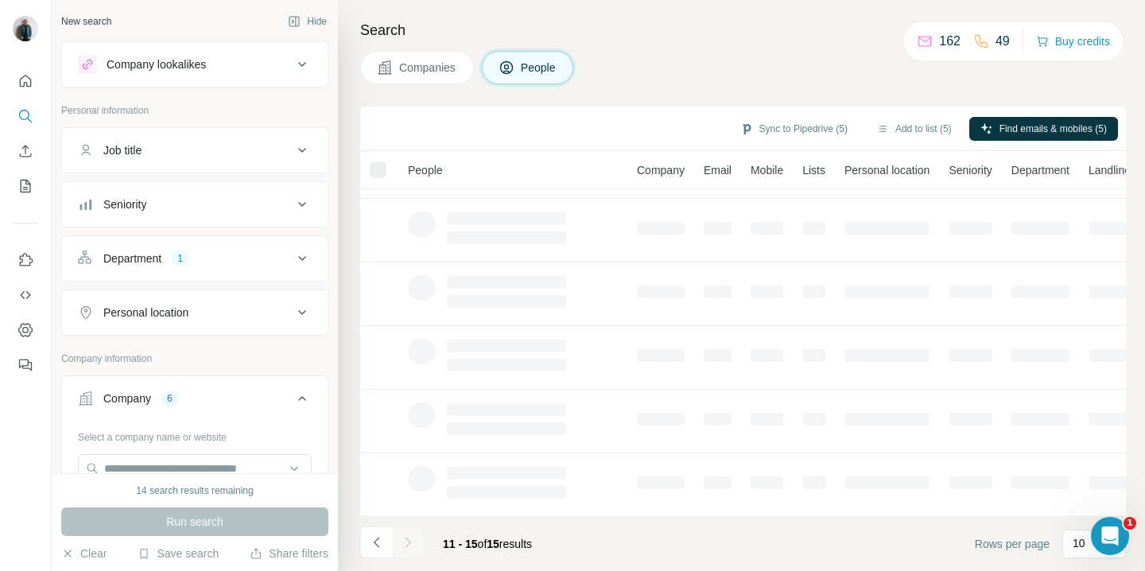
scroll to position [0, 0]
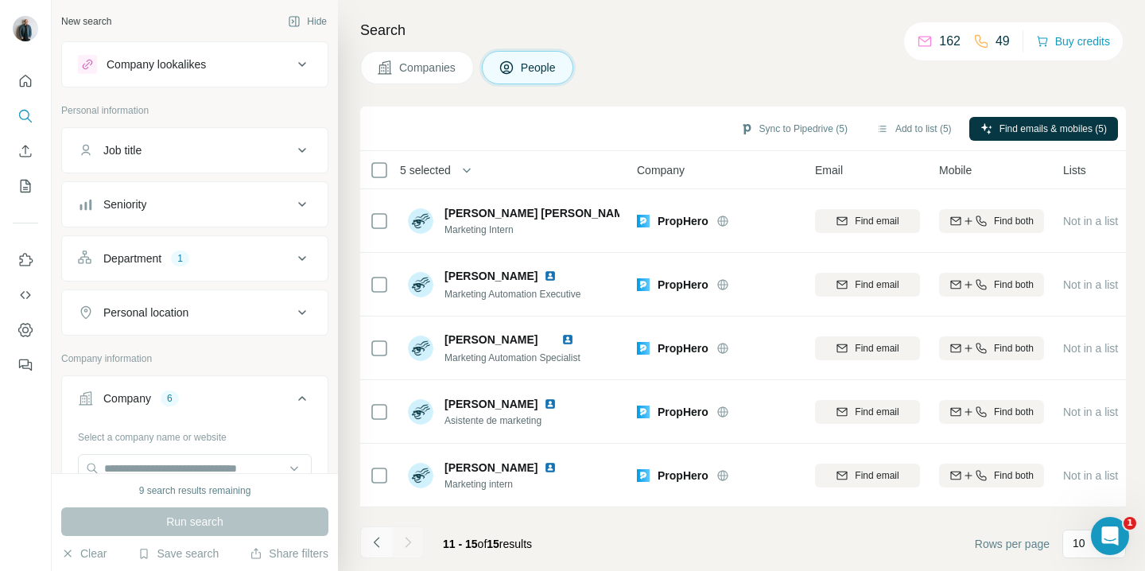
click at [375, 546] on icon "Navigate to previous page" at bounding box center [377, 542] width 16 height 16
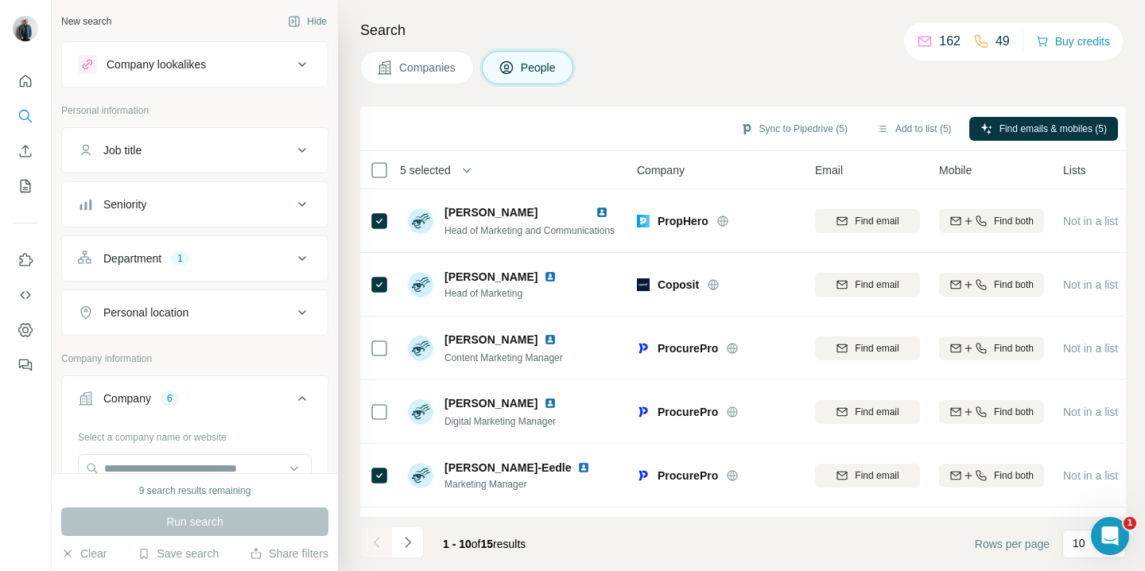
click at [240, 306] on div "Personal location" at bounding box center [185, 313] width 215 height 16
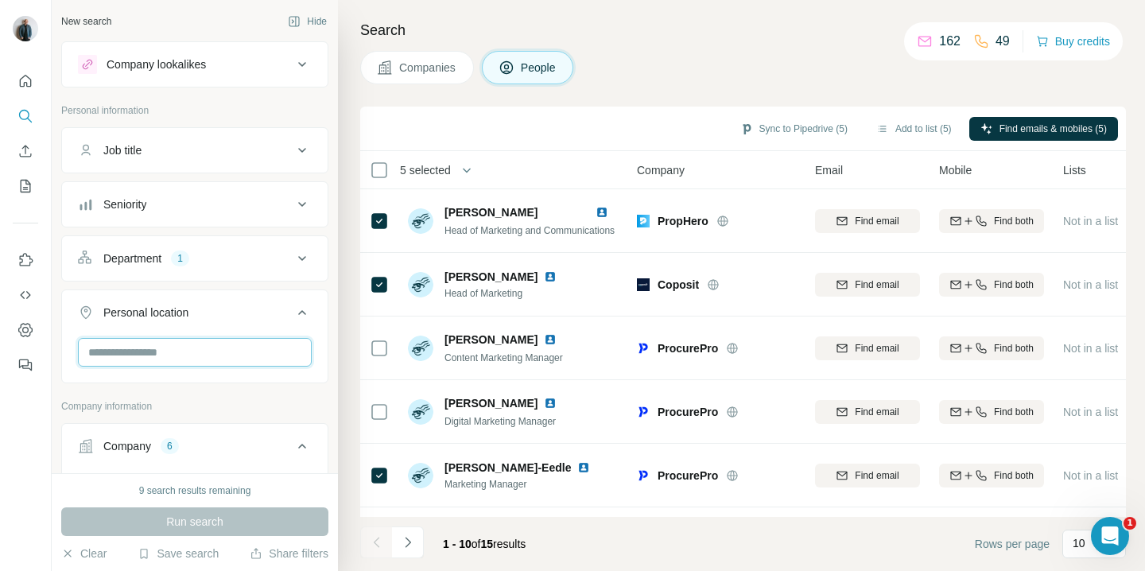
click at [209, 355] on input "text" at bounding box center [195, 352] width 234 height 29
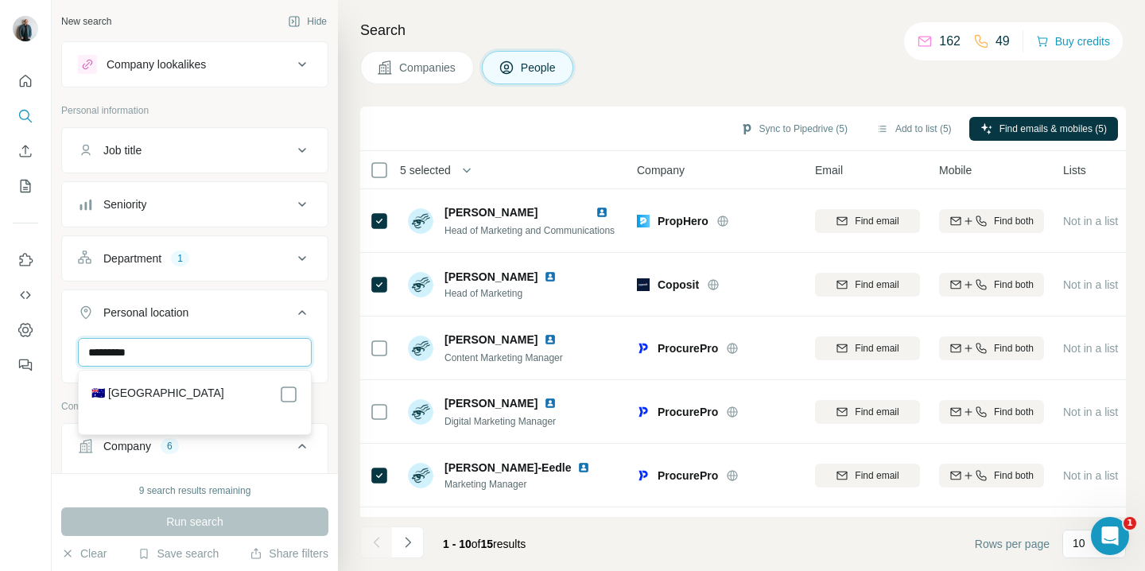
type input "*********"
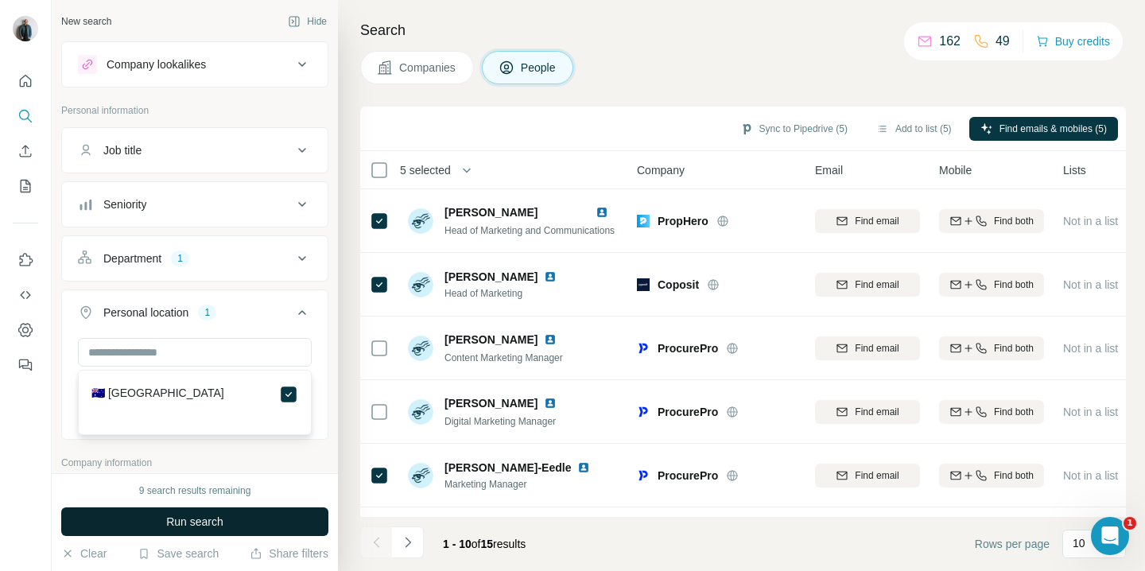
click at [255, 522] on button "Run search" at bounding box center [194, 521] width 267 height 29
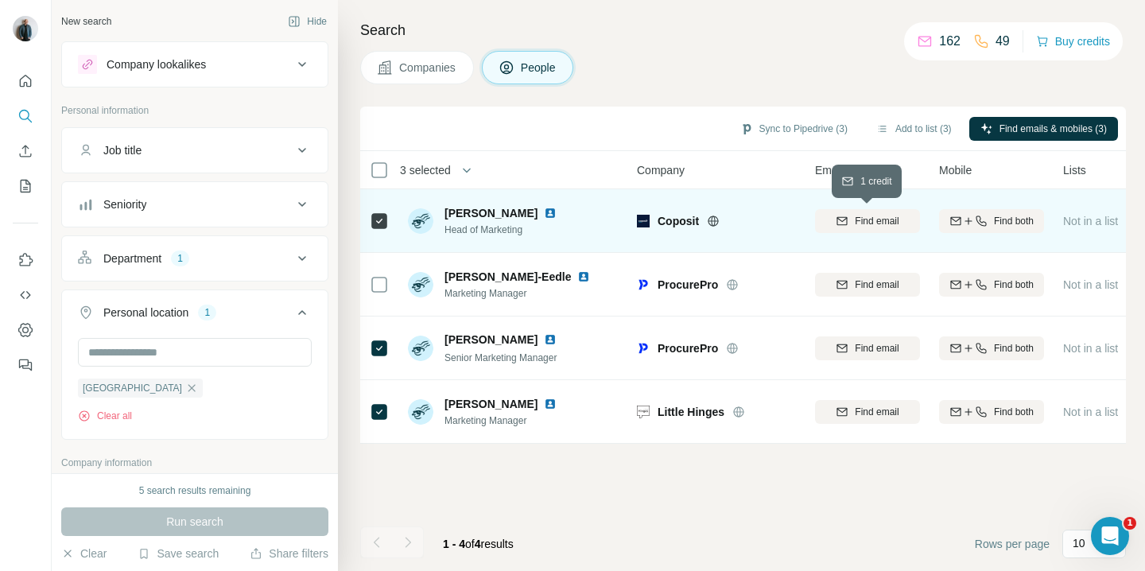
click at [868, 218] on span "Find email" at bounding box center [877, 221] width 44 height 14
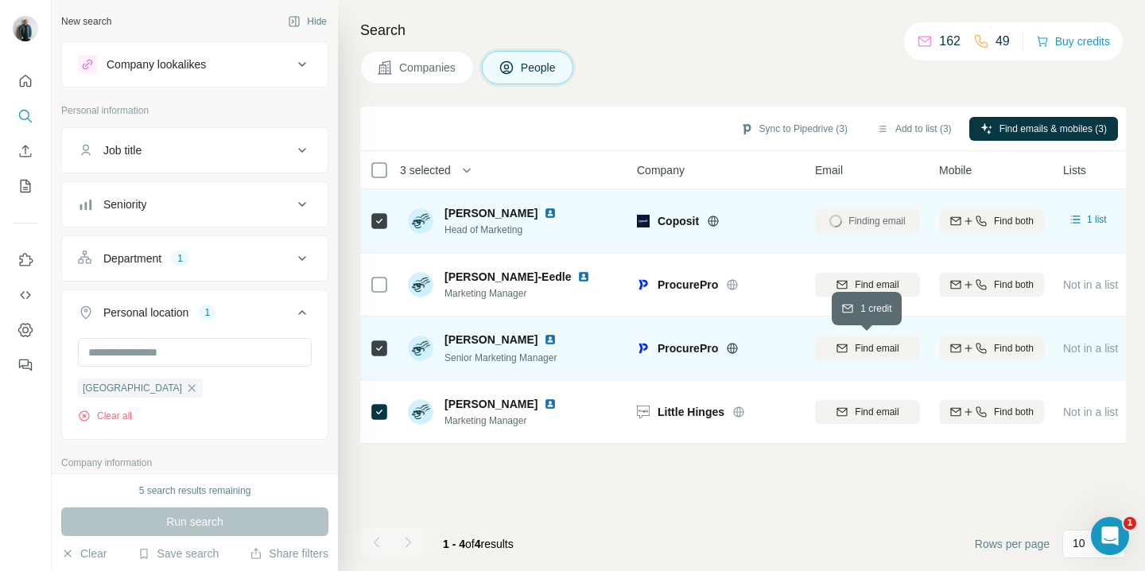
click at [857, 349] on span "Find email" at bounding box center [877, 348] width 44 height 14
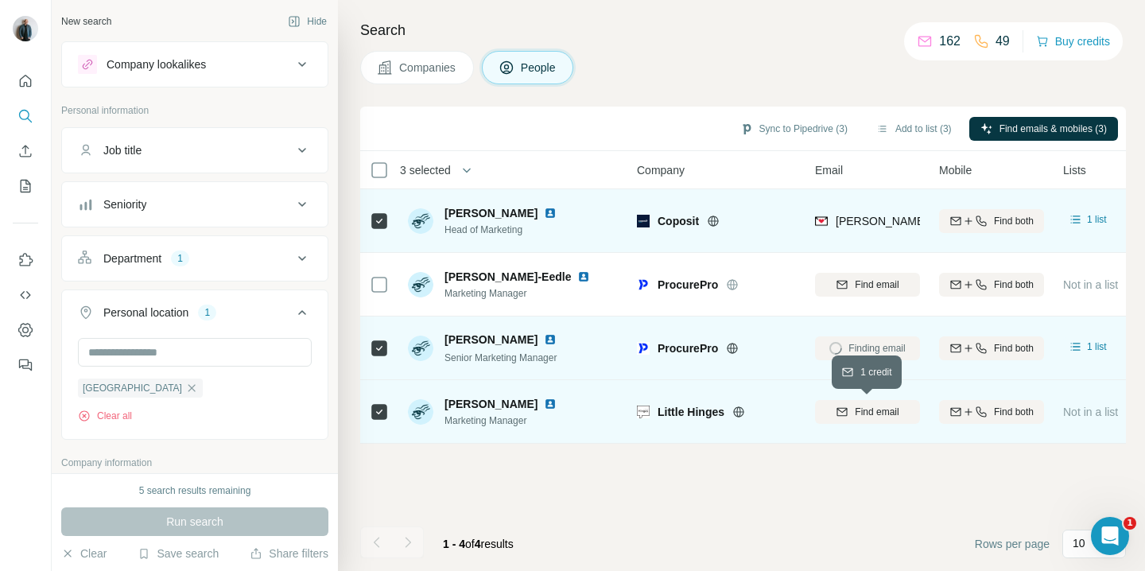
click at [861, 412] on span "Find email" at bounding box center [877, 412] width 44 height 14
click at [771, 127] on button "Sync to Pipedrive (3)" at bounding box center [794, 129] width 130 height 24
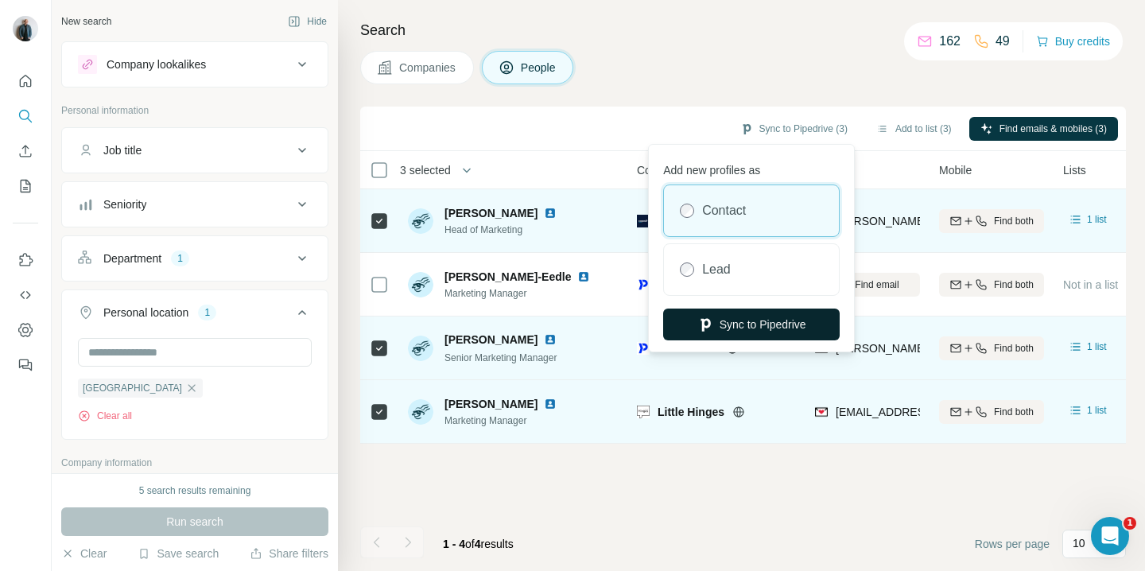
click at [754, 324] on button "Sync to Pipedrive" at bounding box center [751, 325] width 177 height 32
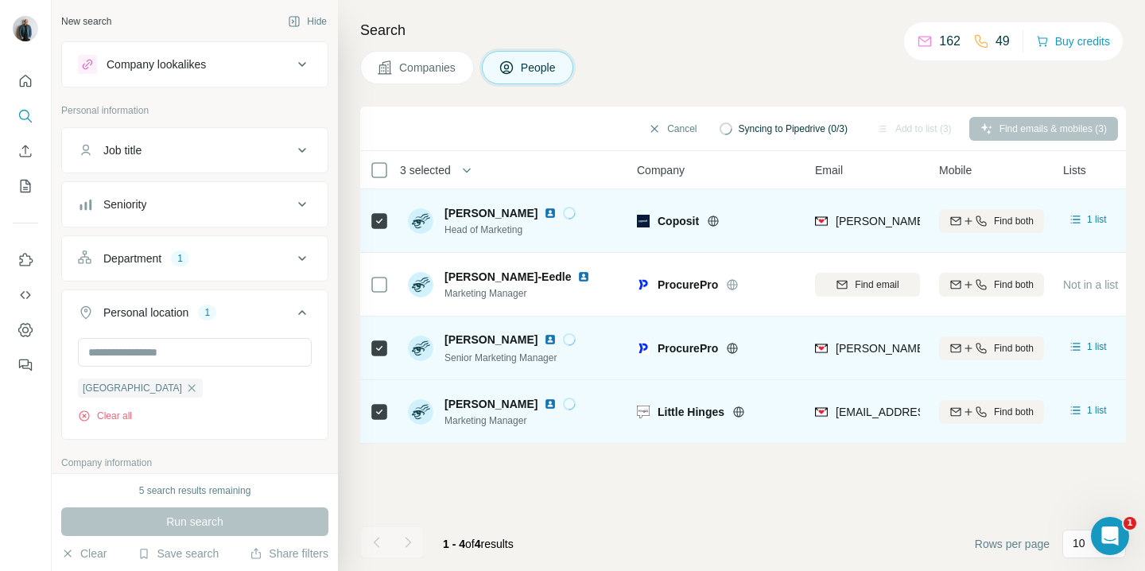
click at [411, 68] on span "Companies" at bounding box center [428, 68] width 58 height 16
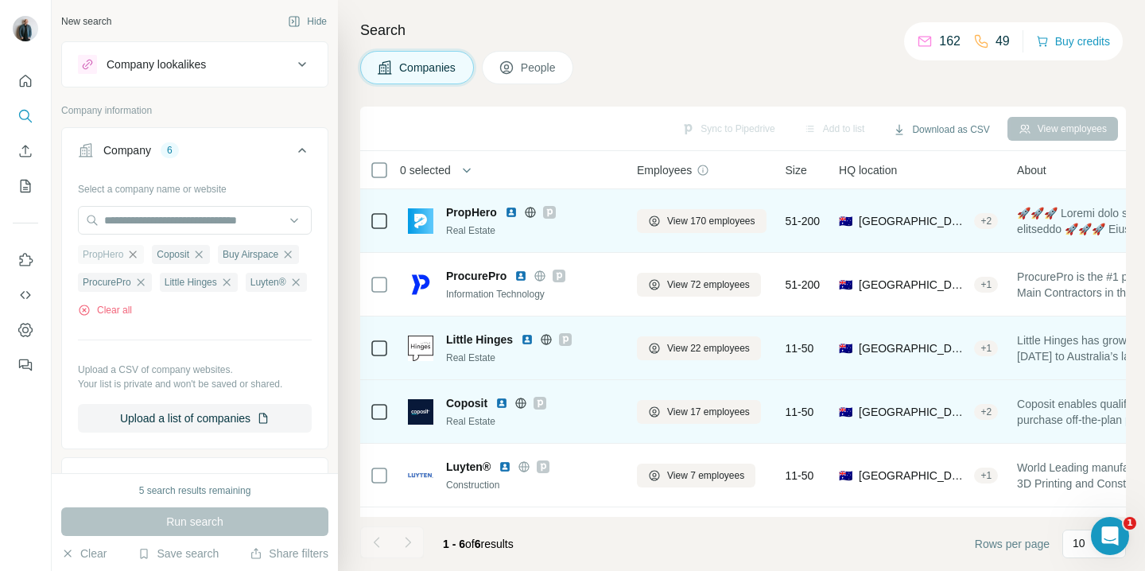
click at [135, 251] on icon "button" at bounding box center [132, 254] width 13 height 13
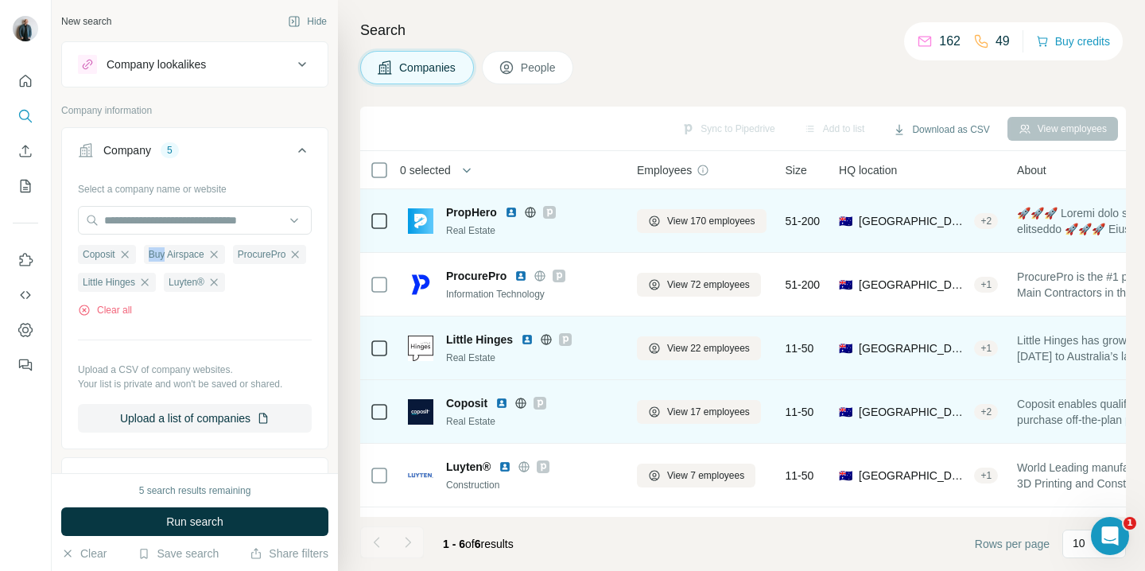
click at [135, 251] on div "Coposit" at bounding box center [107, 254] width 58 height 19
click at [129, 254] on icon "button" at bounding box center [124, 254] width 13 height 13
click at [129, 254] on span "Buy Airspace" at bounding box center [111, 254] width 56 height 14
click at [152, 253] on icon "button" at bounding box center [148, 254] width 7 height 7
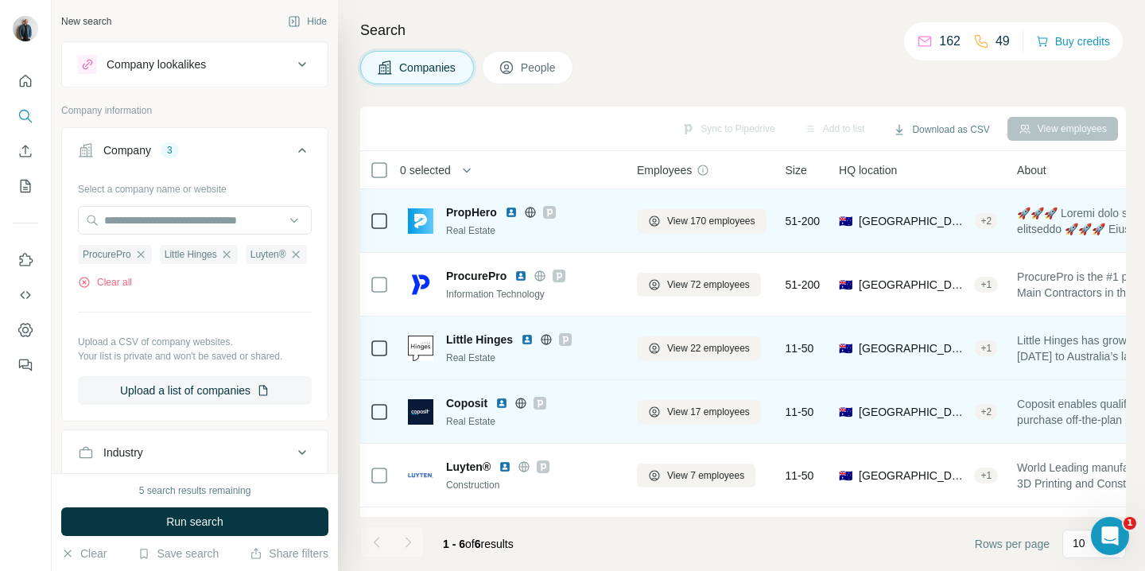
click at [152, 253] on div "ProcurePro" at bounding box center [115, 254] width 74 height 19
click at [144, 254] on icon "button" at bounding box center [140, 254] width 13 height 13
click at [144, 254] on icon "button" at bounding box center [144, 254] width 13 height 13
click at [144, 254] on ul "Luyten®" at bounding box center [195, 254] width 234 height 20
click at [125, 254] on icon "button" at bounding box center [128, 254] width 13 height 13
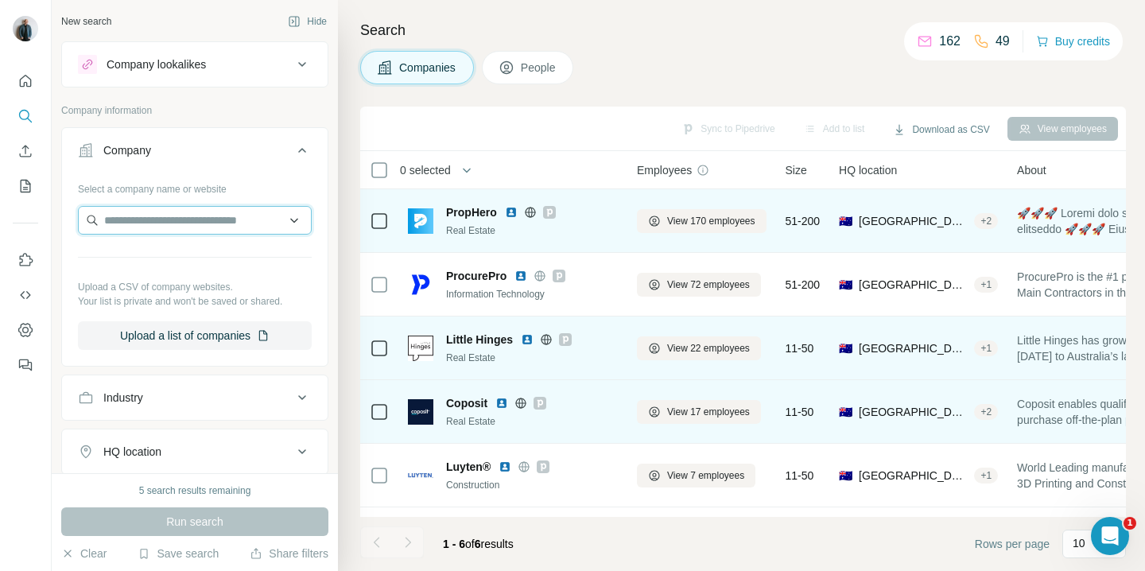
click at [131, 222] on input "text" at bounding box center [195, 220] width 234 height 29
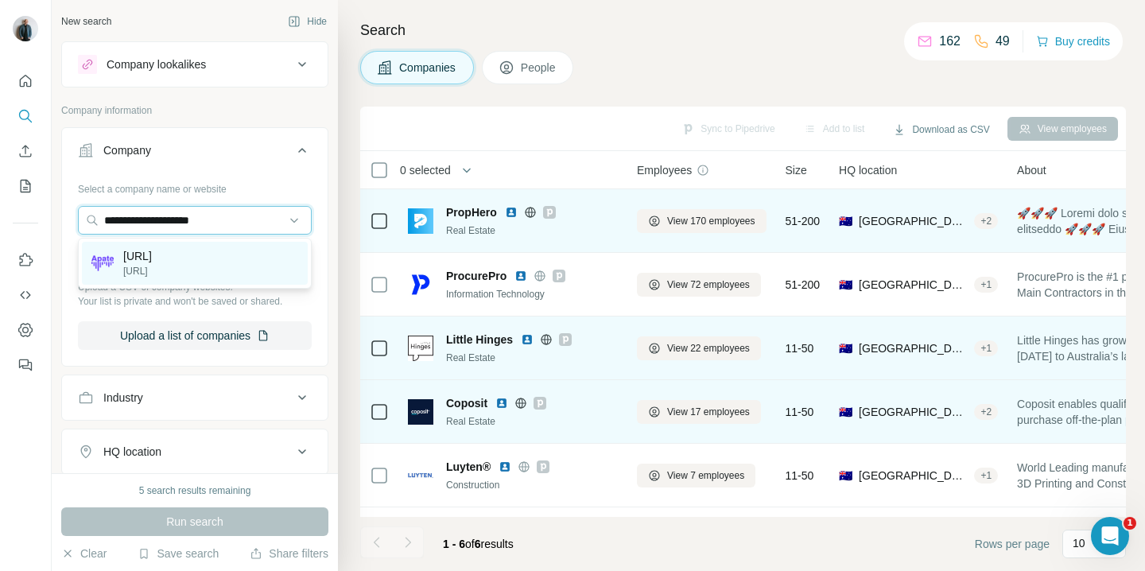
type input "**********"
click at [150, 257] on p "[URL]" at bounding box center [137, 256] width 29 height 16
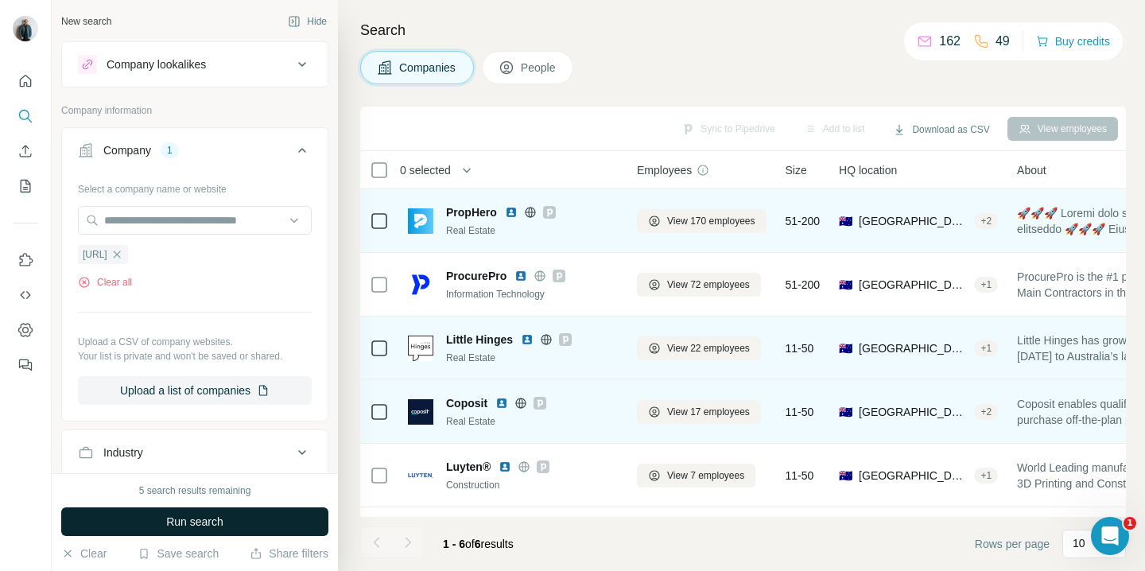
click at [219, 519] on span "Run search" at bounding box center [194, 522] width 57 height 16
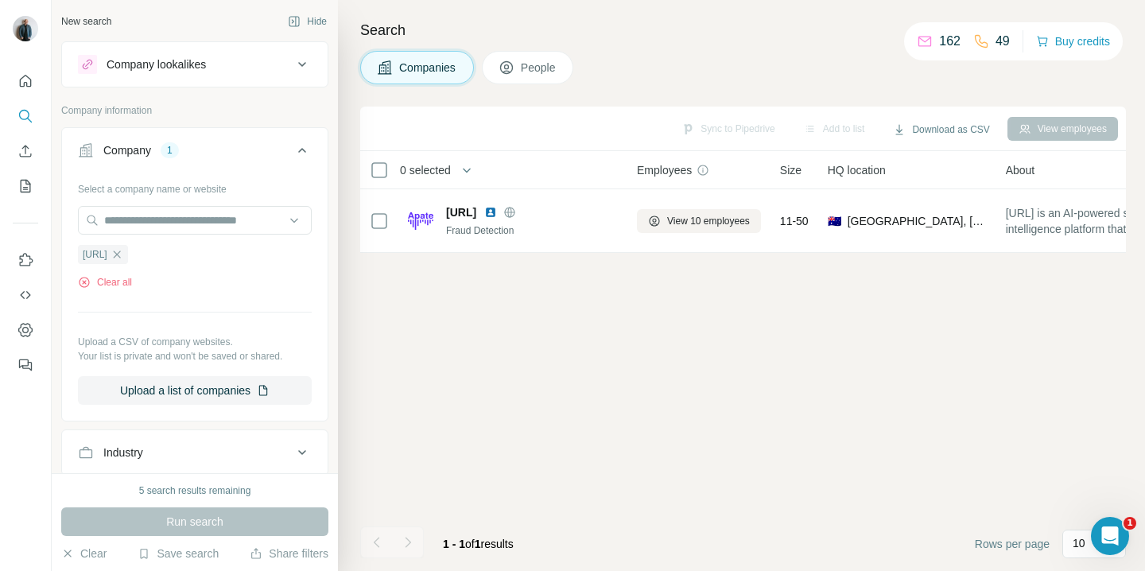
click at [548, 72] on span "People" at bounding box center [539, 68] width 37 height 16
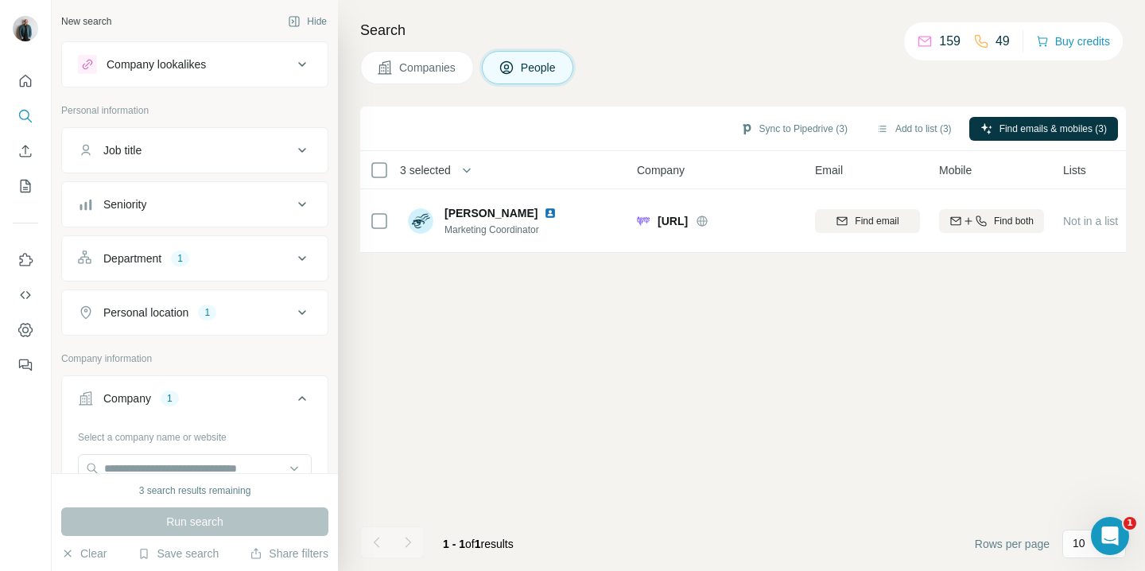
click at [258, 258] on div "Department 1" at bounding box center [185, 259] width 215 height 16
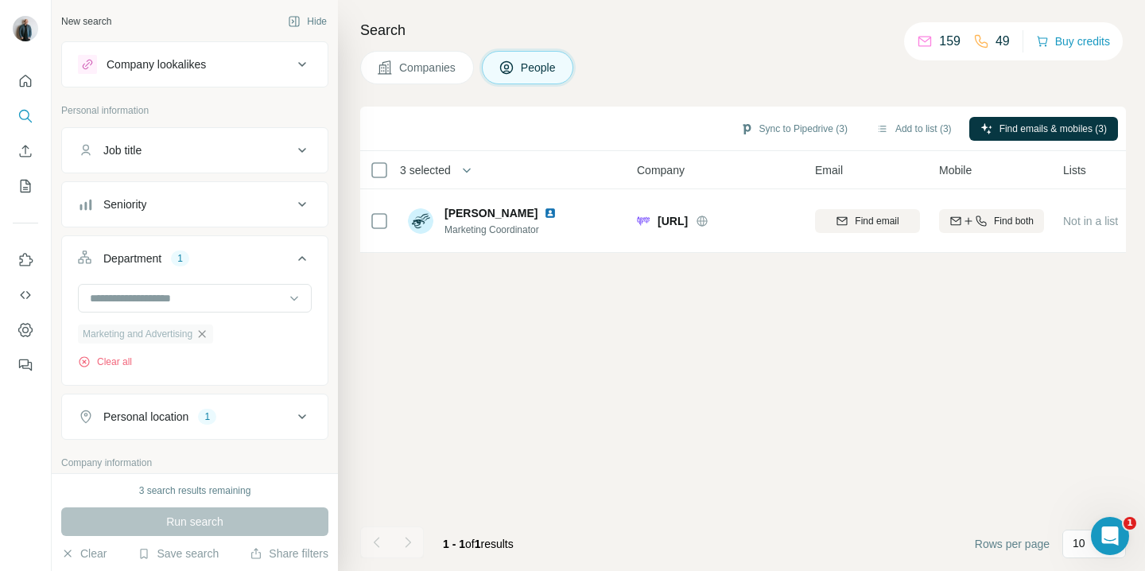
click at [206, 333] on icon "button" at bounding box center [202, 333] width 7 height 7
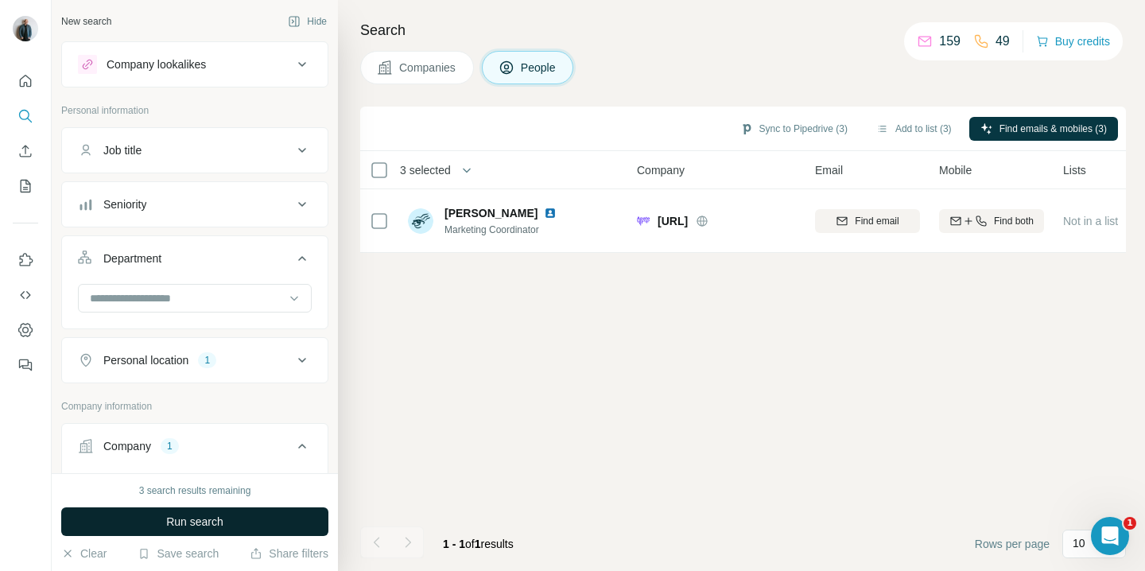
click at [223, 529] on span "Run search" at bounding box center [194, 522] width 57 height 16
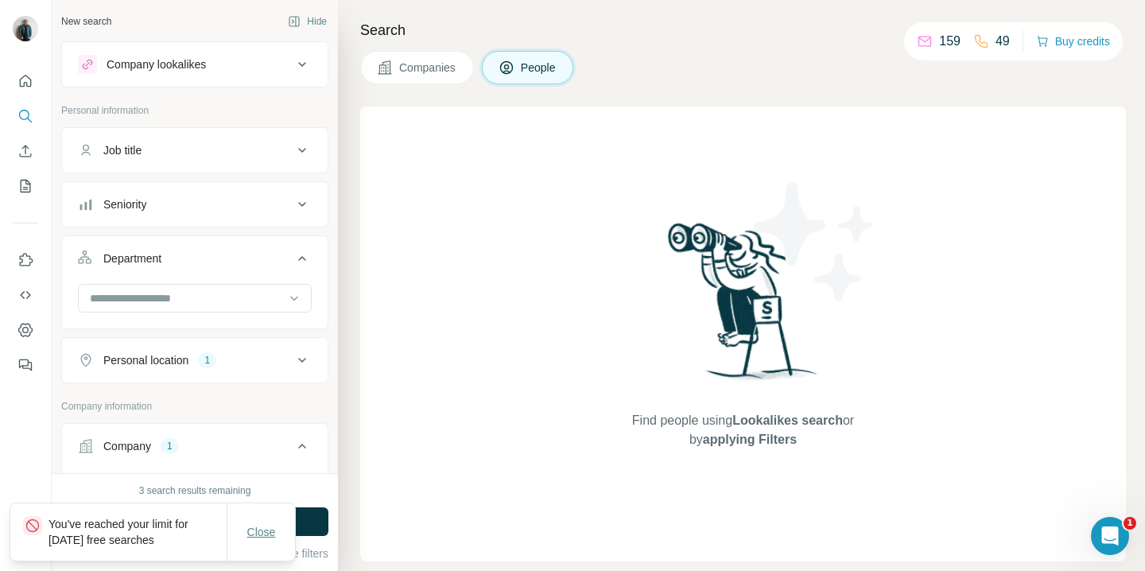
click at [254, 533] on span "Close" at bounding box center [261, 532] width 29 height 16
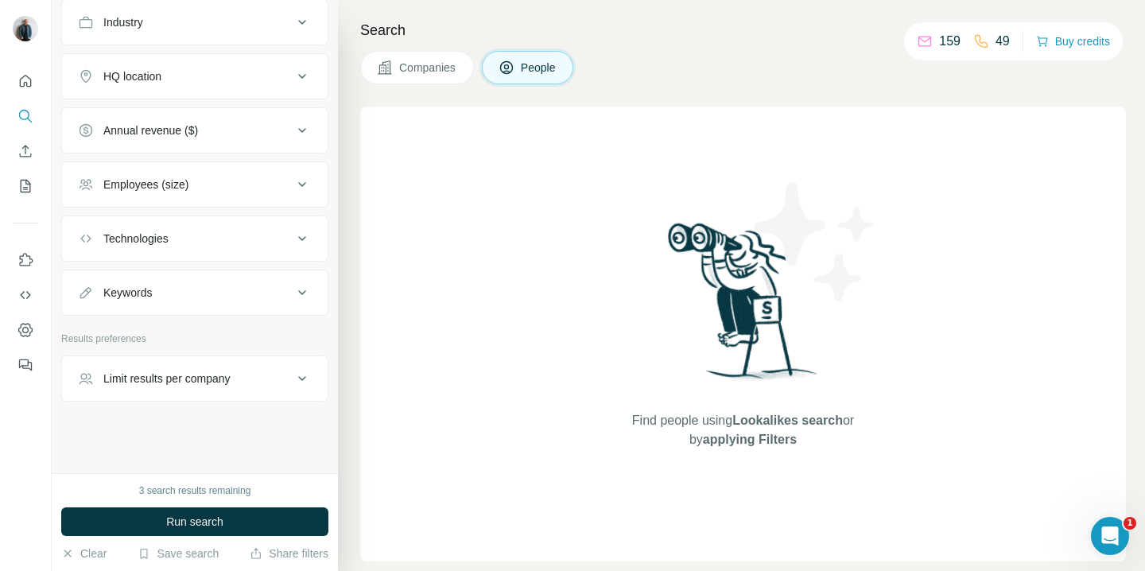
scroll to position [728, 0]
click at [293, 375] on icon at bounding box center [302, 376] width 19 height 19
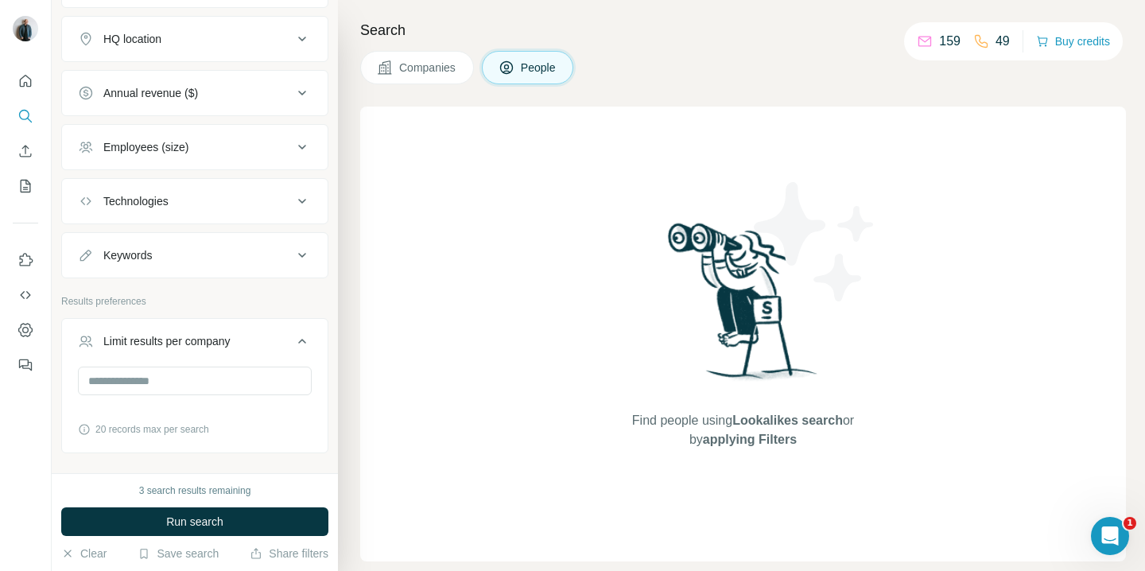
click at [300, 346] on icon at bounding box center [302, 341] width 19 height 19
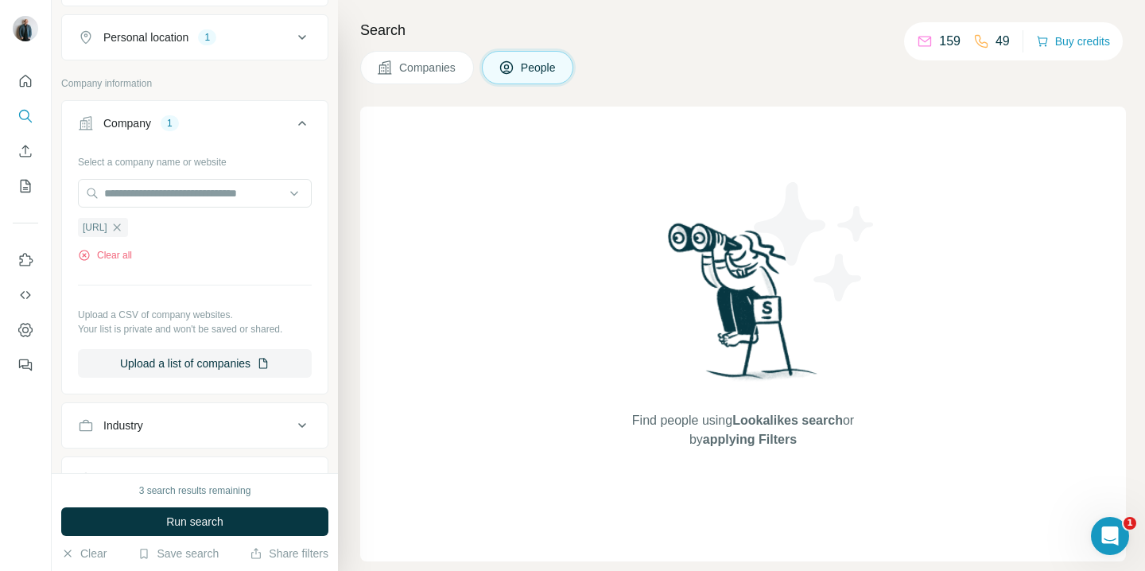
scroll to position [324, 0]
click at [123, 227] on icon "button" at bounding box center [117, 225] width 13 height 13
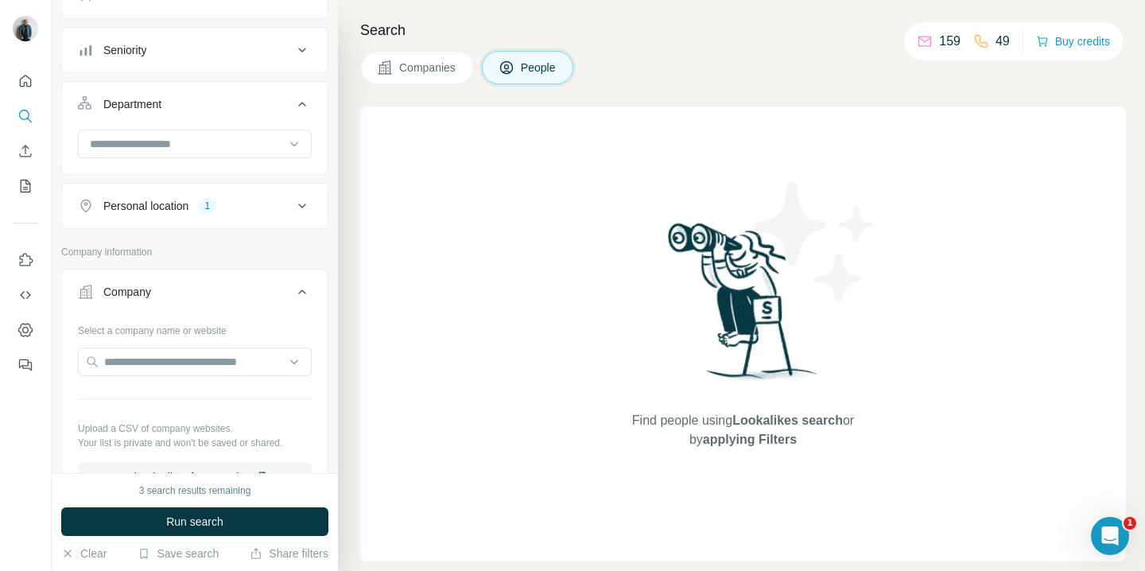
scroll to position [0, 0]
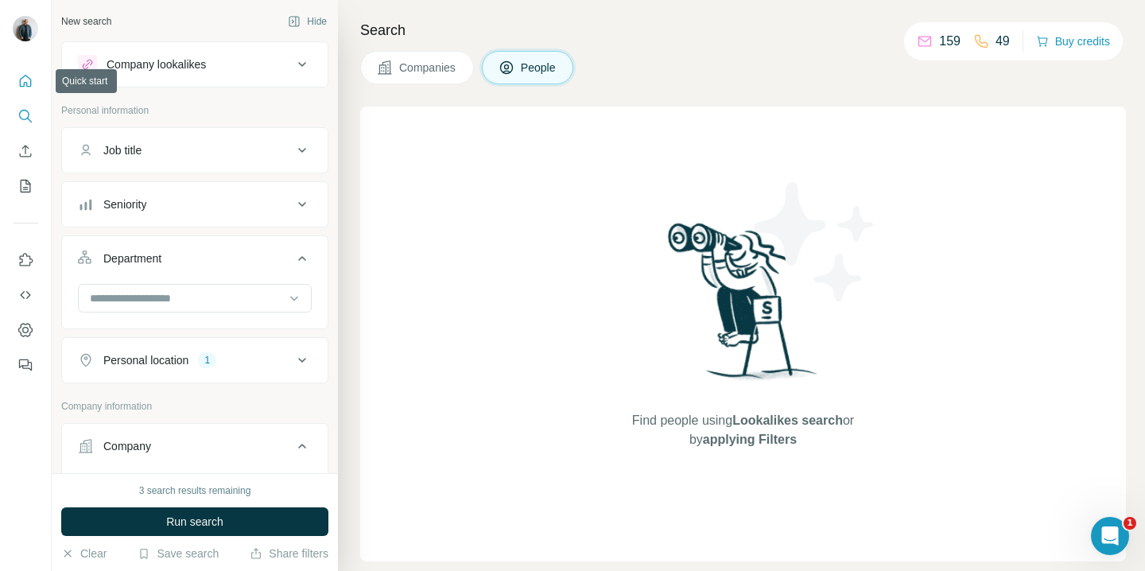
click at [21, 80] on icon "Quick start" at bounding box center [25, 81] width 16 height 16
